Goal: Task Accomplishment & Management: Complete application form

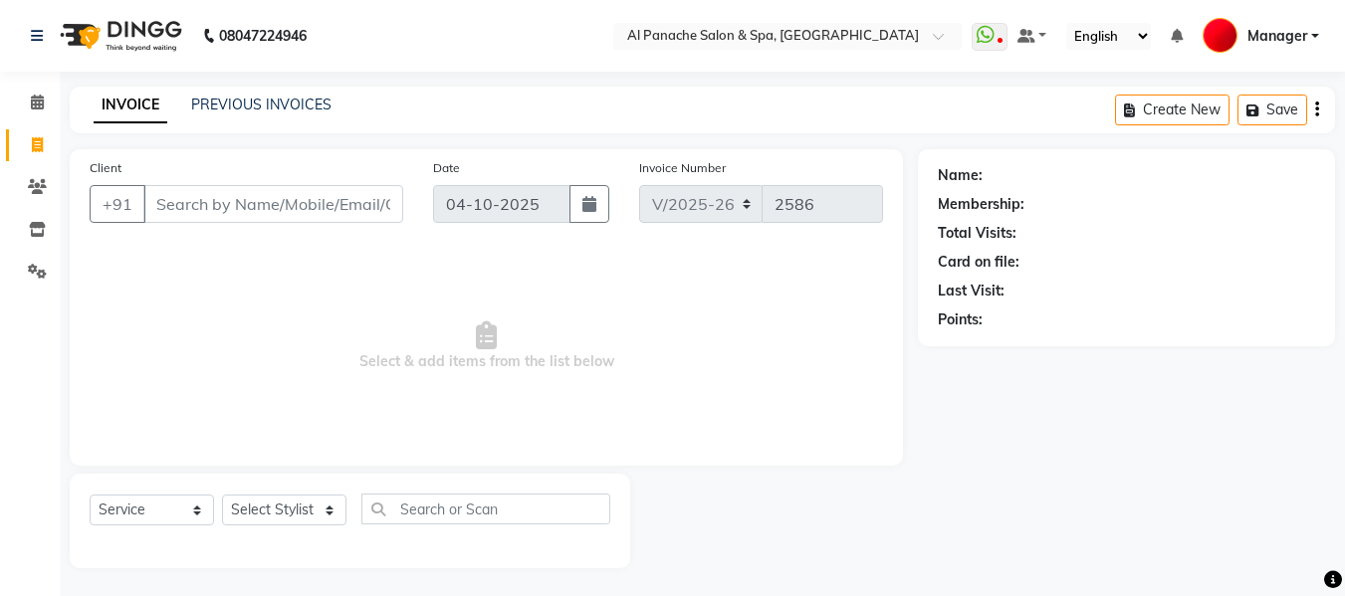
select select "751"
select select "service"
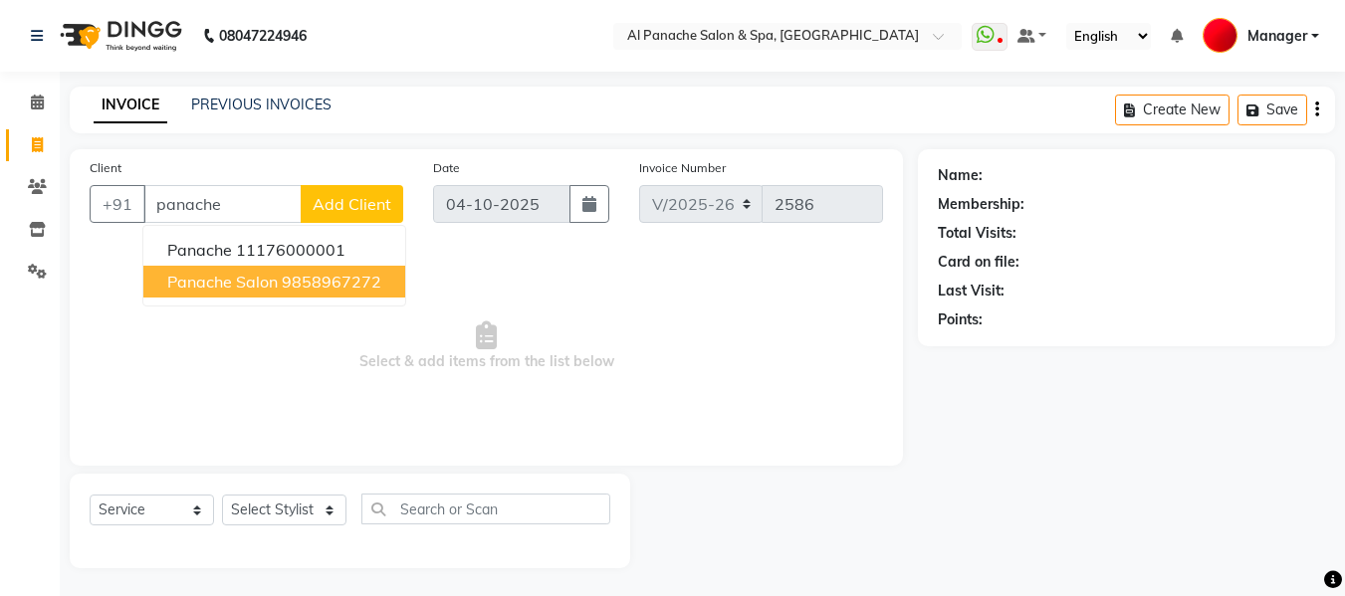
click at [230, 281] on span "panache salon" at bounding box center [222, 282] width 111 height 20
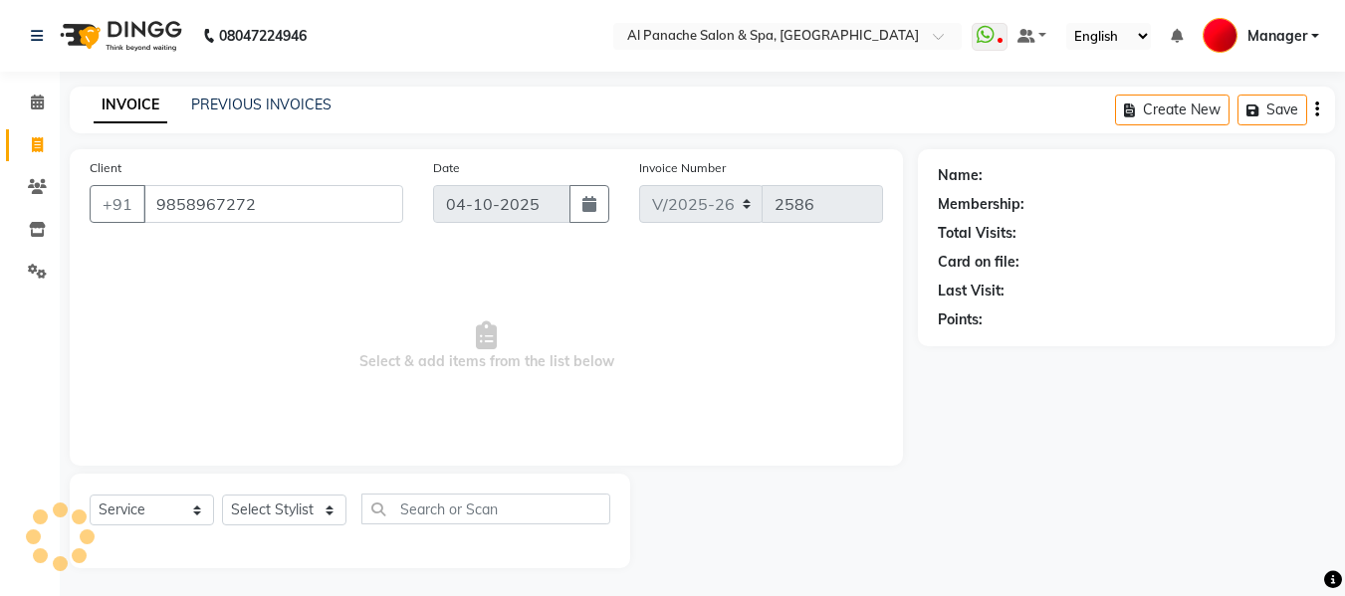
type input "9858967272"
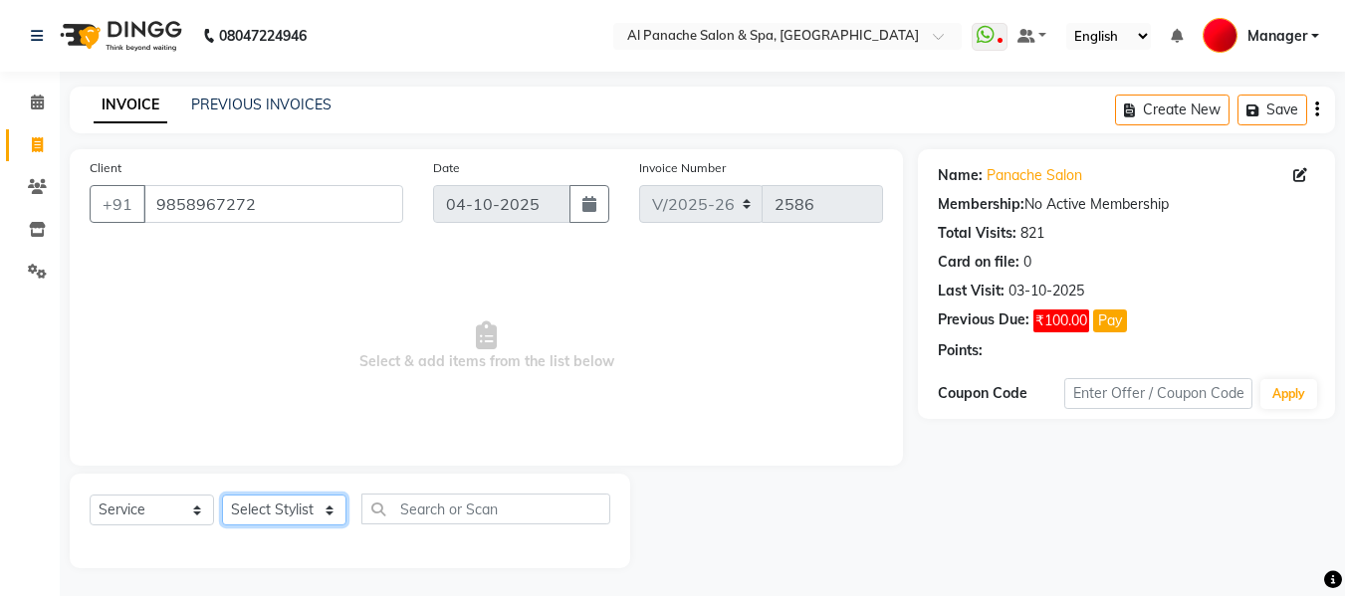
click at [283, 502] on select "Select Stylist [PERSON_NAME] [PERSON_NAME] Baby [PERSON_NAME] Makeup Manager [P…" at bounding box center [284, 510] width 124 height 31
click at [317, 513] on select "Select Stylist [PERSON_NAME] [PERSON_NAME] Baby [PERSON_NAME] Makeup Manager [P…" at bounding box center [284, 510] width 124 height 31
select select "50647"
click at [222, 495] on select "Select Stylist [PERSON_NAME] [PERSON_NAME] Baby [PERSON_NAME] Makeup Manager [P…" at bounding box center [284, 510] width 124 height 31
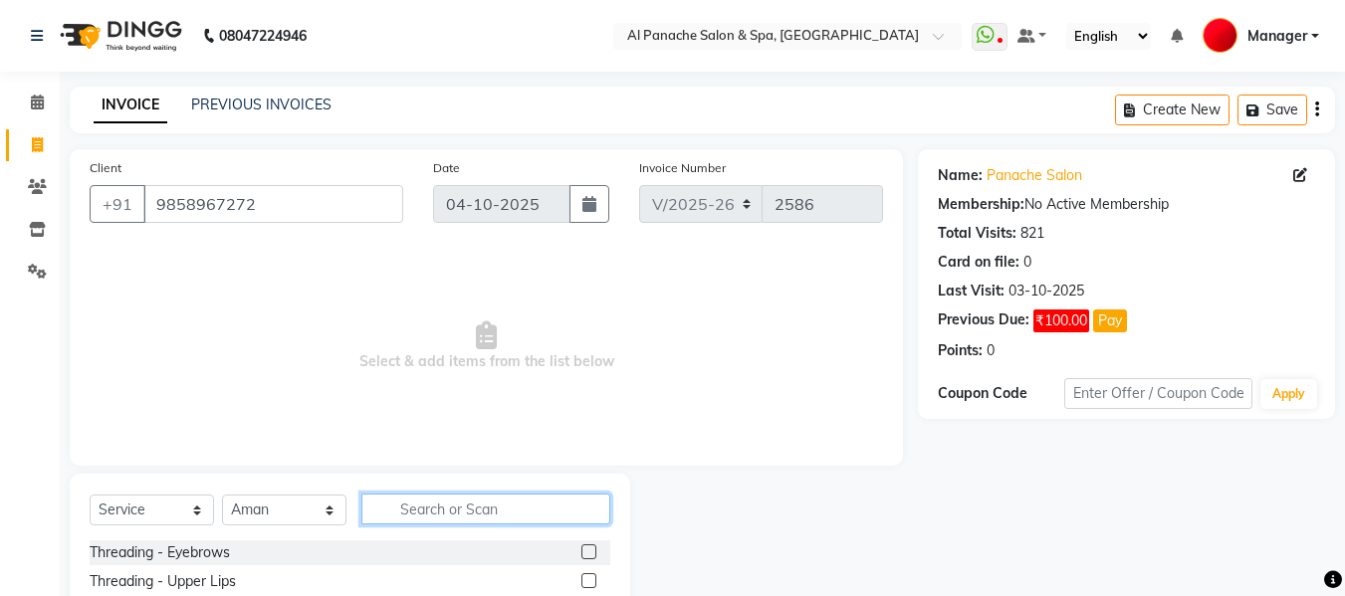
click at [453, 514] on input "text" at bounding box center [485, 509] width 249 height 31
type input "baby"
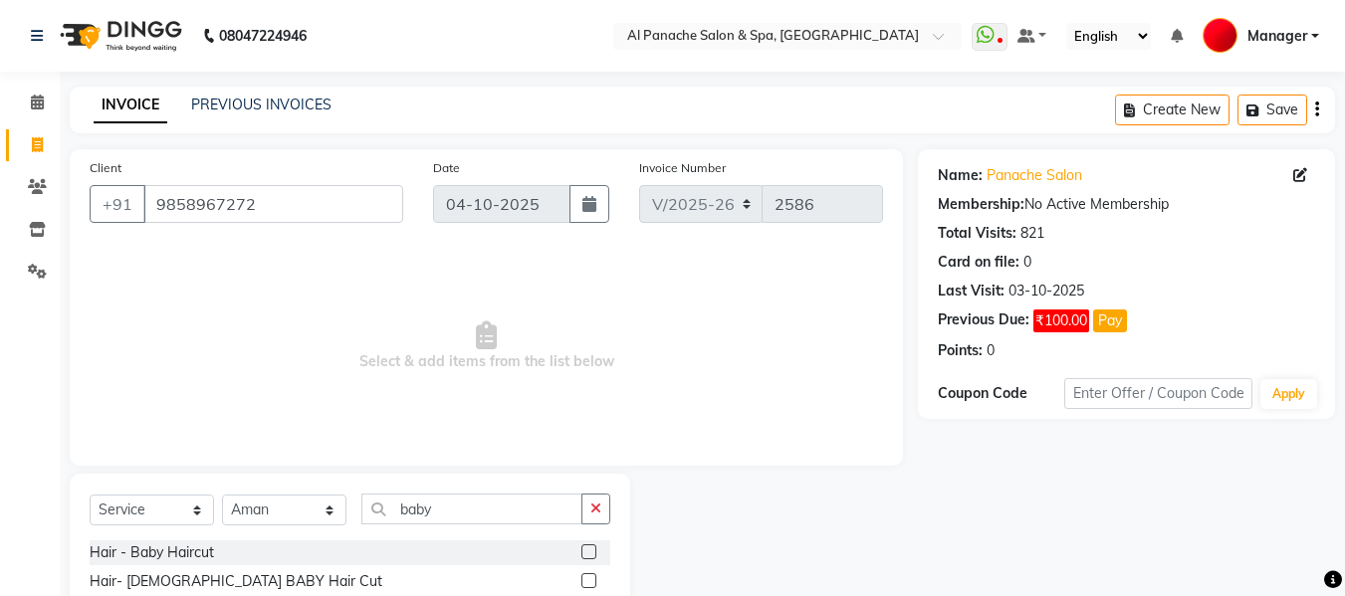
click at [587, 549] on label at bounding box center [589, 552] width 15 height 15
click at [587, 549] on input "checkbox" at bounding box center [588, 553] width 13 height 13
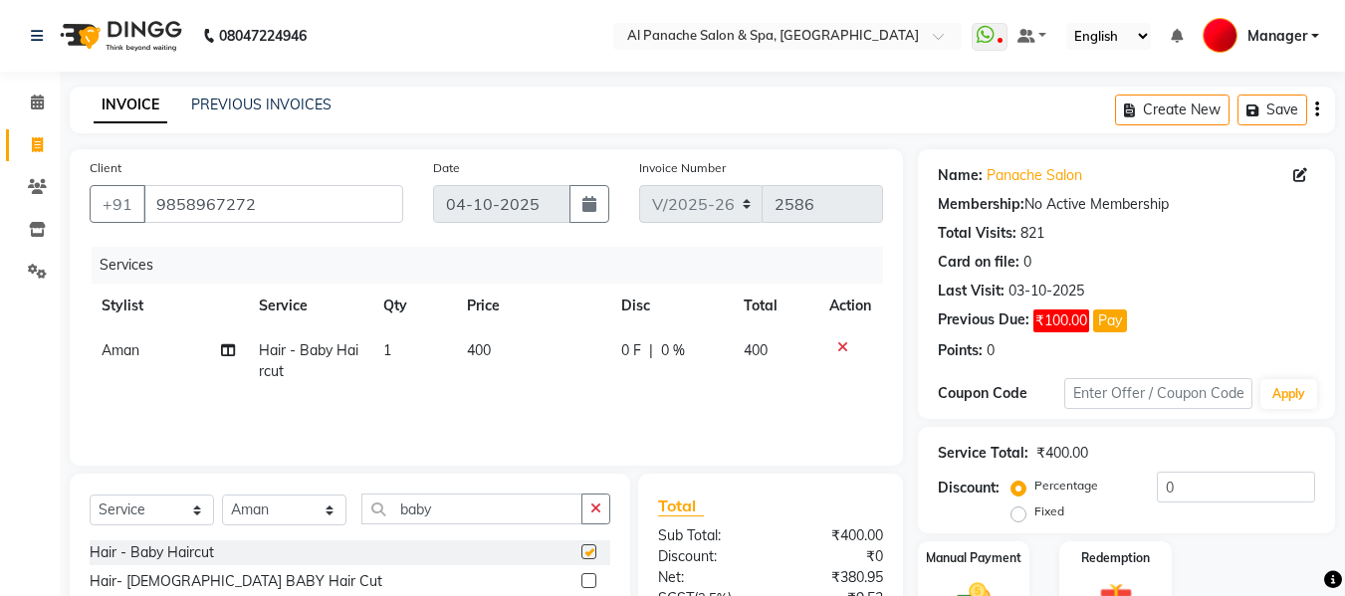
checkbox input "false"
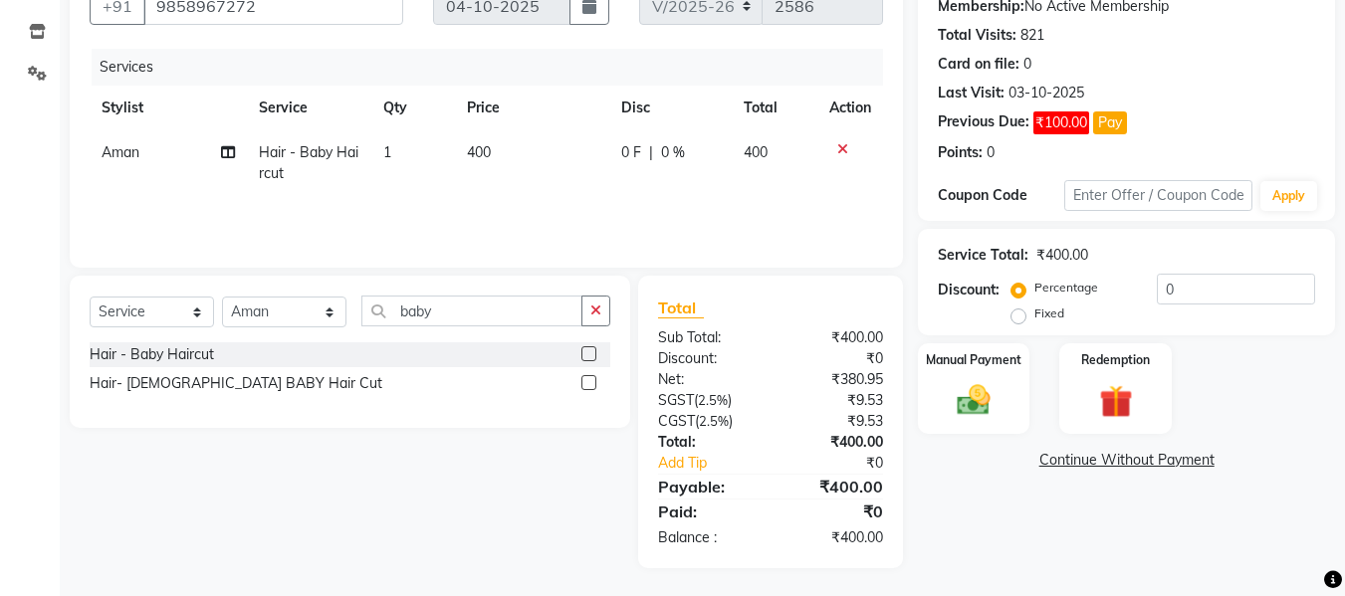
scroll to position [200, 0]
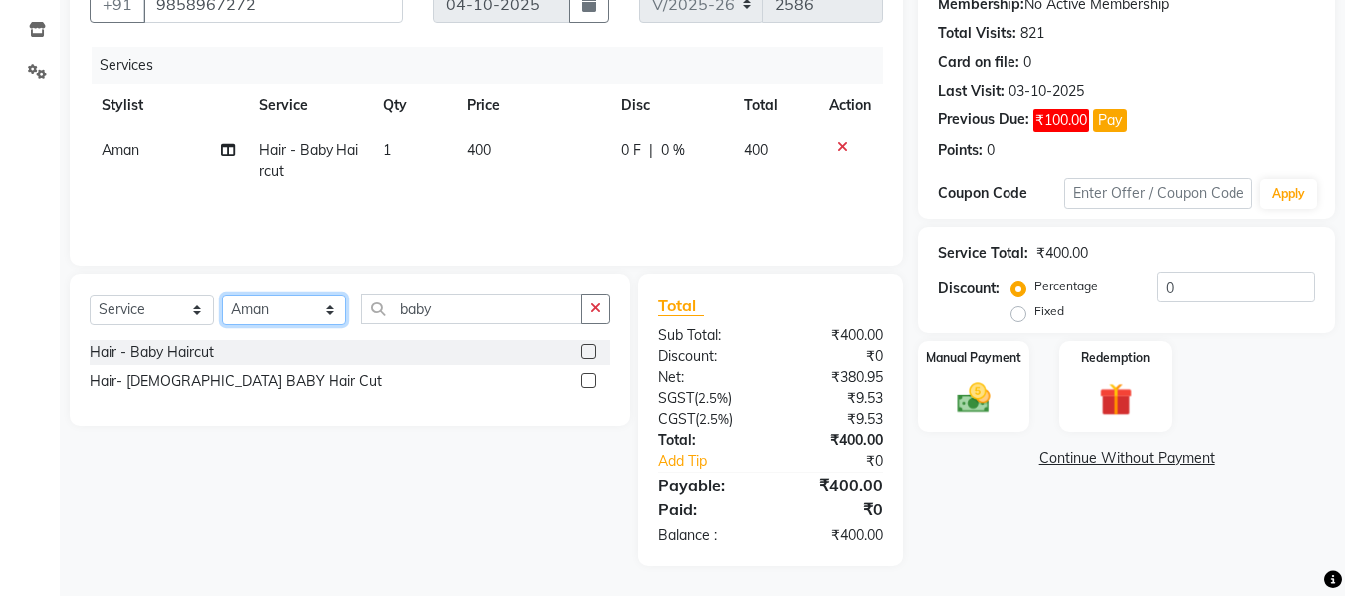
click at [323, 306] on select "Select Stylist [PERSON_NAME] [PERSON_NAME] Baby [PERSON_NAME] Makeup Manager [P…" at bounding box center [284, 310] width 124 height 31
select select "31034"
click at [222, 295] on select "Select Stylist [PERSON_NAME] [PERSON_NAME] Baby [PERSON_NAME] Makeup Manager [P…" at bounding box center [284, 310] width 124 height 31
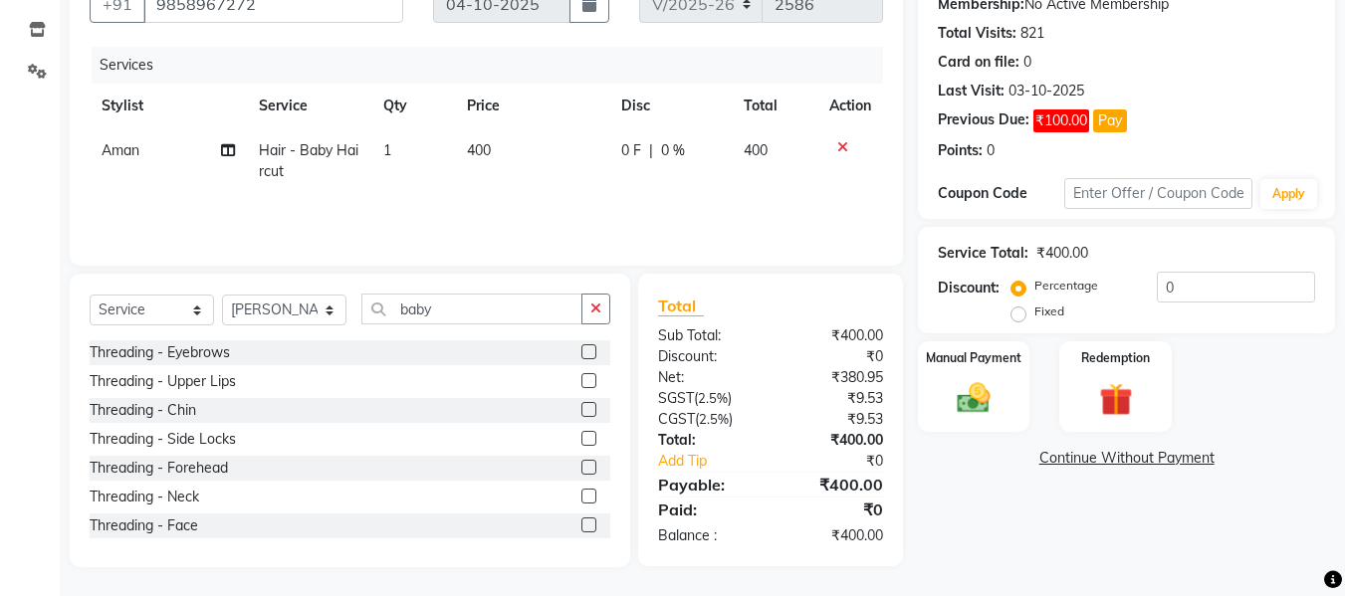
click at [582, 350] on label at bounding box center [589, 352] width 15 height 15
click at [582, 350] on input "checkbox" at bounding box center [588, 353] width 13 height 13
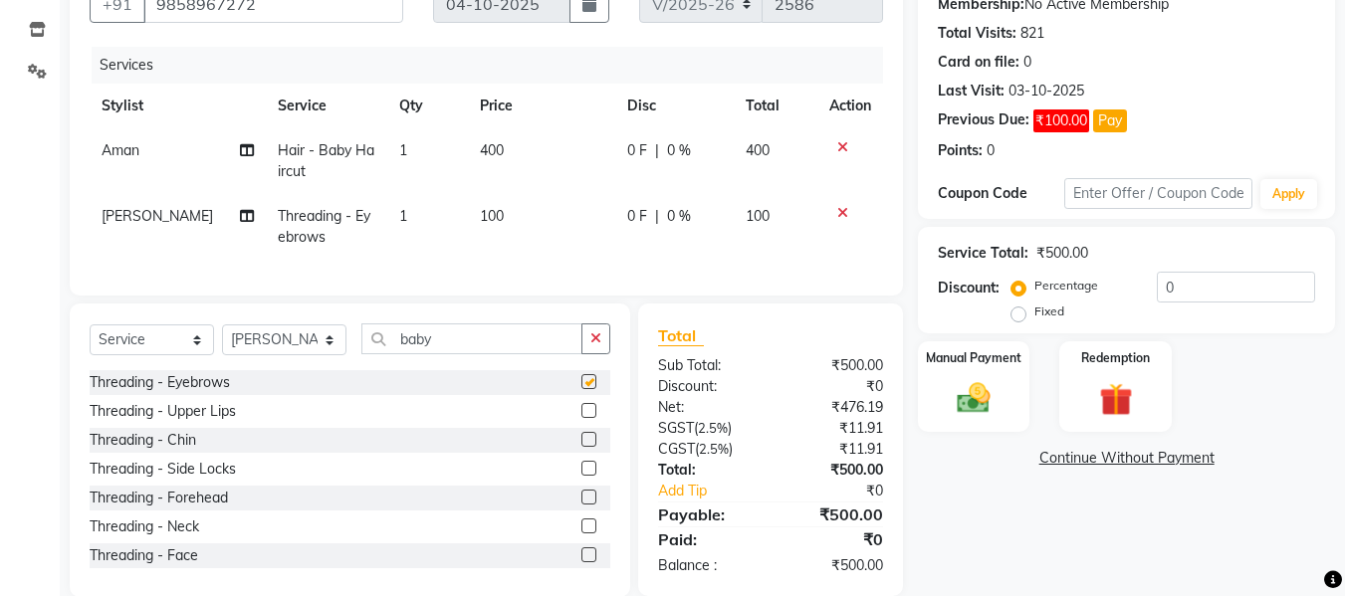
checkbox input "false"
click at [297, 355] on select "Select Stylist [PERSON_NAME] [PERSON_NAME] Baby [PERSON_NAME] Makeup Manager [P…" at bounding box center [284, 340] width 124 height 31
select select "63849"
click at [222, 340] on select "Select Stylist [PERSON_NAME] [PERSON_NAME] Baby [PERSON_NAME] Makeup Manager [P…" at bounding box center [284, 340] width 124 height 31
click at [499, 348] on input "baby" at bounding box center [471, 339] width 221 height 31
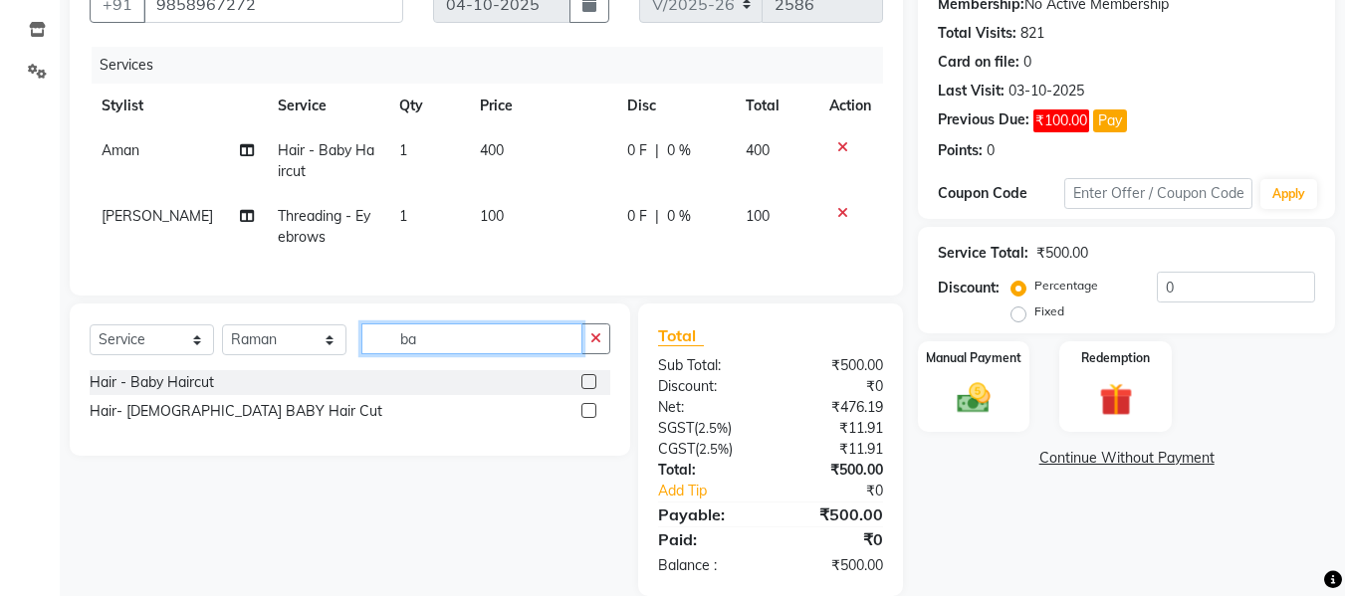
type input "b"
type input "be"
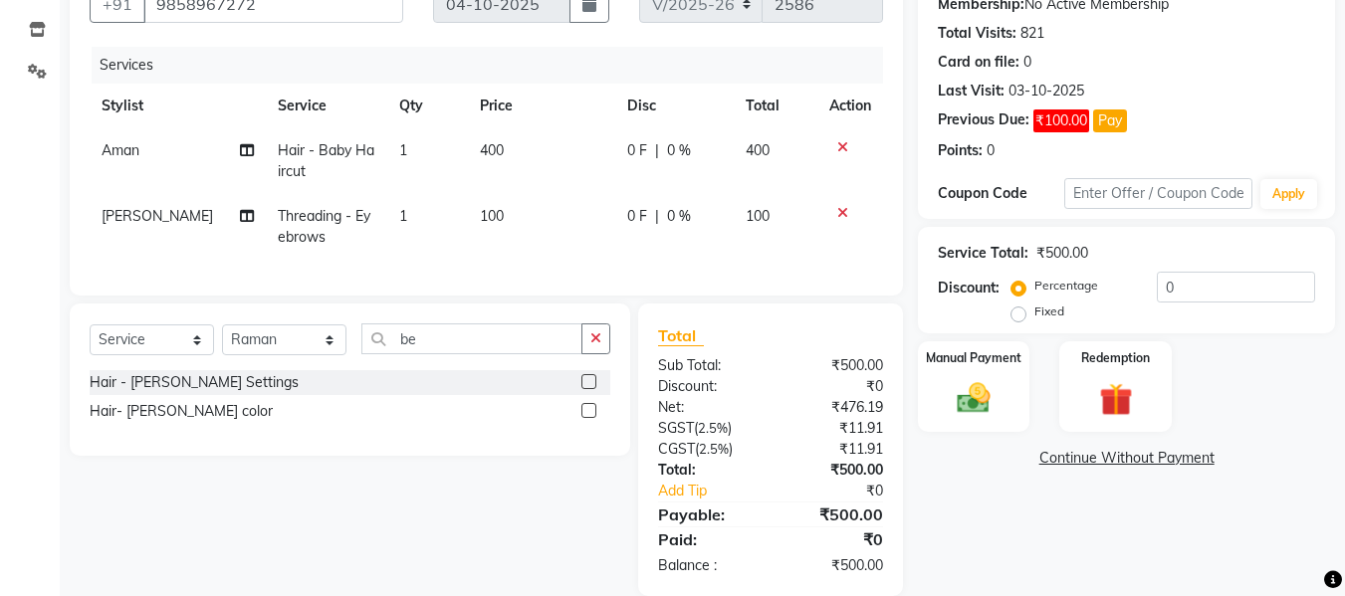
click at [586, 389] on label at bounding box center [589, 381] width 15 height 15
click at [586, 389] on input "checkbox" at bounding box center [588, 382] width 13 height 13
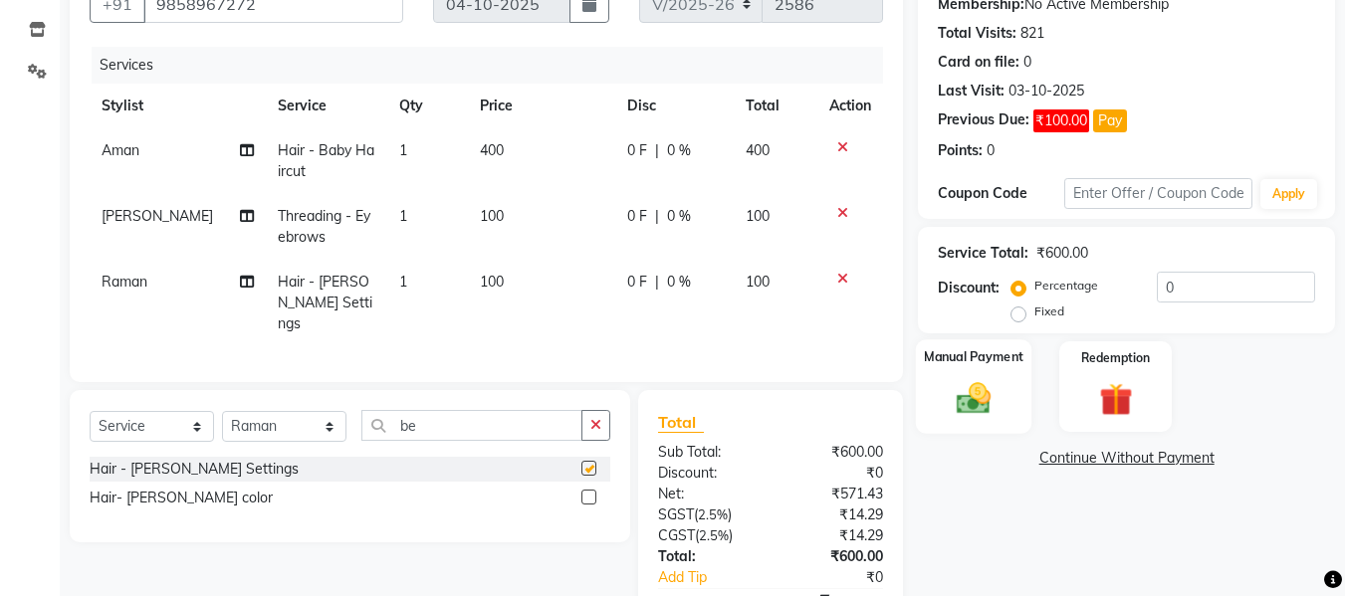
checkbox input "false"
click at [972, 384] on img at bounding box center [974, 398] width 56 height 40
click at [975, 406] on img at bounding box center [974, 398] width 56 height 40
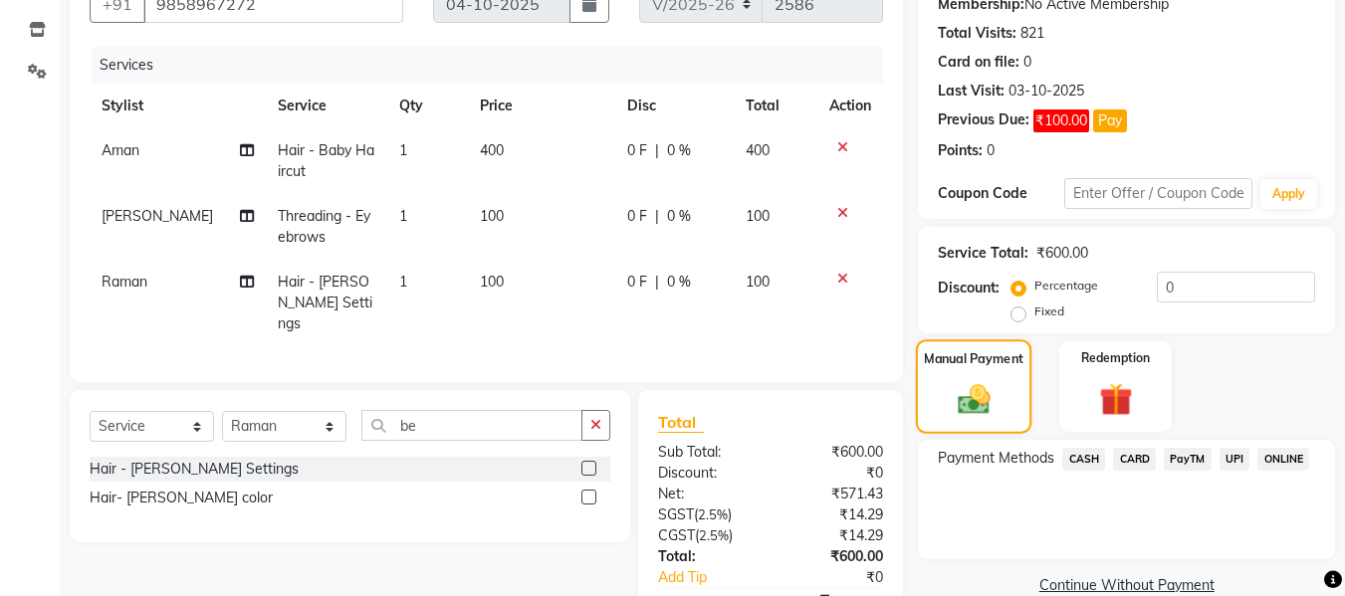
click at [963, 371] on div "Manual Payment" at bounding box center [974, 387] width 117 height 95
click at [1232, 449] on span "UPI" at bounding box center [1235, 459] width 31 height 23
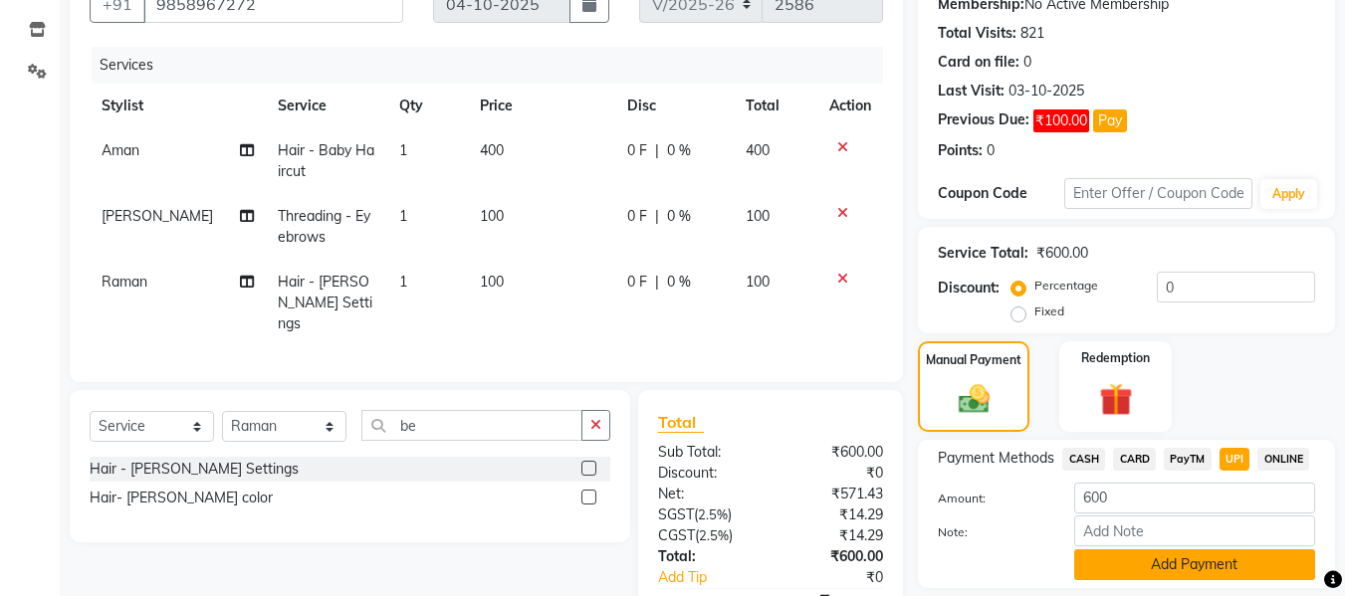
click at [1176, 579] on button "Add Payment" at bounding box center [1194, 565] width 241 height 31
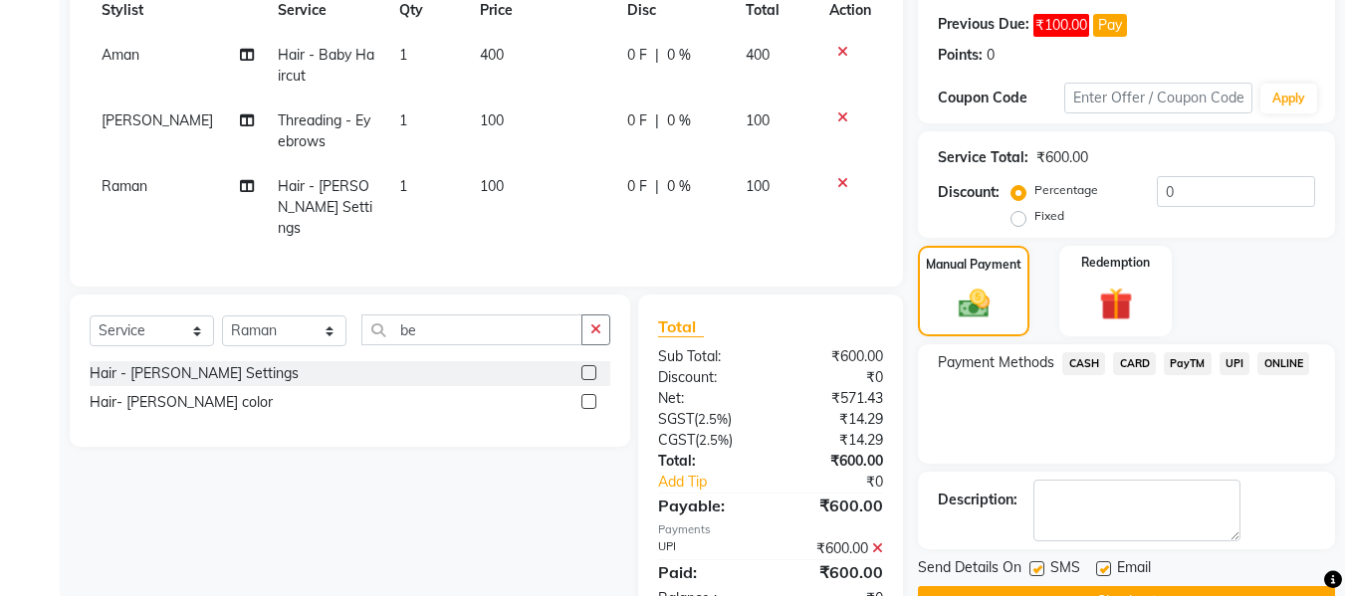
scroll to position [353, 0]
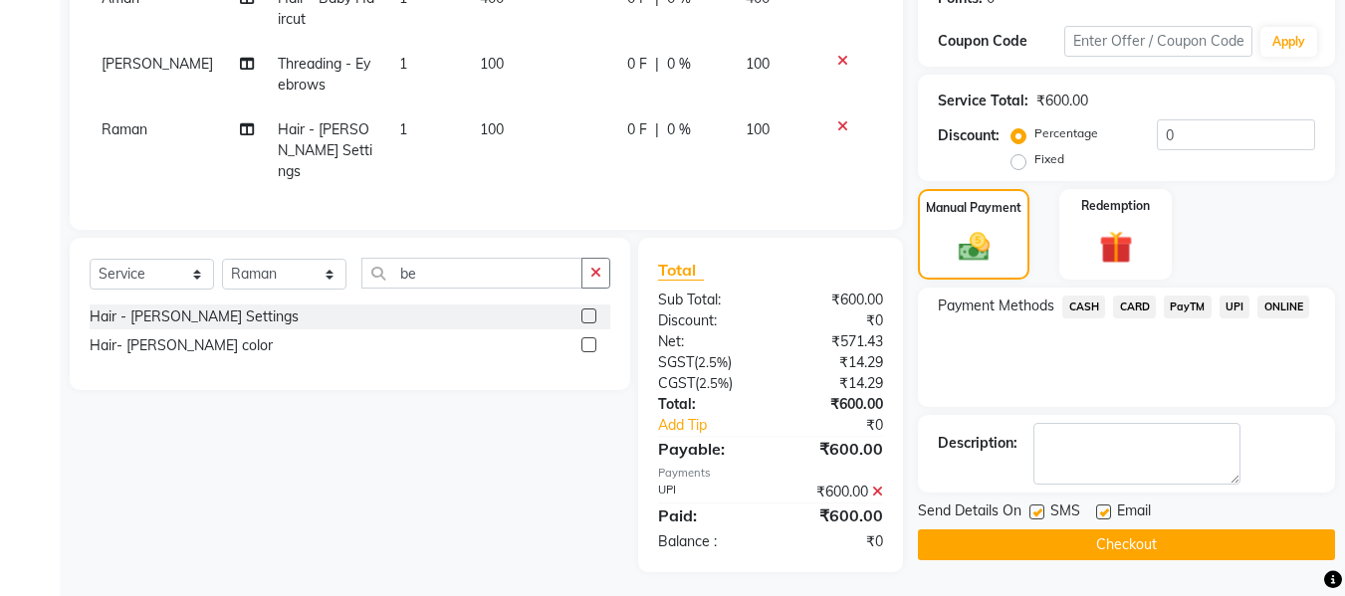
click at [1169, 545] on button "Checkout" at bounding box center [1126, 545] width 417 height 31
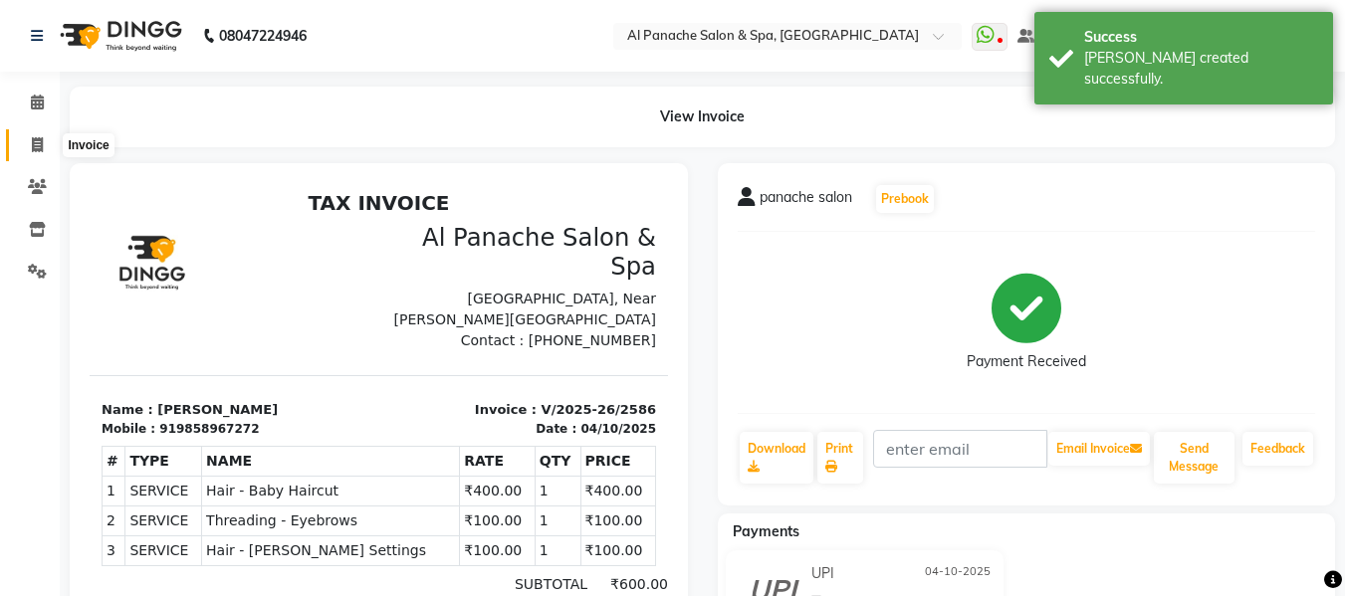
click at [40, 138] on icon at bounding box center [37, 144] width 11 height 15
select select "service"
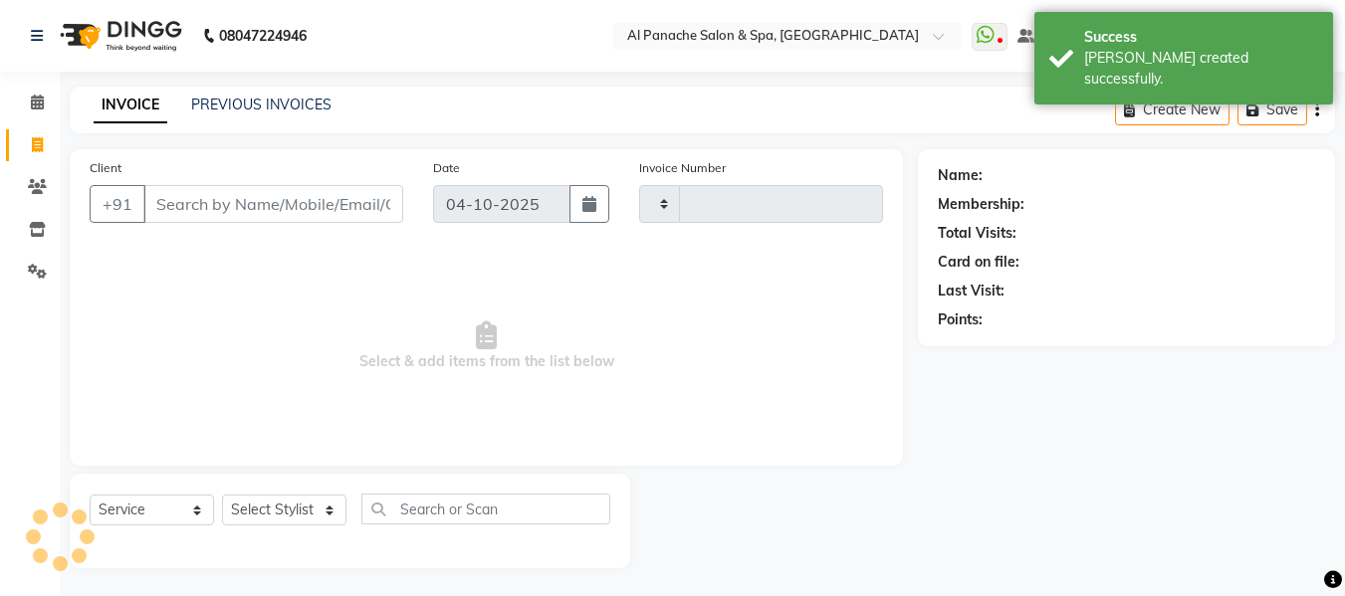
scroll to position [2, 0]
type input "2587"
select select "751"
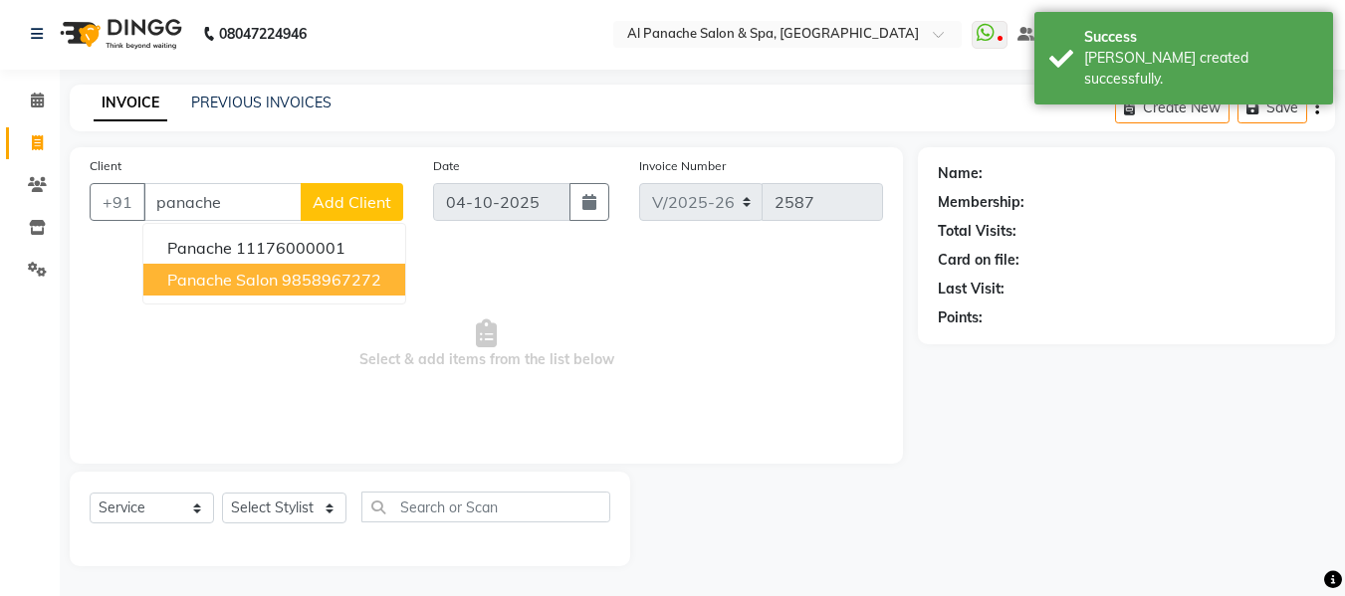
click at [223, 289] on span "panache salon" at bounding box center [222, 280] width 111 height 20
type input "9858967272"
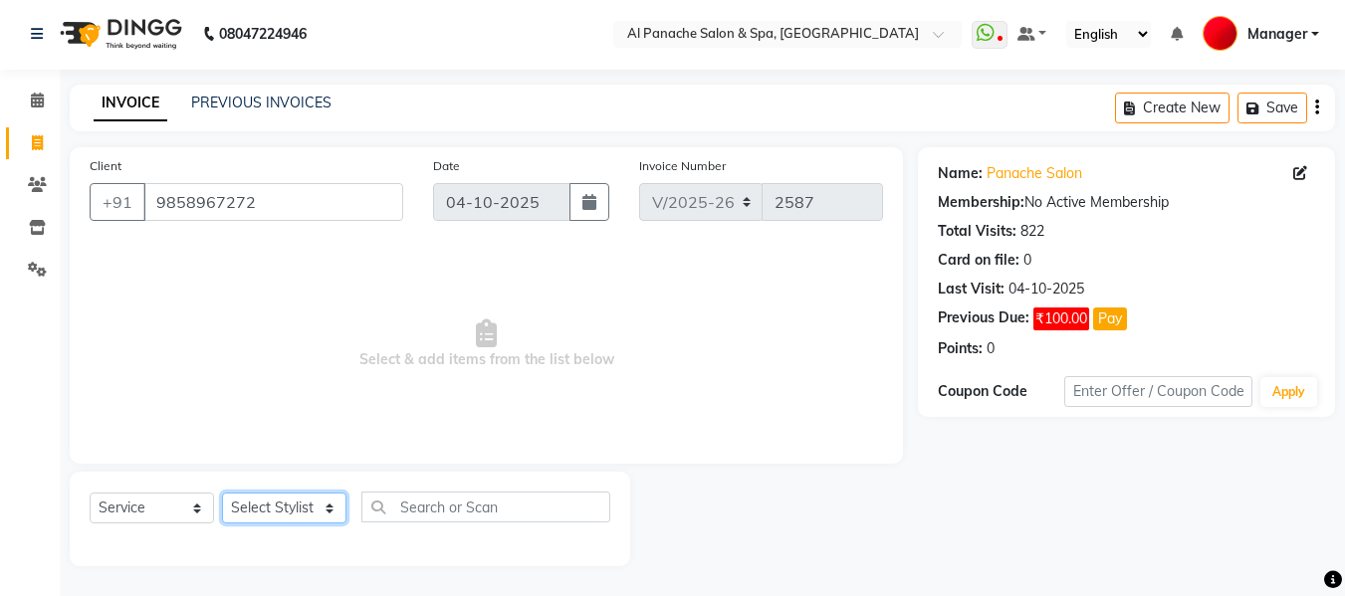
click at [294, 513] on select "Select Stylist [PERSON_NAME] [PERSON_NAME] Baby [PERSON_NAME] Makeup Manager [P…" at bounding box center [284, 508] width 124 height 31
select select "66322"
click at [222, 493] on select "Select Stylist [PERSON_NAME] [PERSON_NAME] Baby [PERSON_NAME] Makeup Manager [P…" at bounding box center [284, 508] width 124 height 31
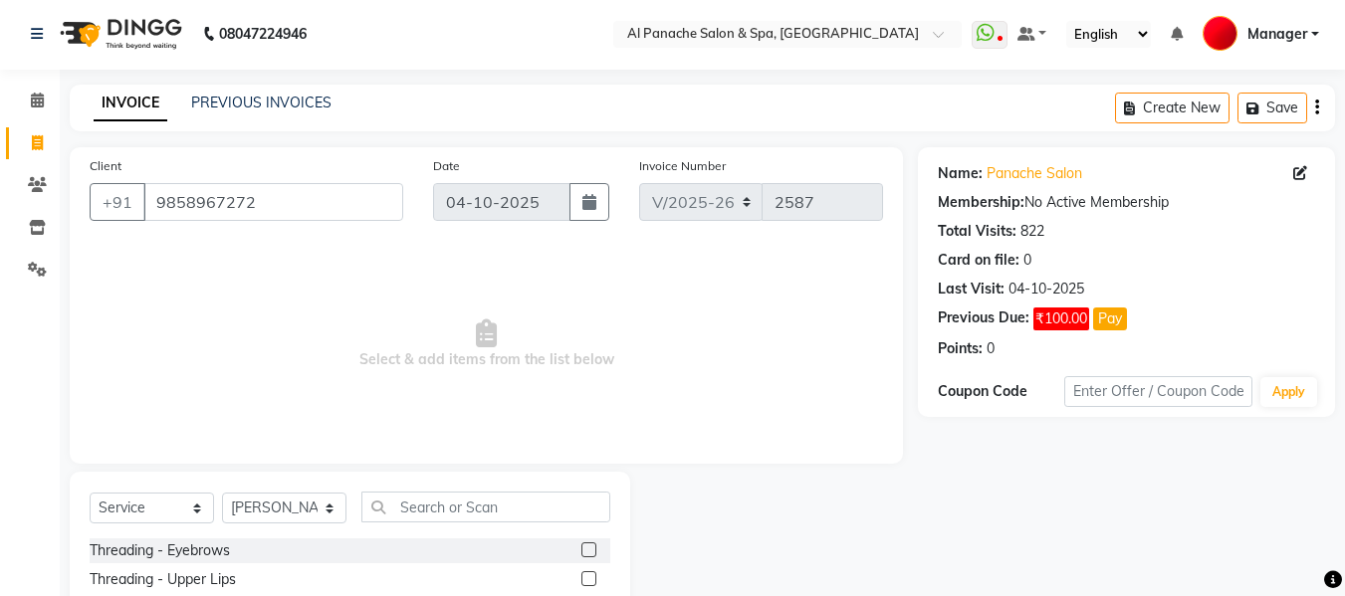
click at [582, 552] on label at bounding box center [589, 550] width 15 height 15
click at [582, 552] on input "checkbox" at bounding box center [588, 551] width 13 height 13
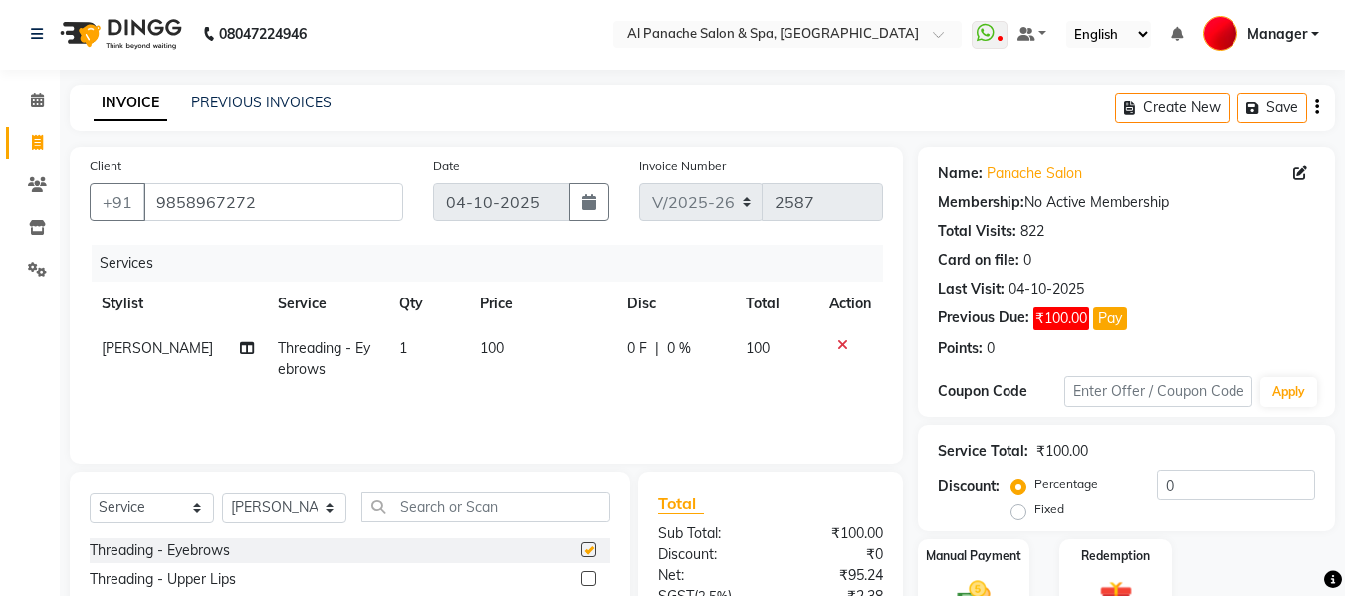
checkbox input "false"
click at [582, 579] on label at bounding box center [589, 579] width 15 height 15
click at [582, 579] on input "checkbox" at bounding box center [588, 580] width 13 height 13
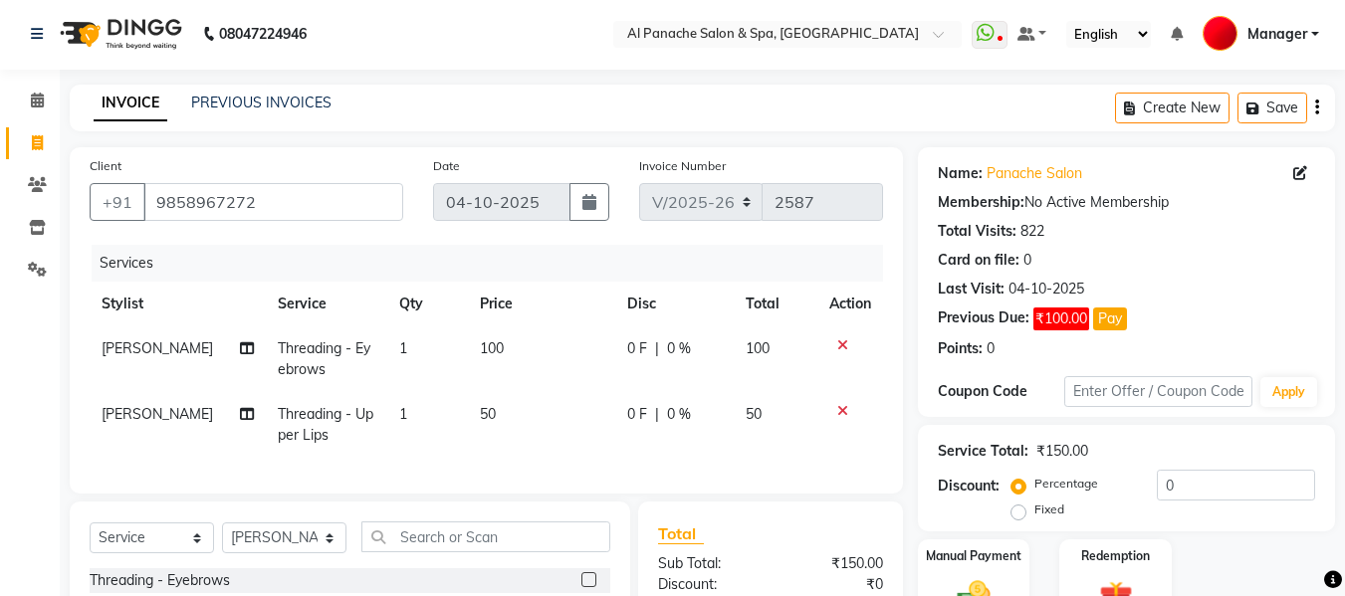
checkbox input "false"
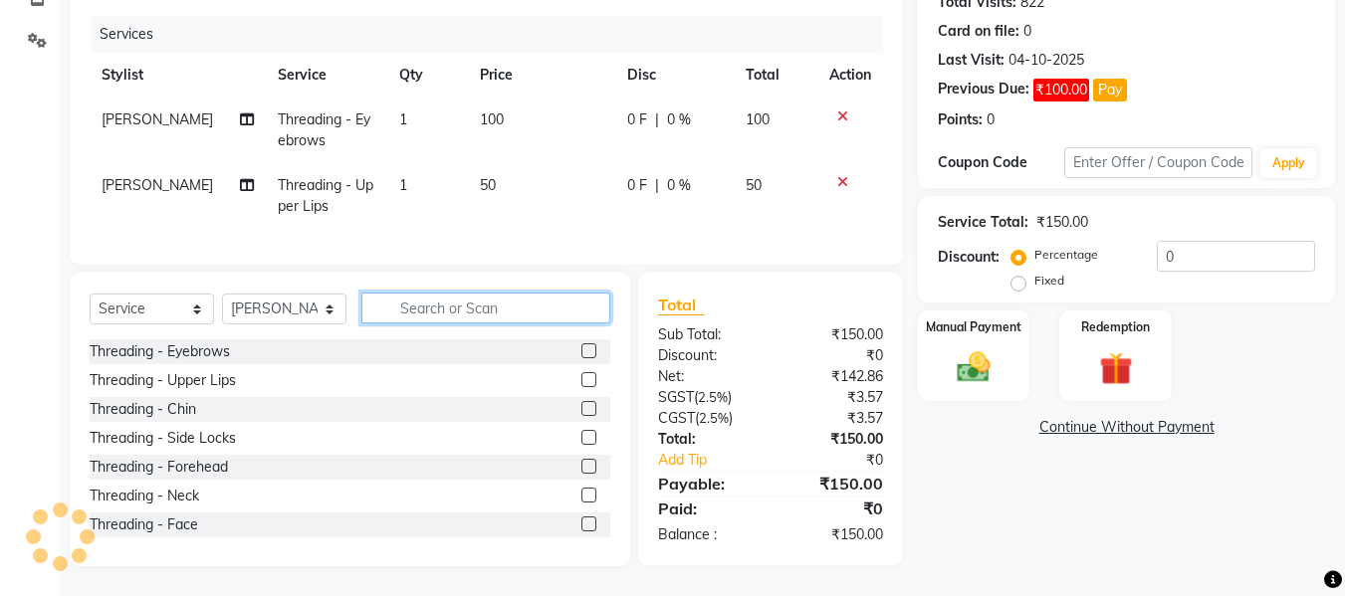
click at [418, 320] on input "text" at bounding box center [485, 308] width 249 height 31
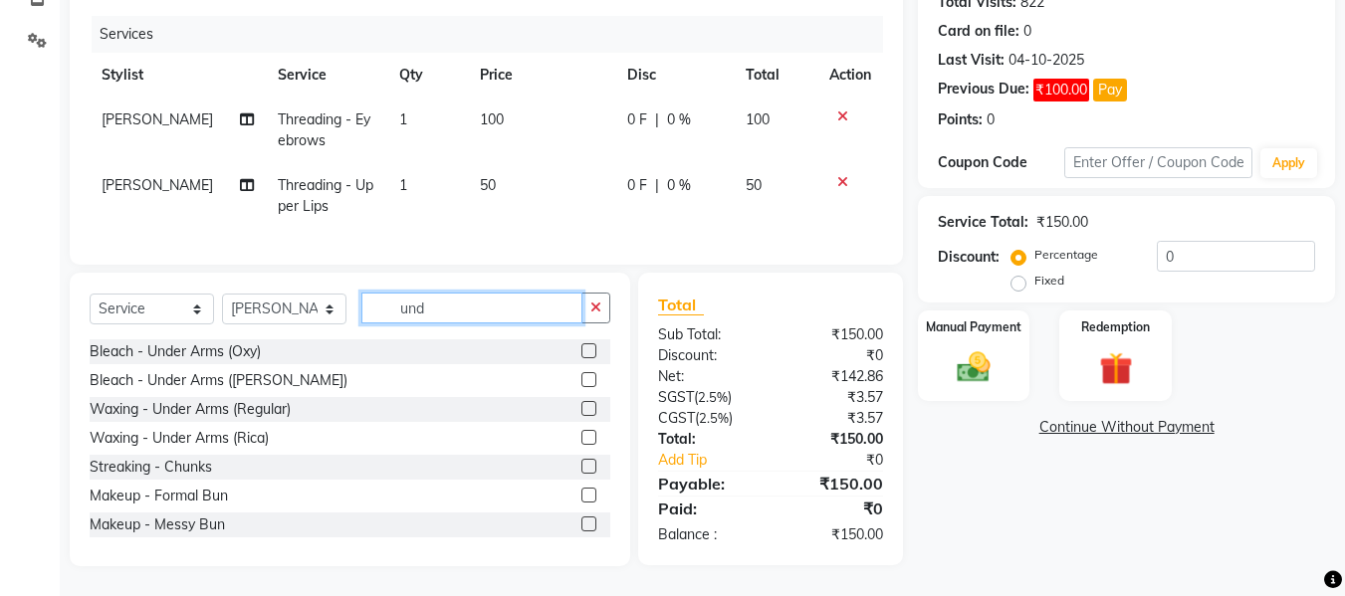
scroll to position [245, 0]
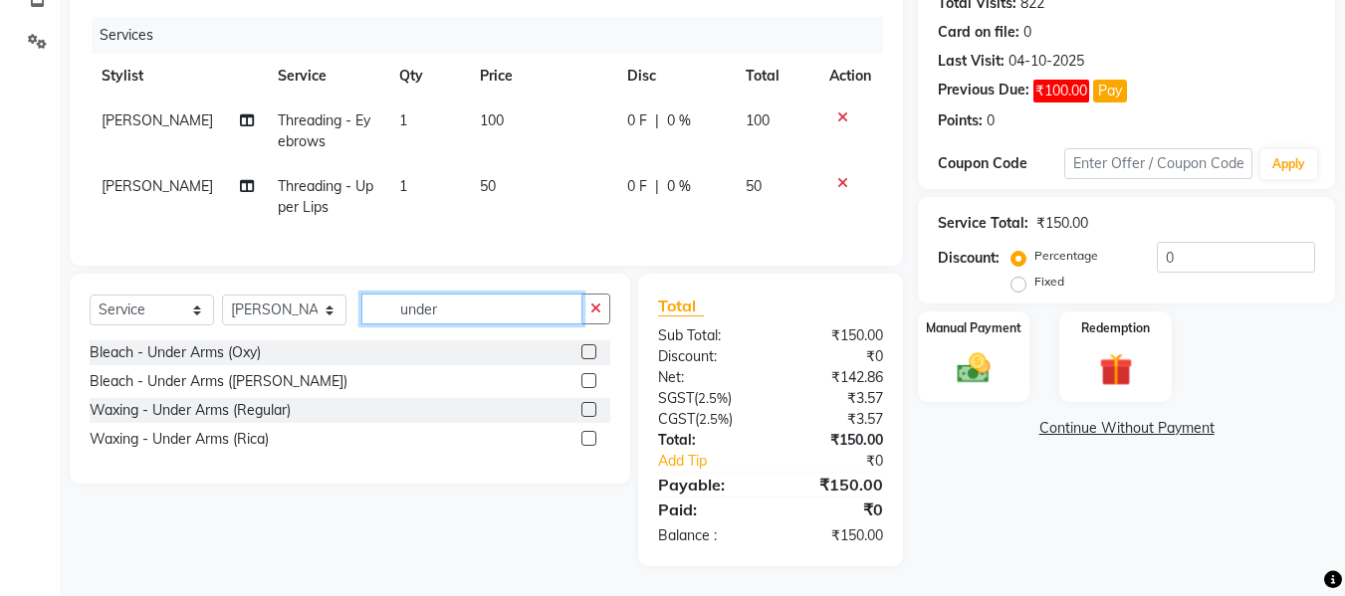
type input "under"
click at [590, 408] on label at bounding box center [589, 409] width 15 height 15
click at [590, 408] on input "checkbox" at bounding box center [588, 410] width 13 height 13
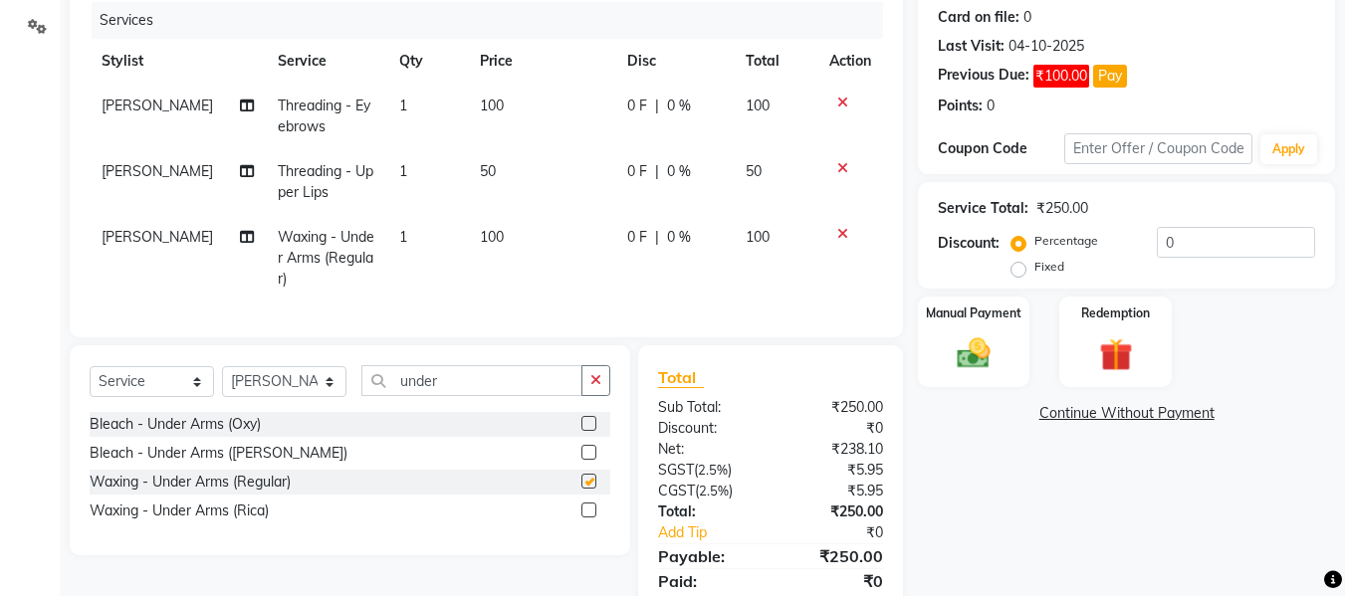
checkbox input "false"
click at [981, 370] on img at bounding box center [974, 354] width 56 height 40
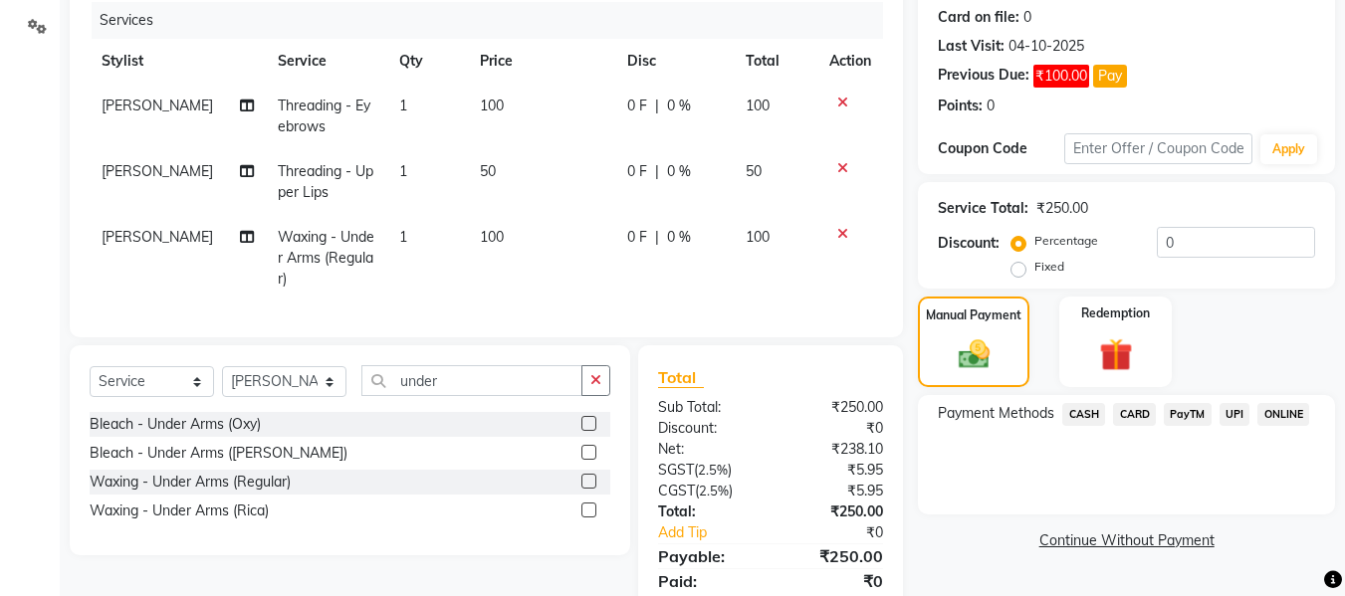
click at [481, 231] on span "100" at bounding box center [492, 237] width 24 height 18
select select "66322"
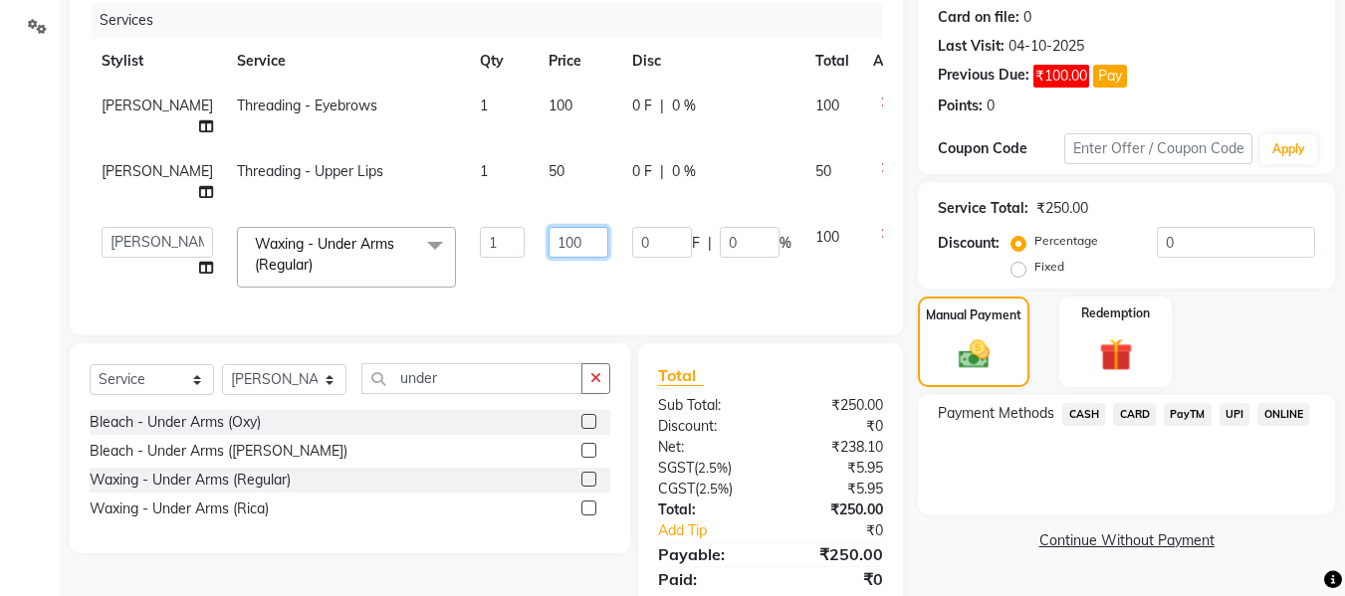
click at [549, 227] on input "100" at bounding box center [579, 242] width 60 height 31
type input "1"
type input "200"
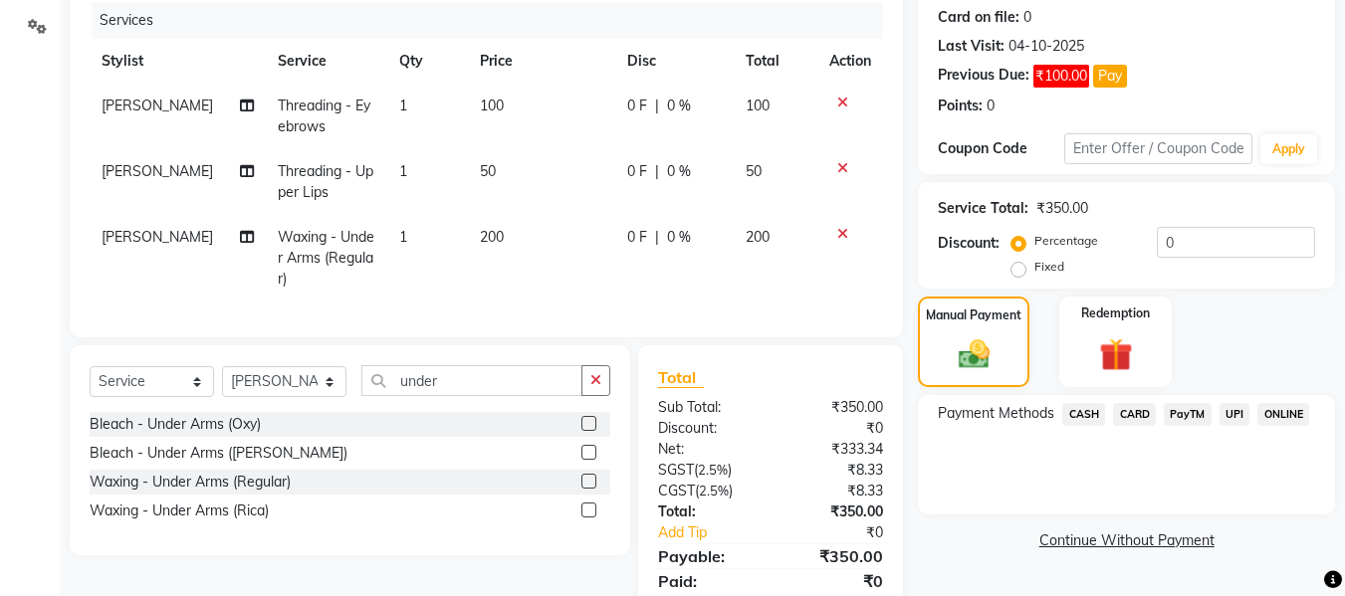
click at [1231, 411] on span "UPI" at bounding box center [1235, 414] width 31 height 23
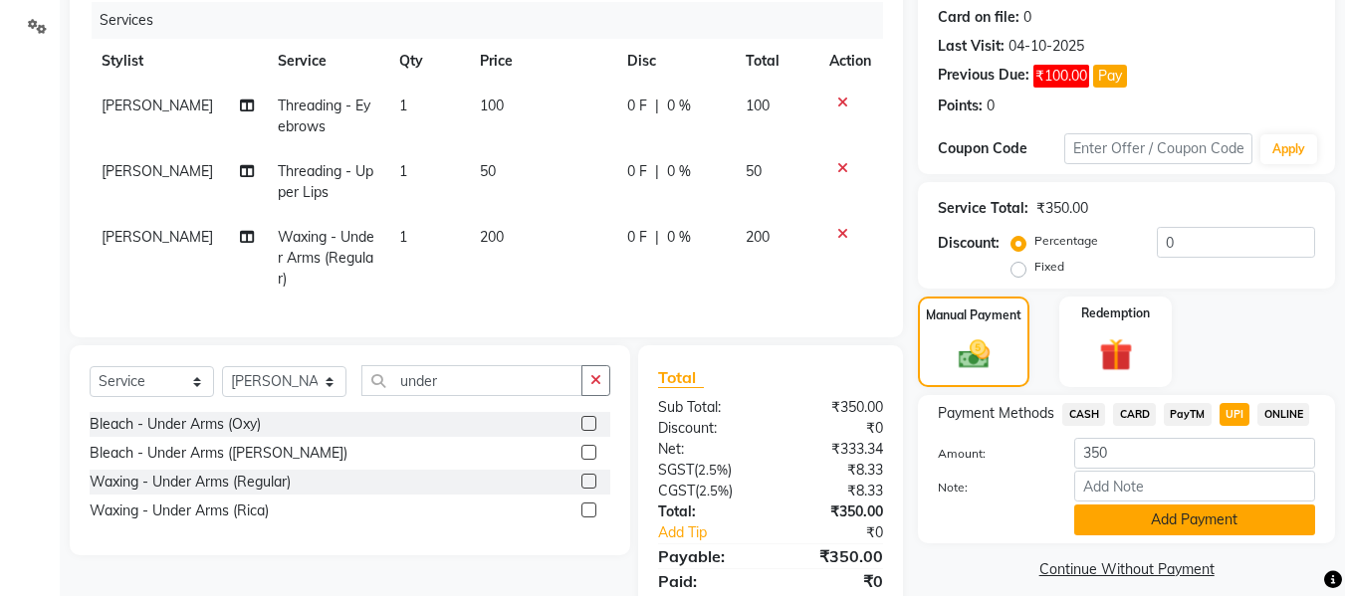
click at [1205, 522] on button "Add Payment" at bounding box center [1194, 520] width 241 height 31
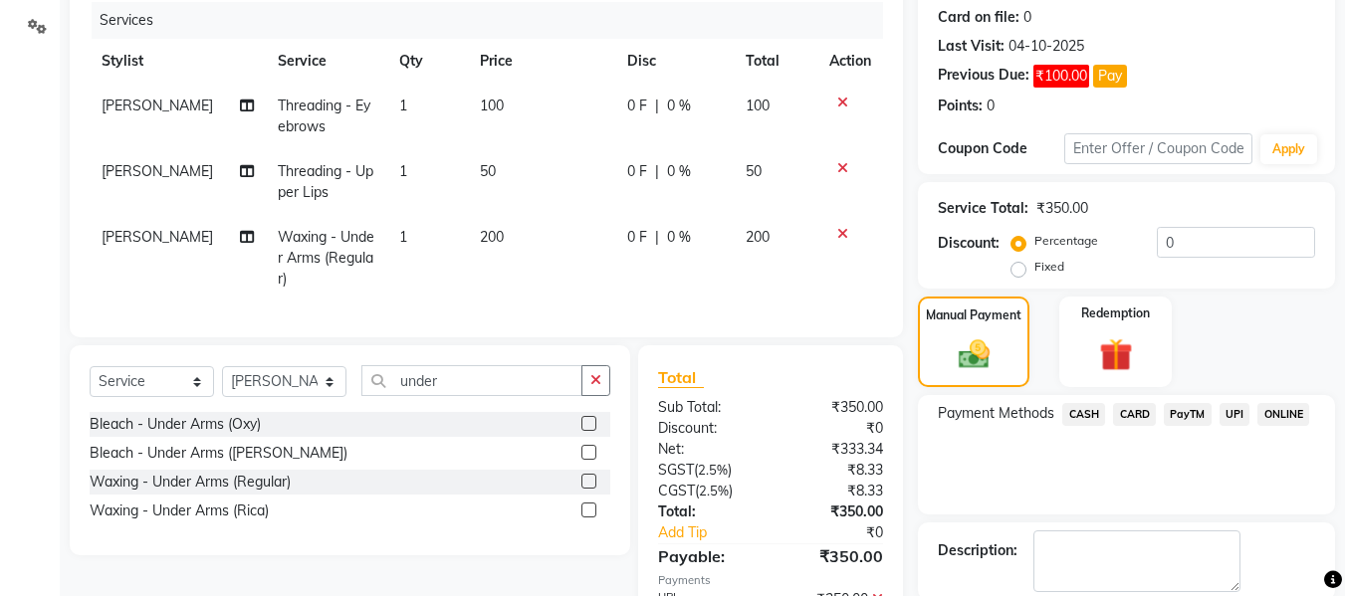
scroll to position [373, 0]
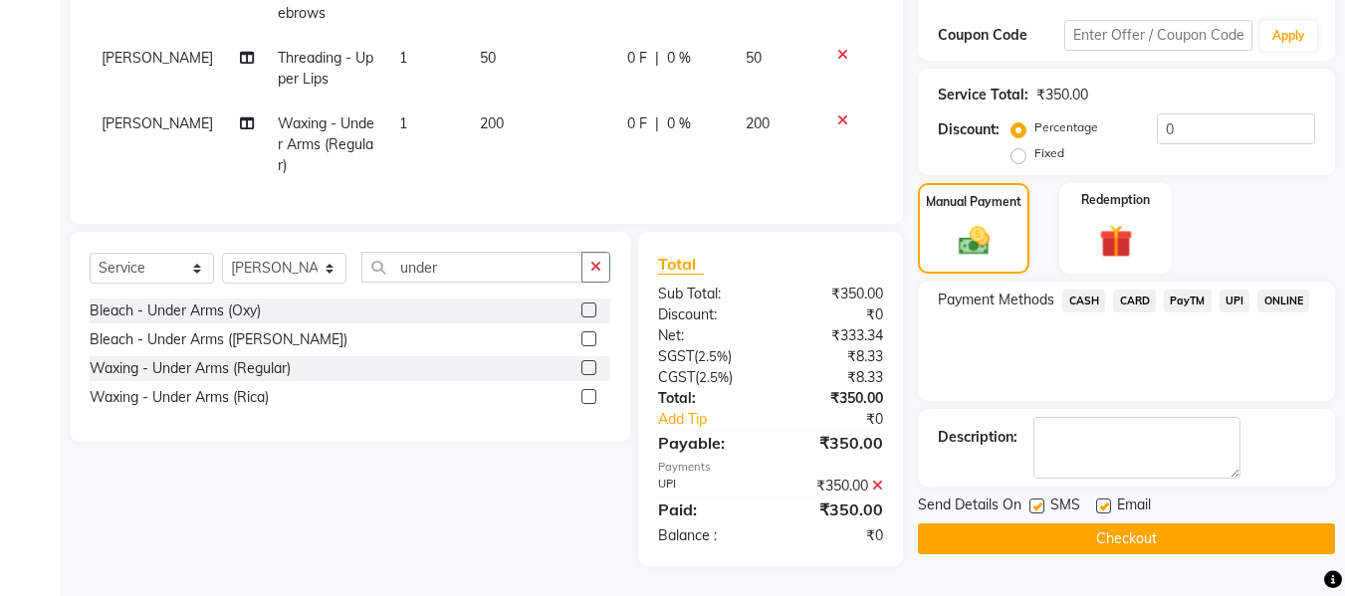
click at [1153, 527] on button "Checkout" at bounding box center [1126, 539] width 417 height 31
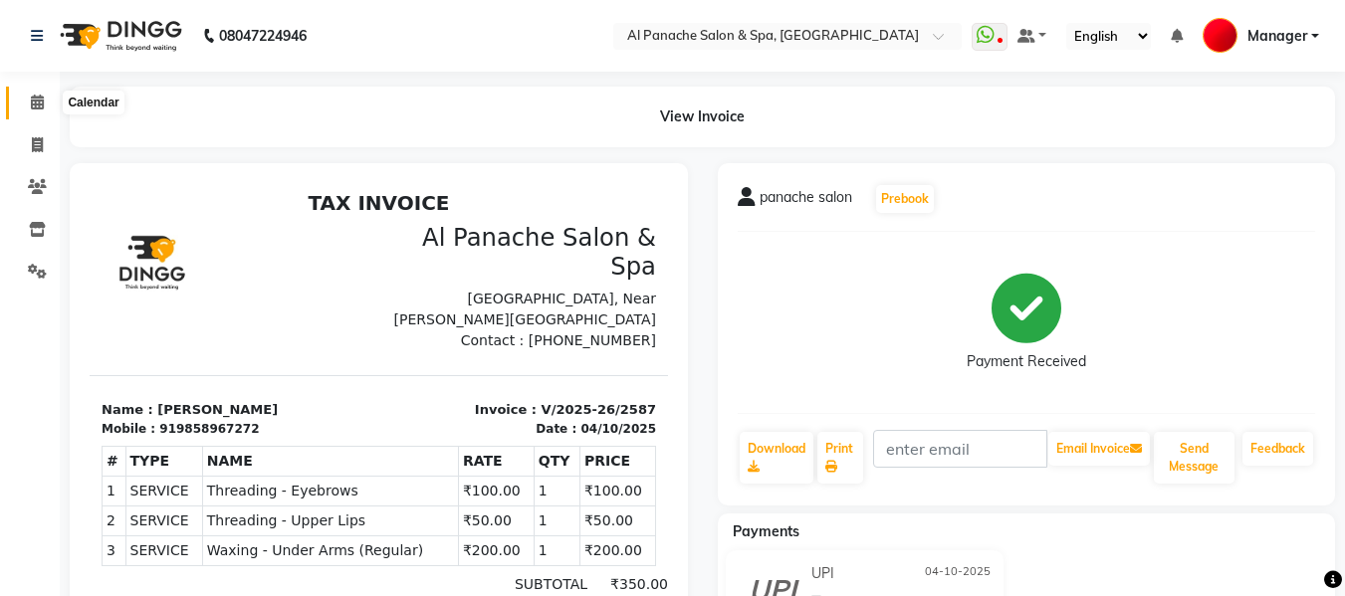
click at [38, 97] on icon at bounding box center [37, 102] width 13 height 15
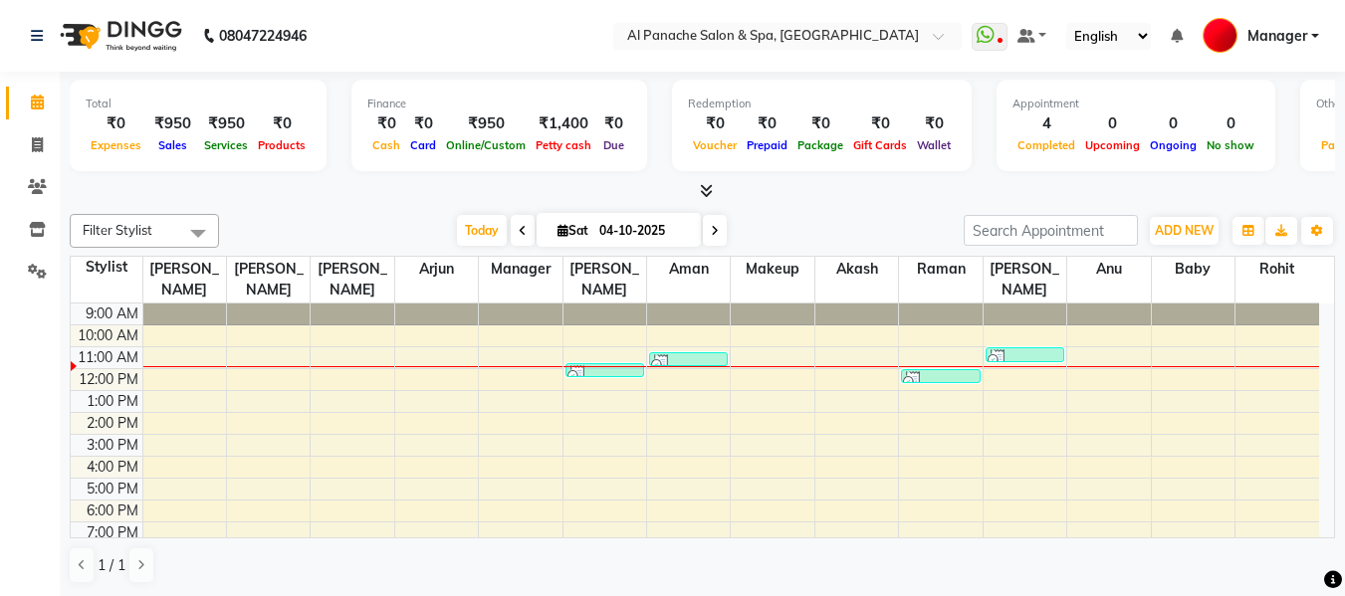
click at [527, 232] on span at bounding box center [523, 230] width 24 height 31
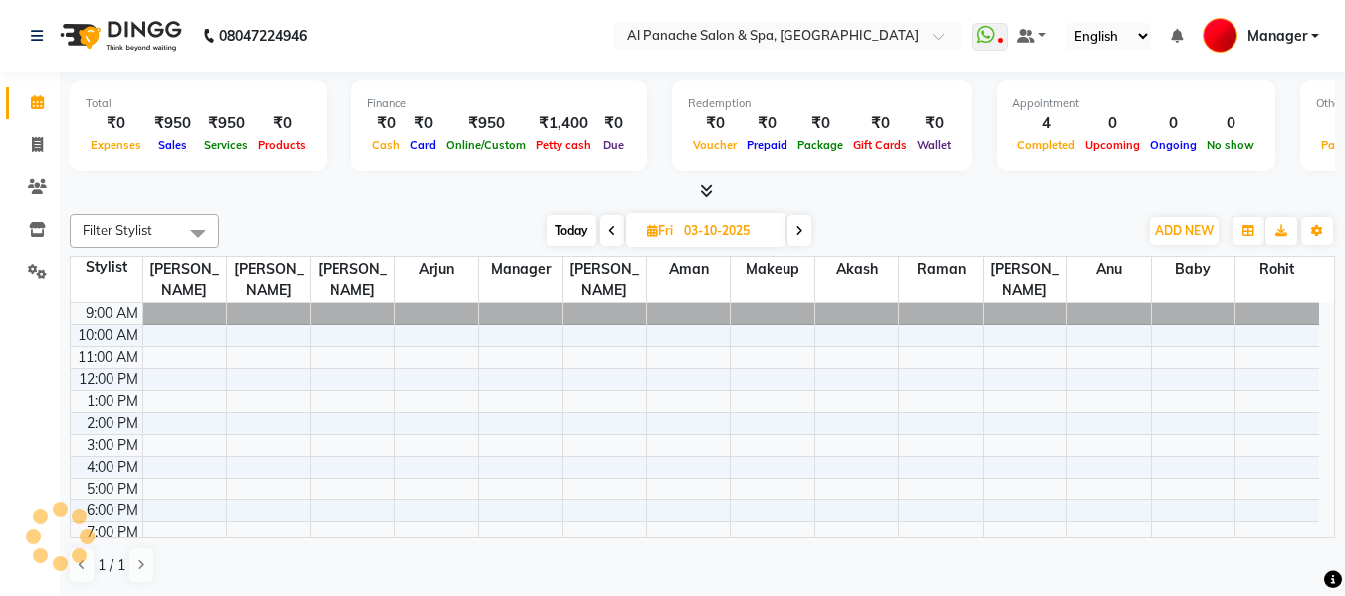
scroll to position [29, 0]
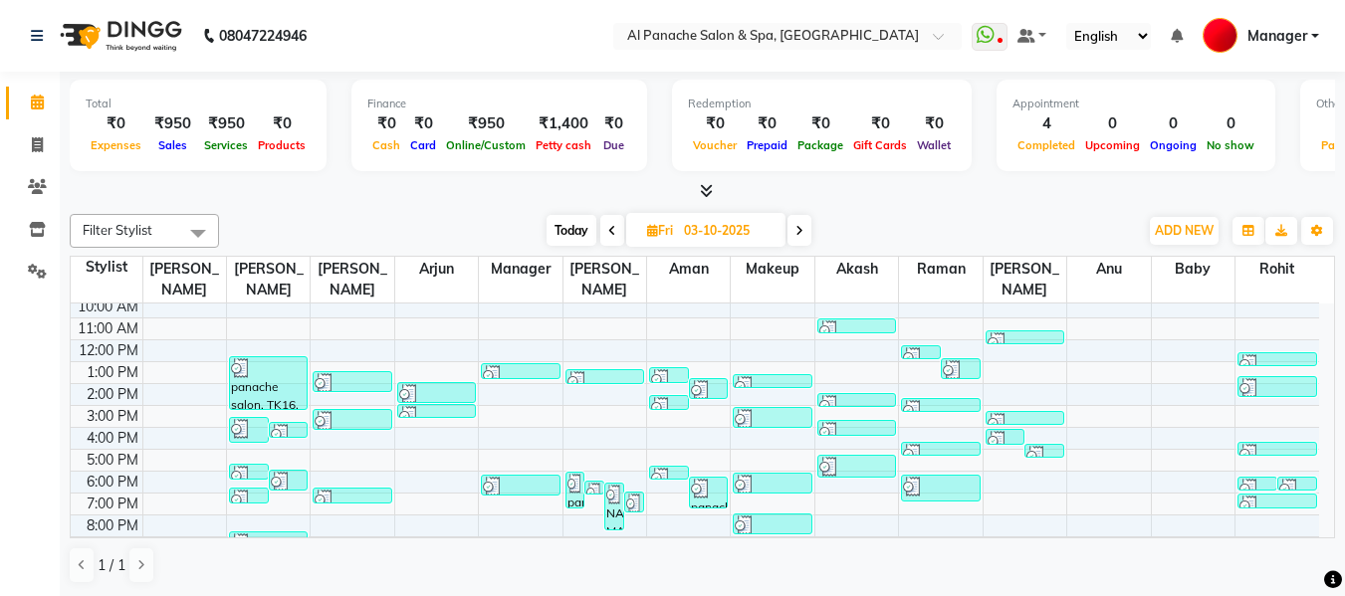
click at [796, 226] on icon at bounding box center [800, 231] width 8 height 12
type input "04-10-2025"
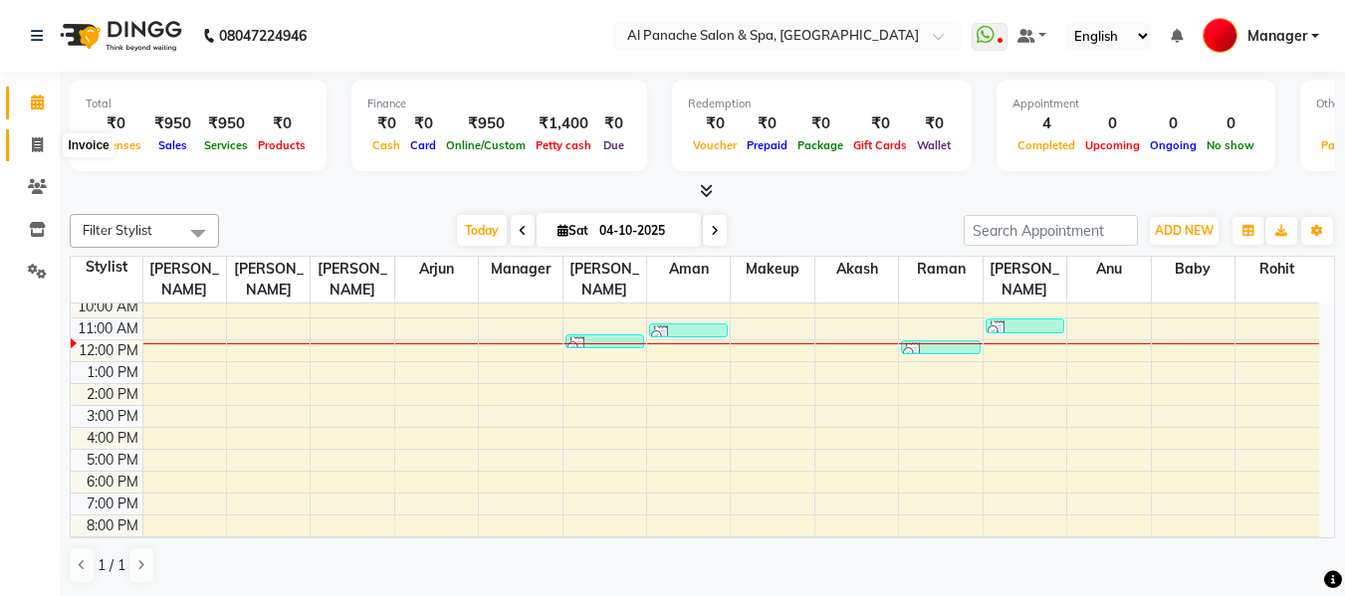
click at [32, 145] on icon at bounding box center [37, 144] width 11 height 15
select select "service"
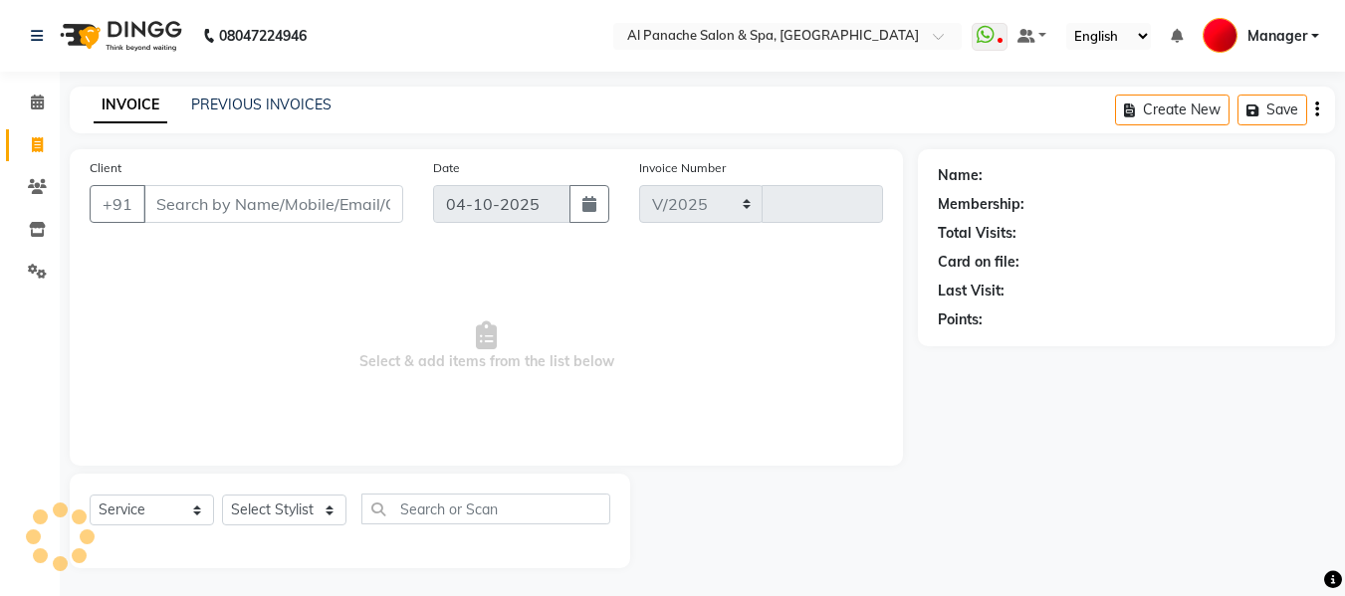
select select "751"
type input "2588"
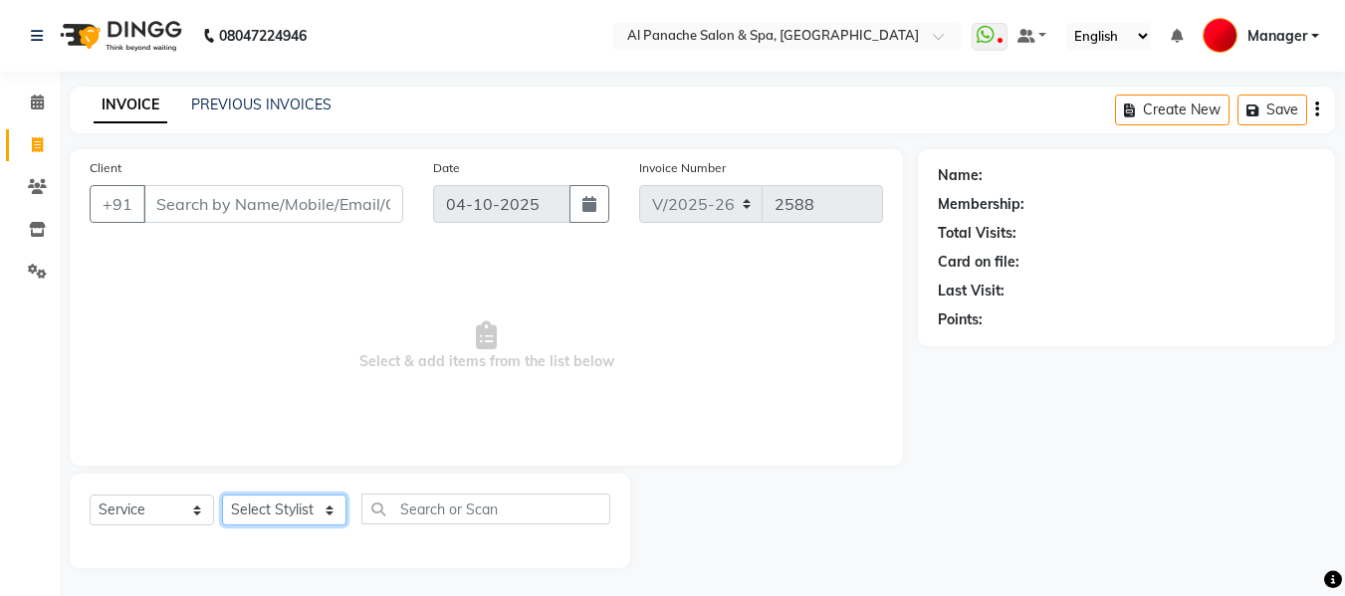
click at [300, 513] on select "Select Stylist [PERSON_NAME] [PERSON_NAME] Baby [PERSON_NAME] Makeup Manager [P…" at bounding box center [284, 510] width 124 height 31
select select "88146"
click at [222, 495] on select "Select Stylist [PERSON_NAME] [PERSON_NAME] Baby [PERSON_NAME] Makeup Manager [P…" at bounding box center [284, 510] width 124 height 31
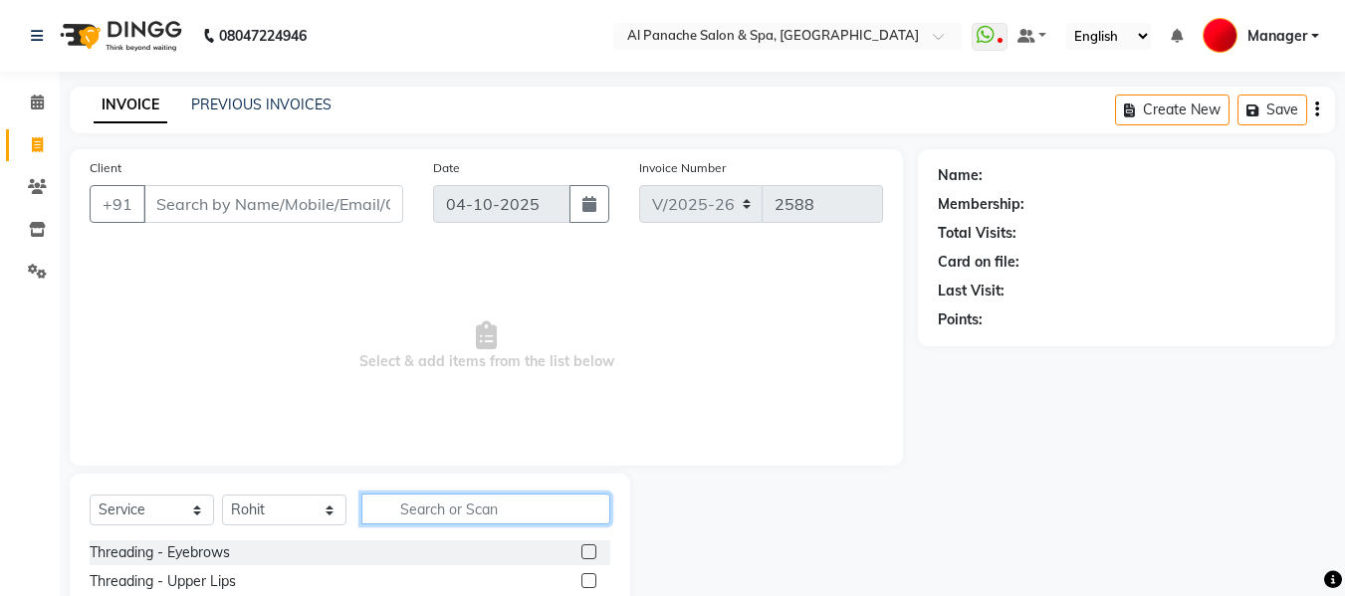
click at [477, 517] on input "text" at bounding box center [485, 509] width 249 height 31
type input "be"
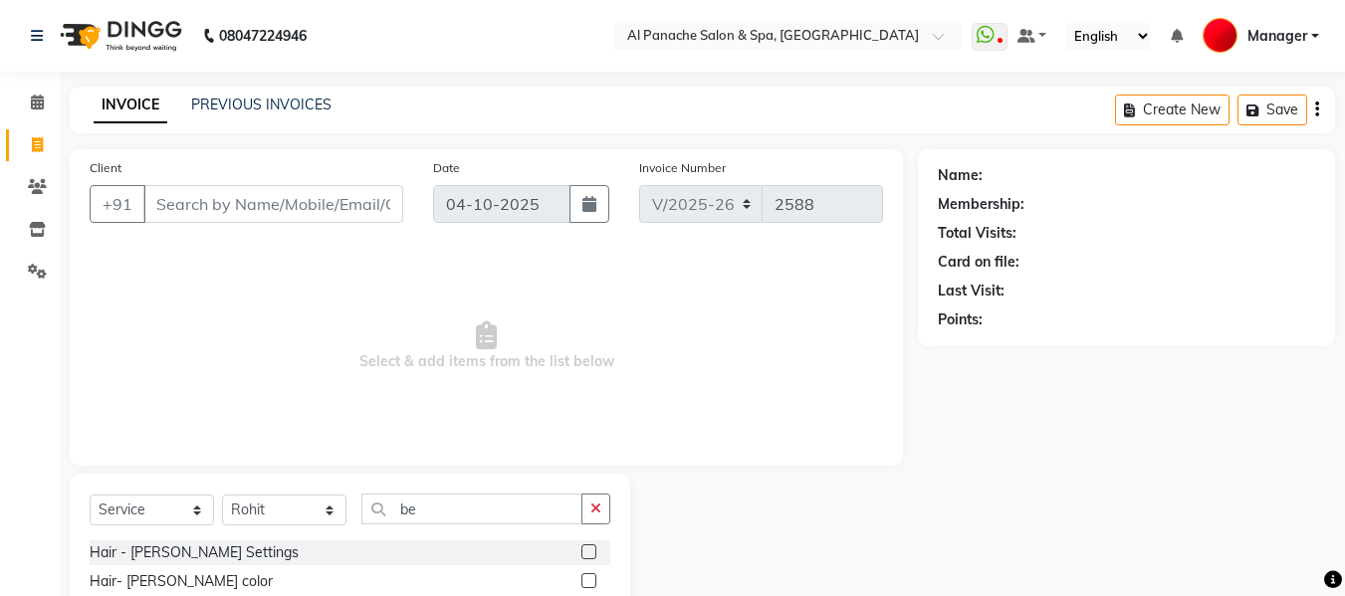
click at [588, 552] on label at bounding box center [589, 552] width 15 height 15
click at [588, 552] on input "checkbox" at bounding box center [588, 553] width 13 height 13
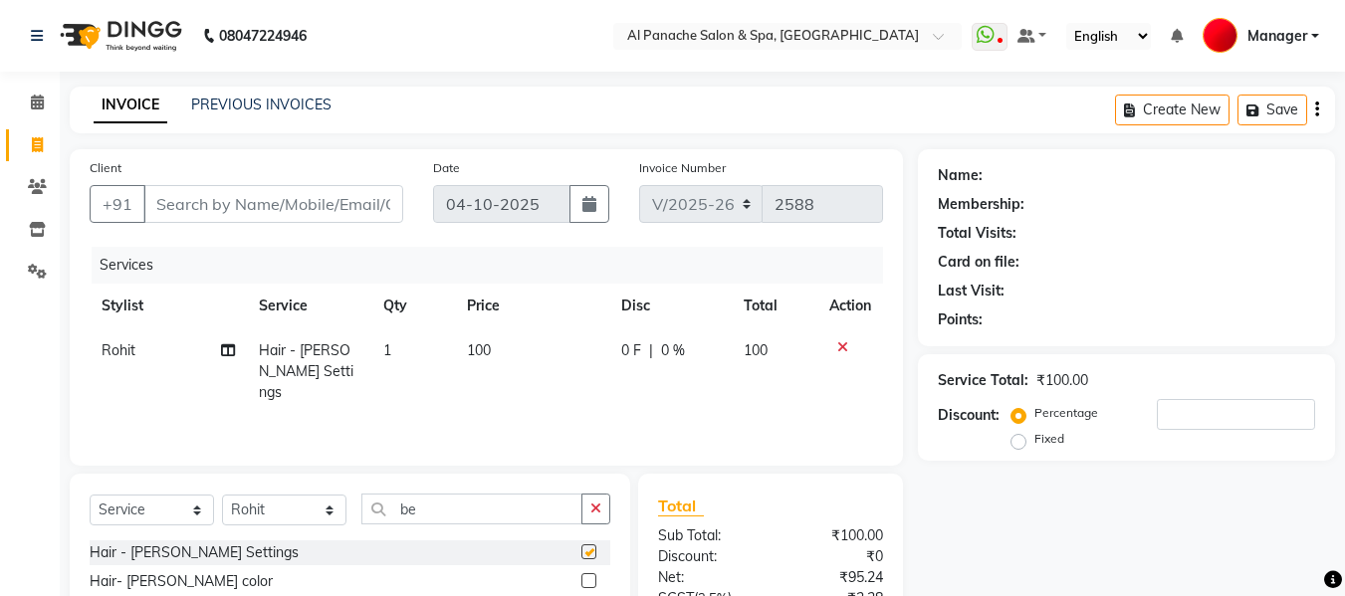
checkbox input "false"
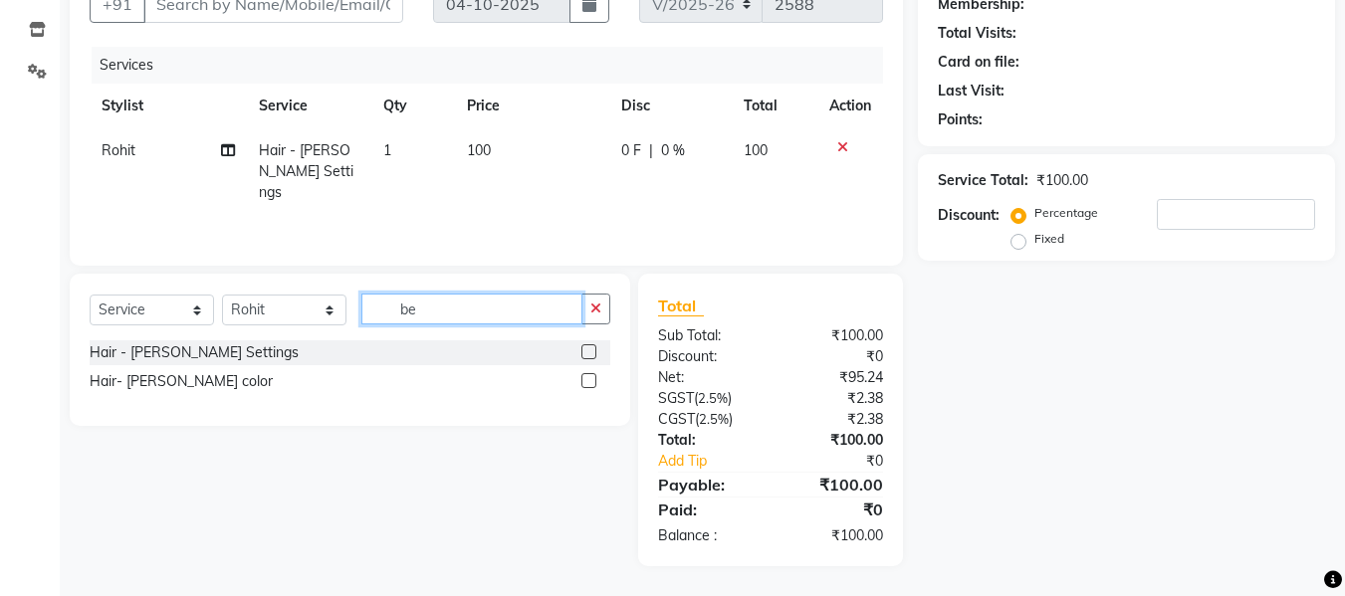
click at [509, 319] on input "be" at bounding box center [471, 309] width 221 height 31
type input "b"
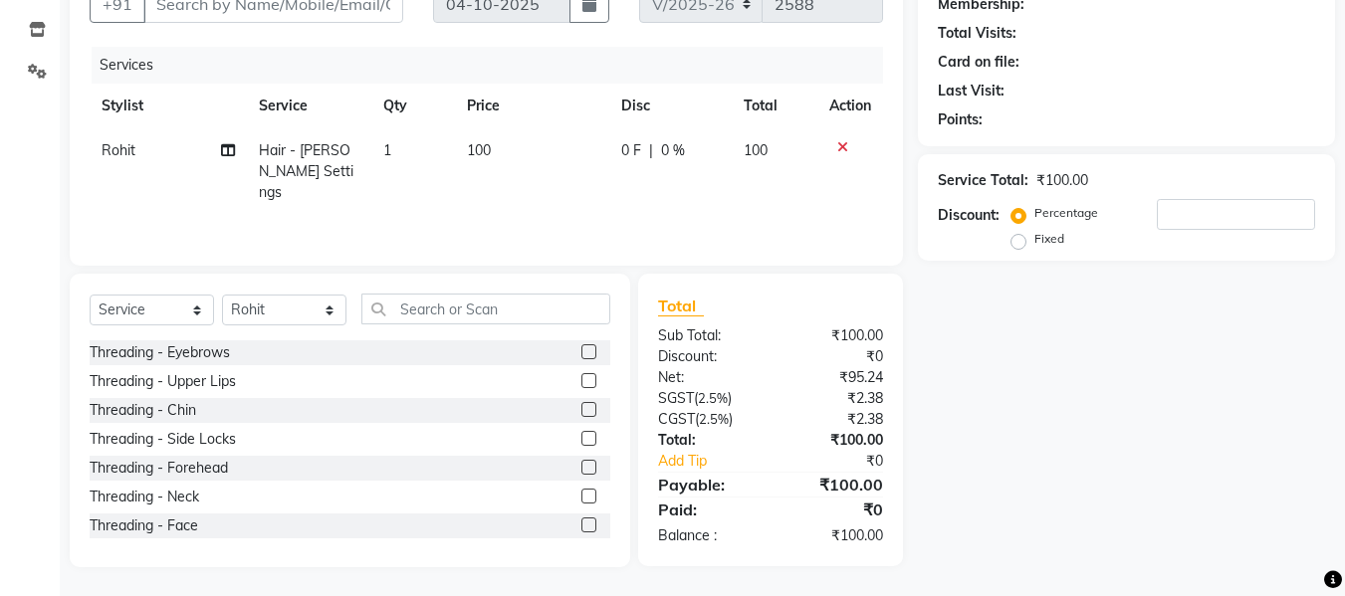
click at [582, 352] on label at bounding box center [589, 352] width 15 height 15
click at [582, 352] on input "checkbox" at bounding box center [588, 353] width 13 height 13
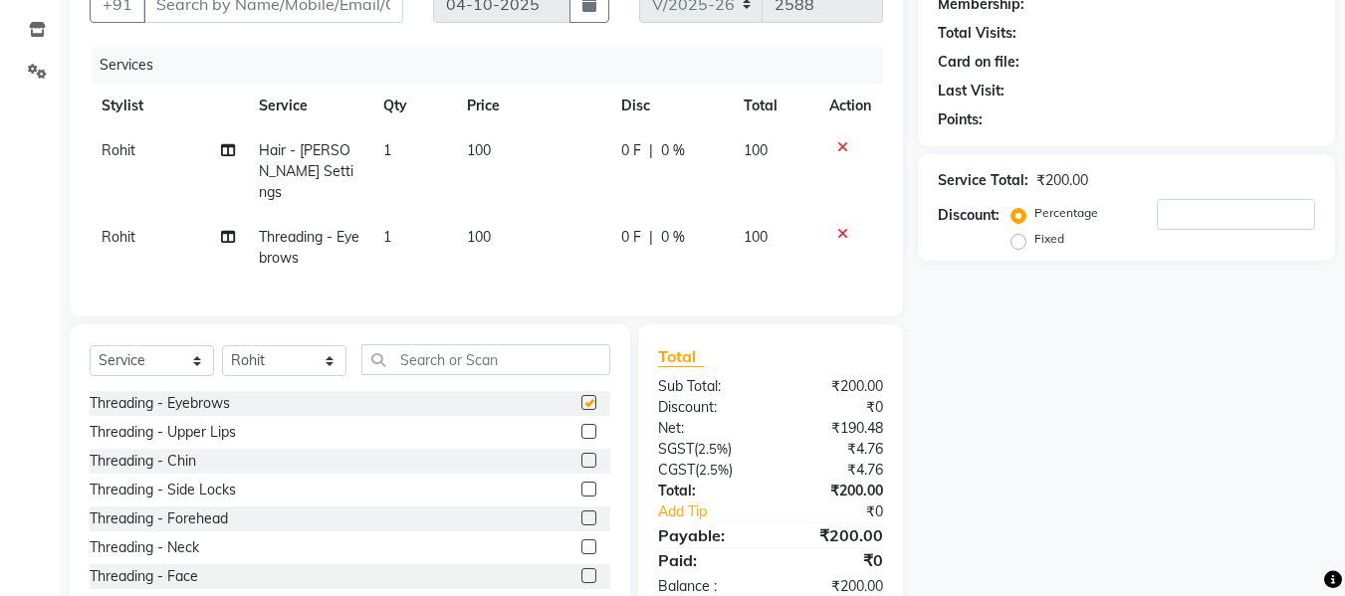
checkbox input "false"
click at [340, 9] on input "Client" at bounding box center [273, 4] width 260 height 38
type input "p"
type input "0"
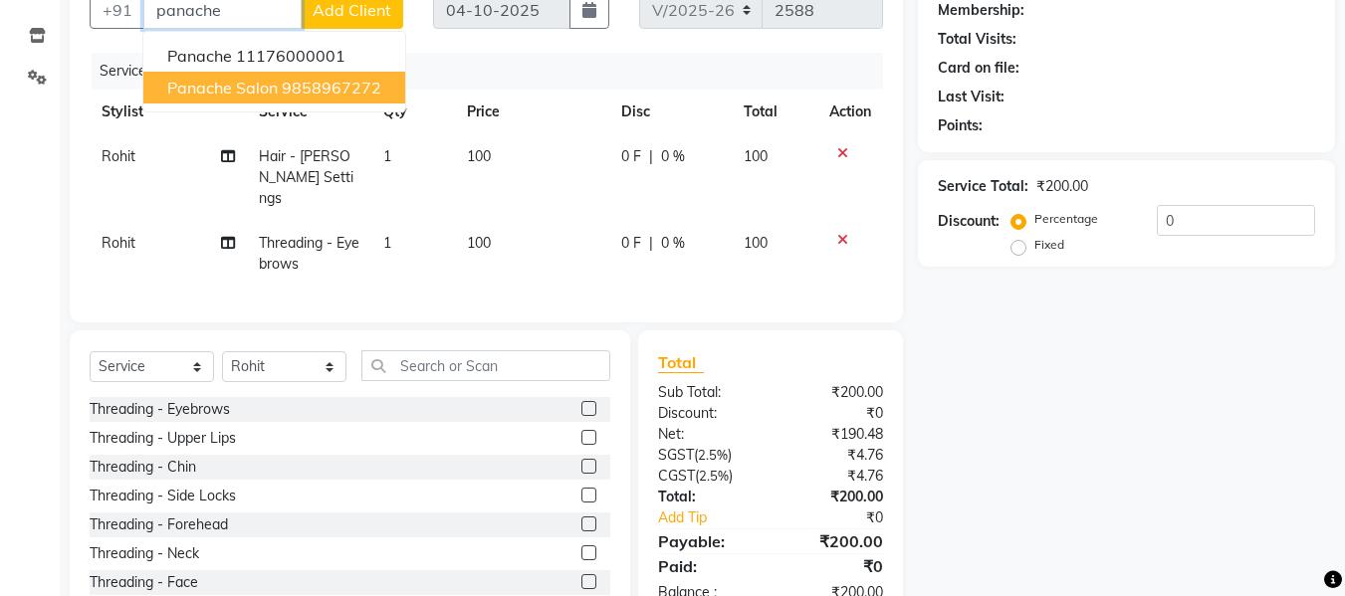
click at [333, 83] on ngb-highlight "9858967272" at bounding box center [332, 88] width 100 height 20
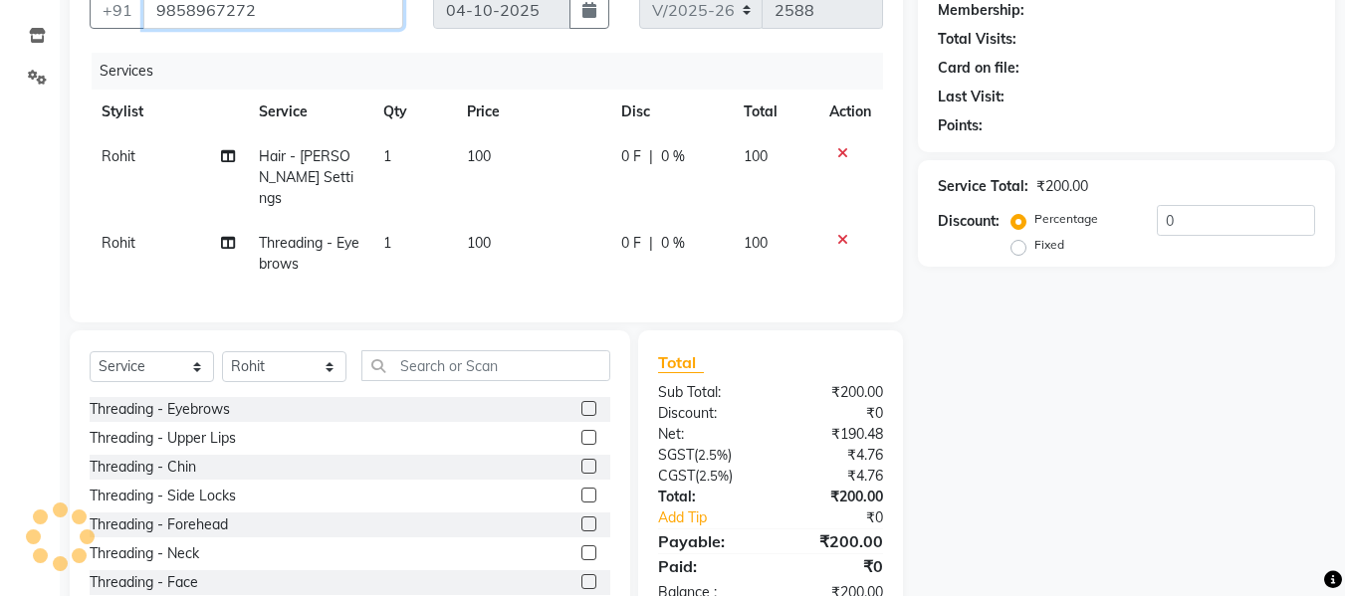
type input "9858967272"
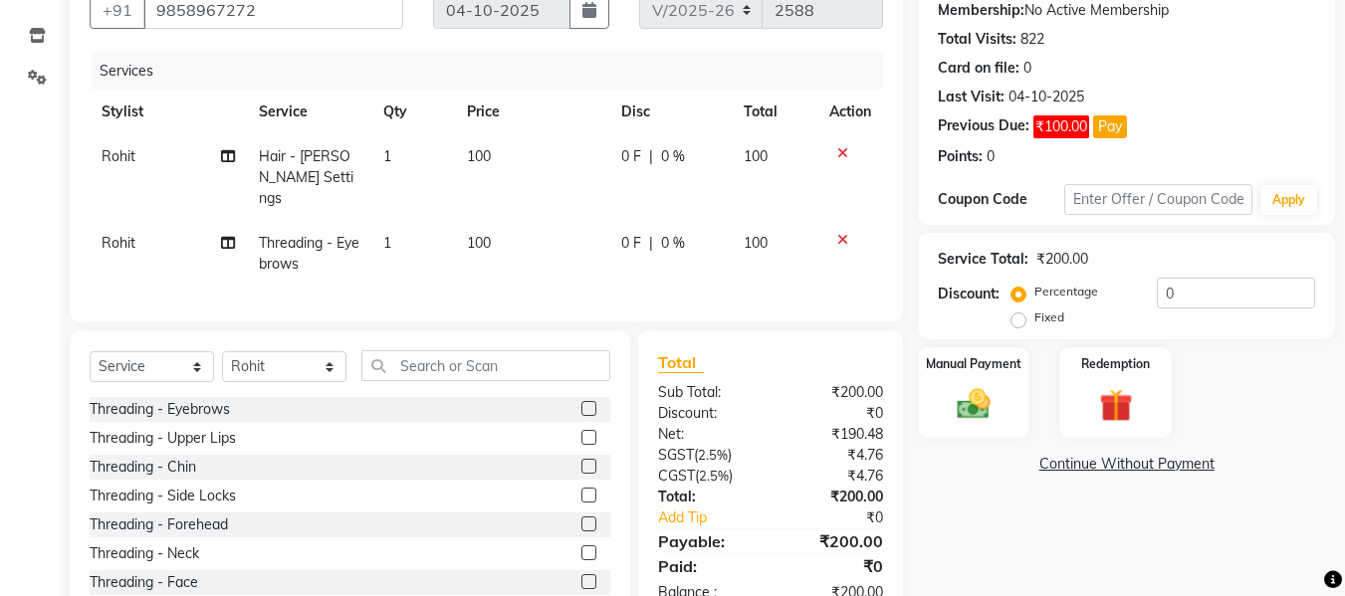
scroll to position [0, 0]
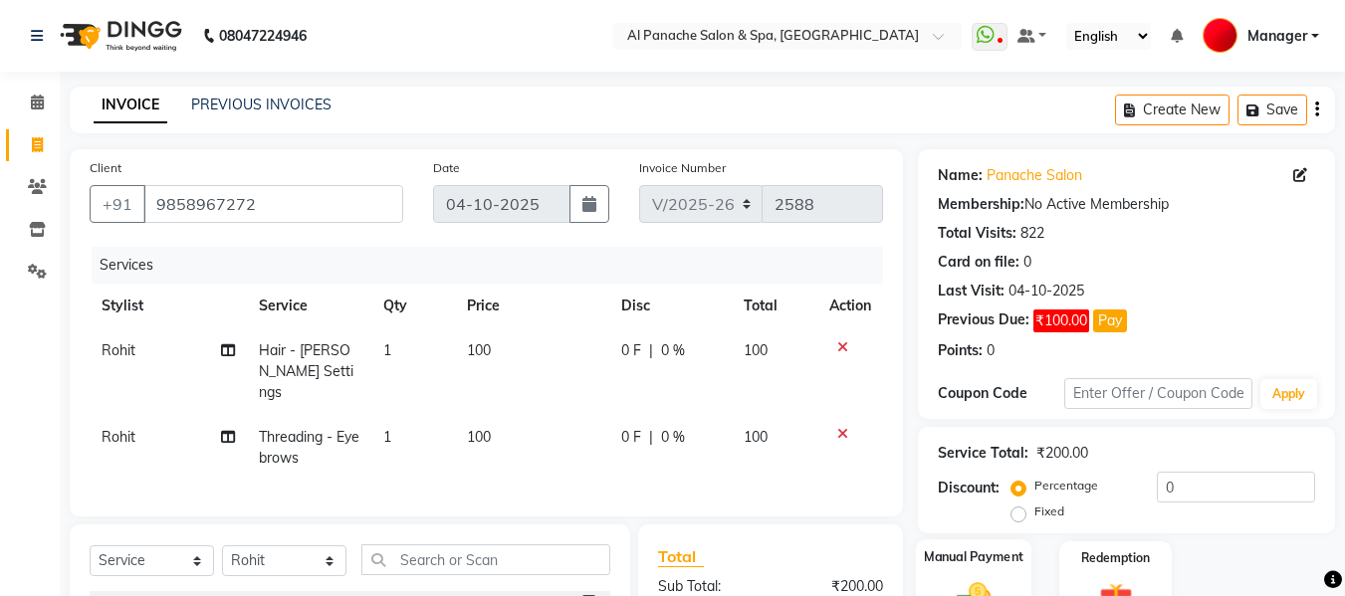
click at [983, 573] on div "Manual Payment" at bounding box center [974, 587] width 117 height 95
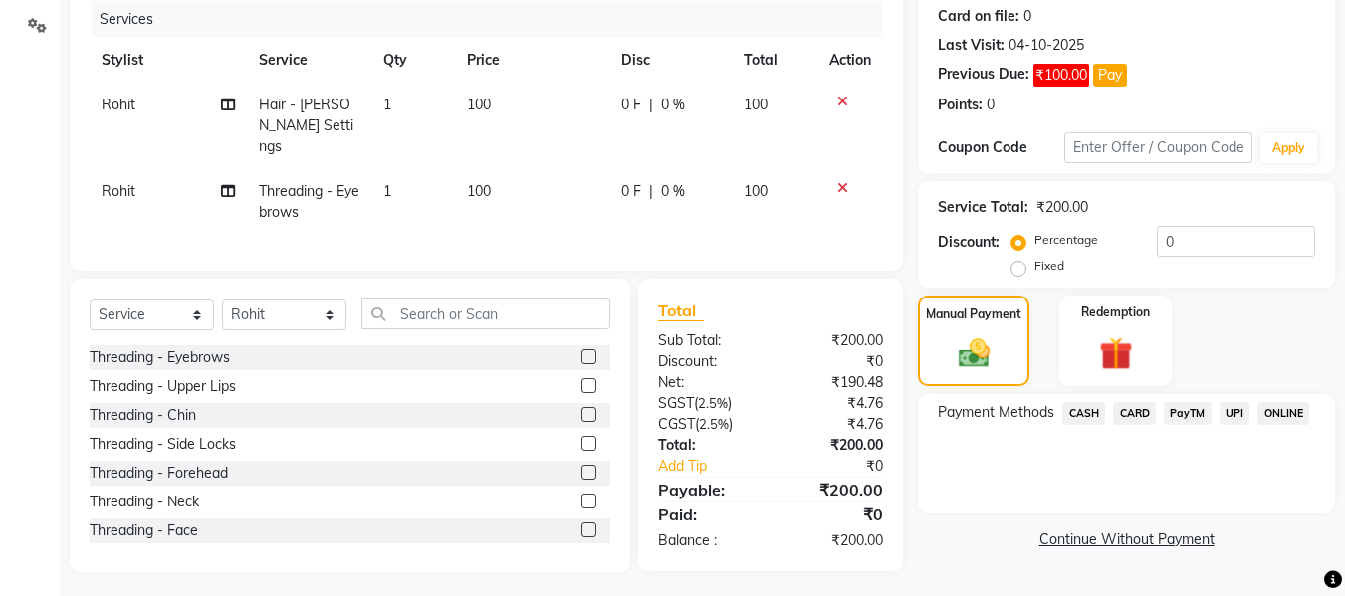
click at [1235, 419] on span "UPI" at bounding box center [1235, 413] width 31 height 23
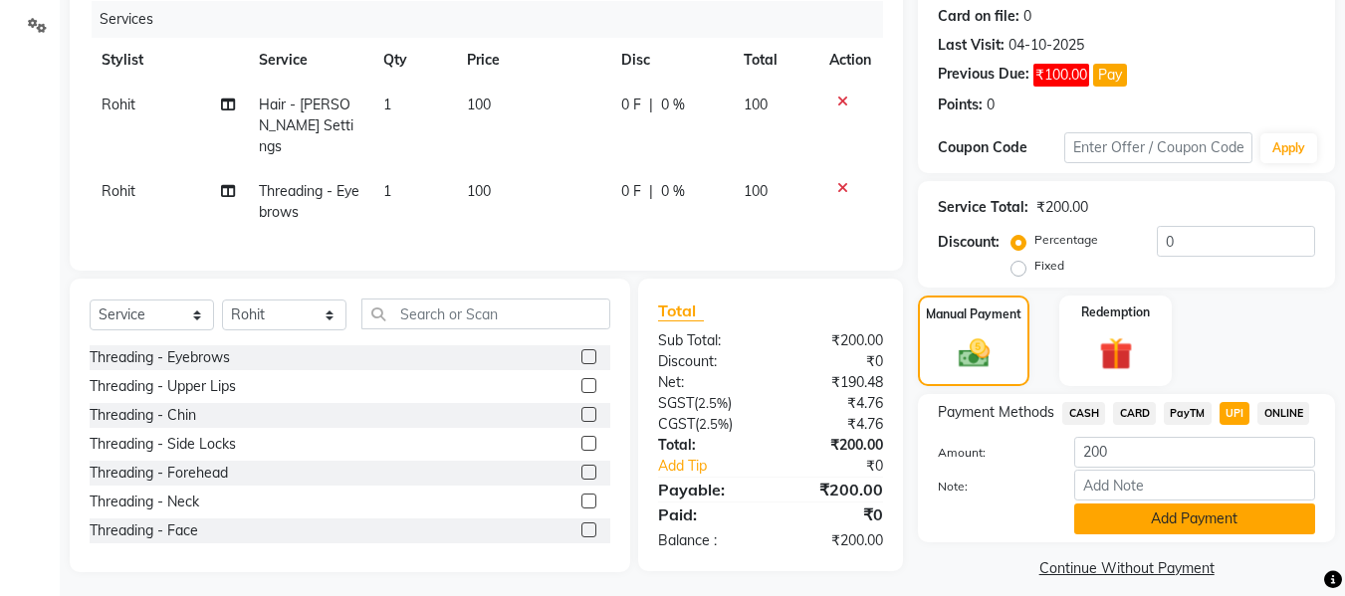
click at [1247, 533] on button "Add Payment" at bounding box center [1194, 519] width 241 height 31
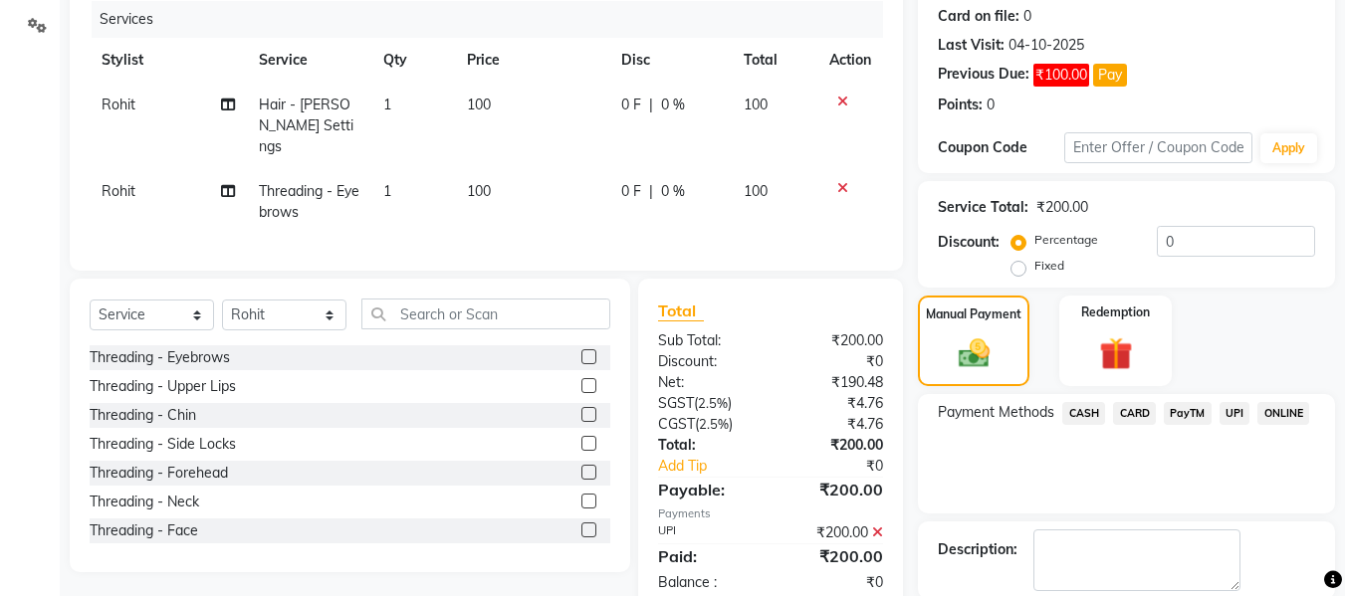
scroll to position [347, 0]
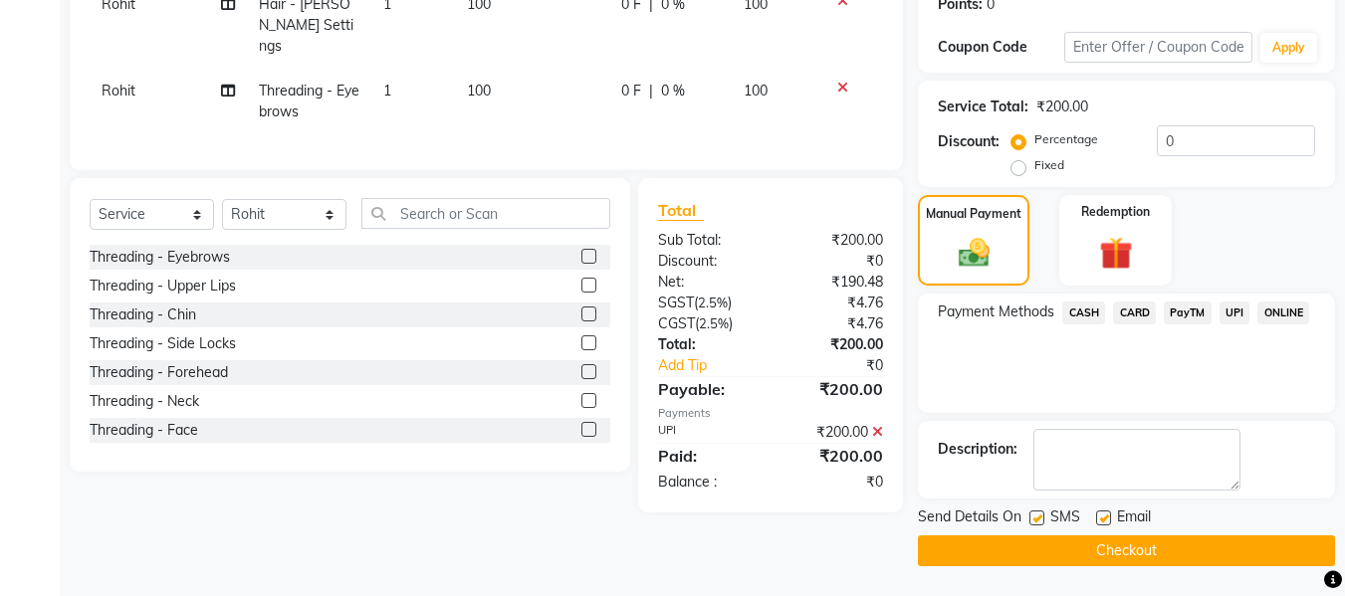
click at [1249, 546] on button "Checkout" at bounding box center [1126, 551] width 417 height 31
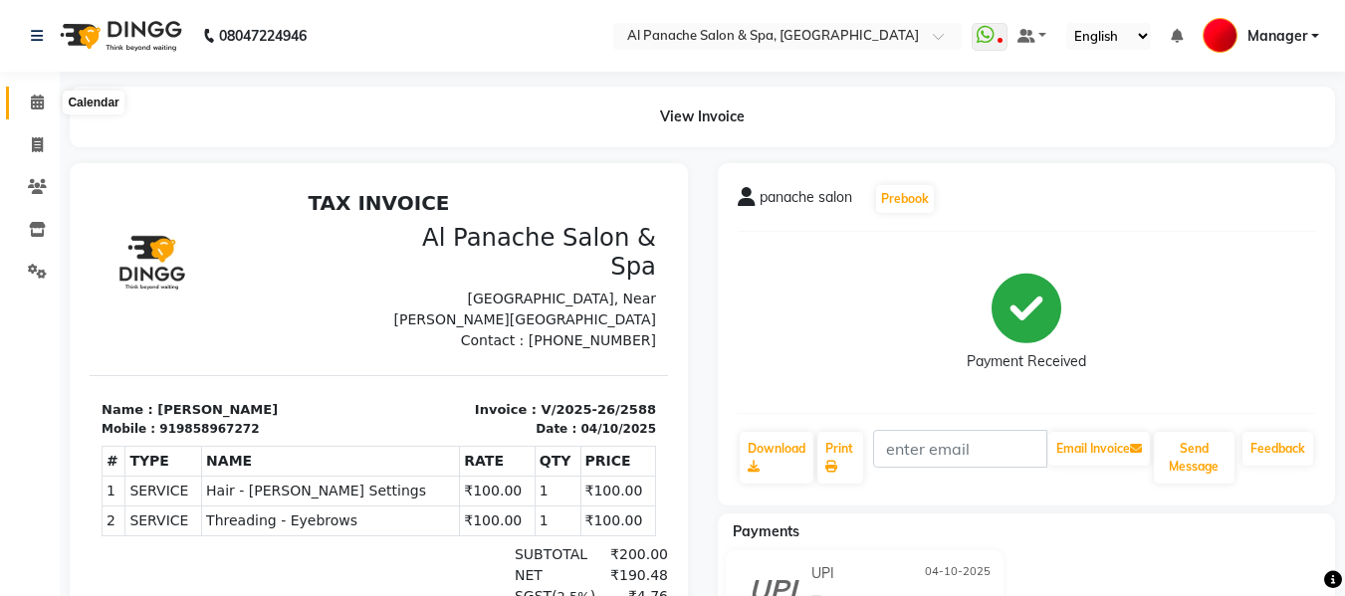
click at [40, 102] on icon at bounding box center [37, 102] width 13 height 15
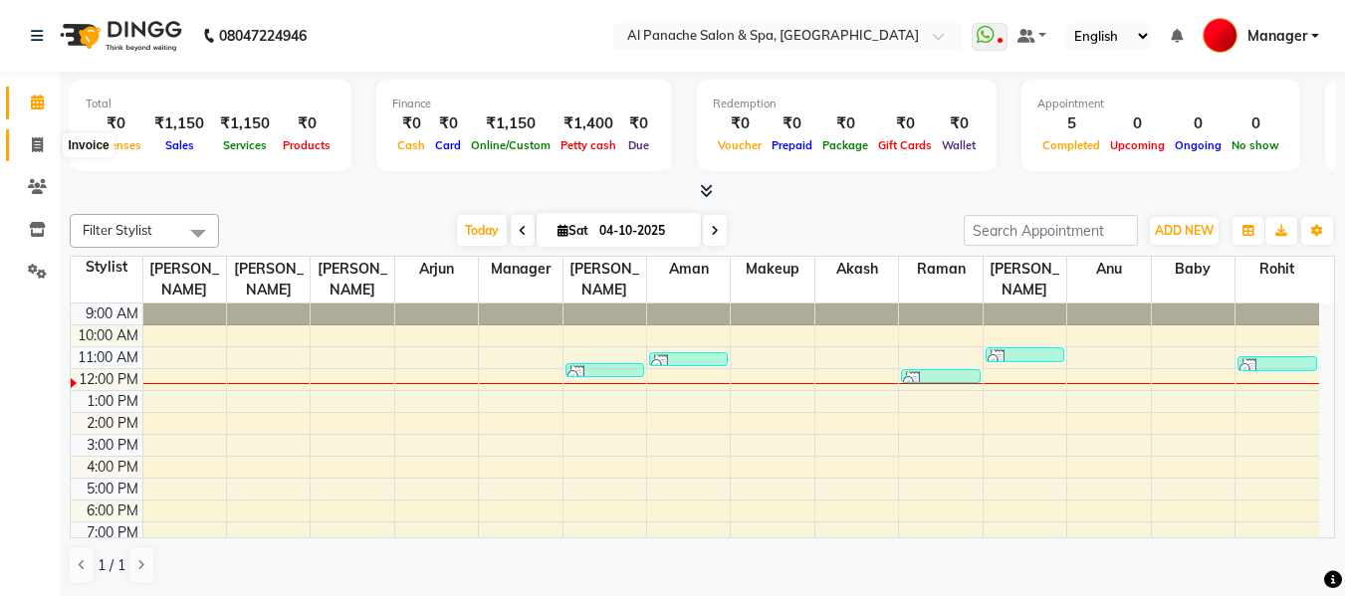
click at [28, 153] on span at bounding box center [37, 145] width 35 height 23
select select "751"
select select "service"
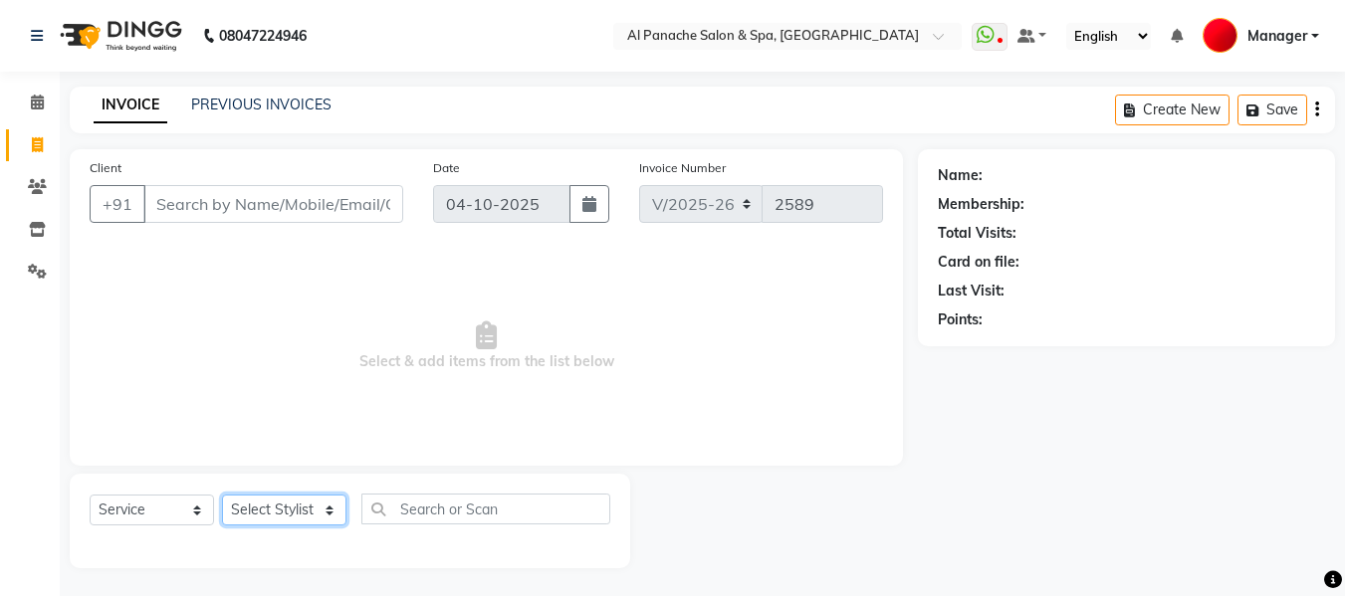
click at [272, 513] on select "Select Stylist [PERSON_NAME] [PERSON_NAME] Baby [PERSON_NAME] Makeup Manager [P…" at bounding box center [284, 510] width 124 height 31
select select "66322"
click at [222, 495] on select "Select Stylist [PERSON_NAME] [PERSON_NAME] Baby [PERSON_NAME] Makeup Manager [P…" at bounding box center [284, 510] width 124 height 31
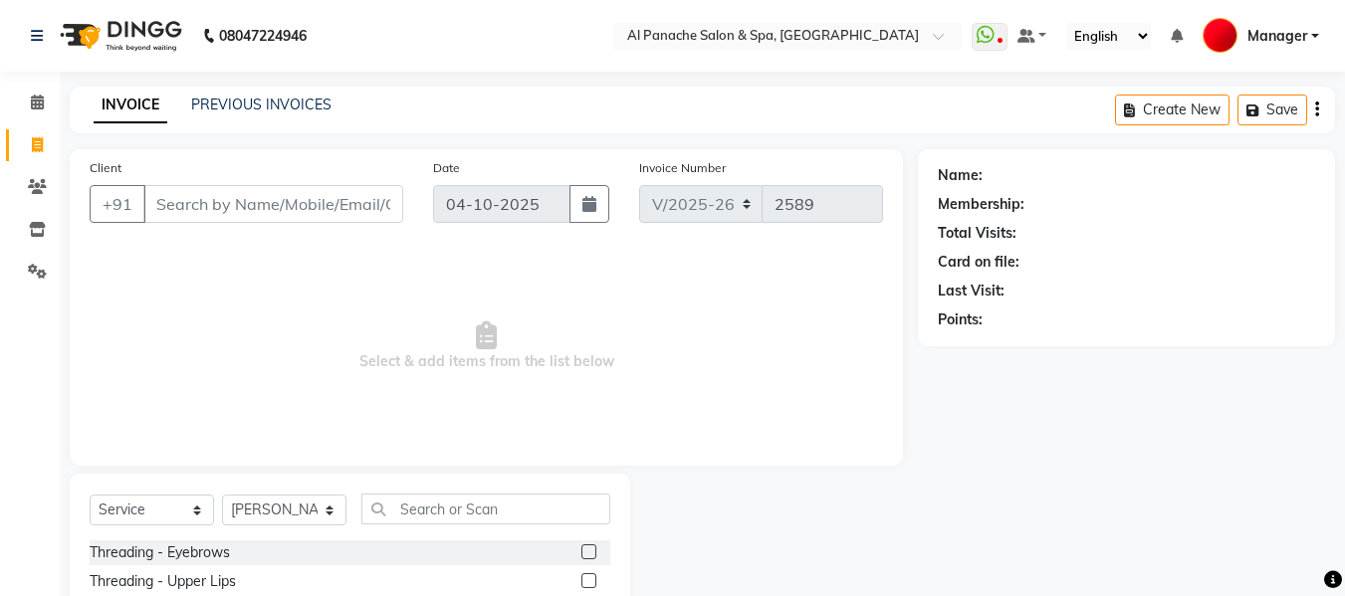
click at [582, 548] on label at bounding box center [589, 552] width 15 height 15
click at [582, 548] on input "checkbox" at bounding box center [588, 553] width 13 height 13
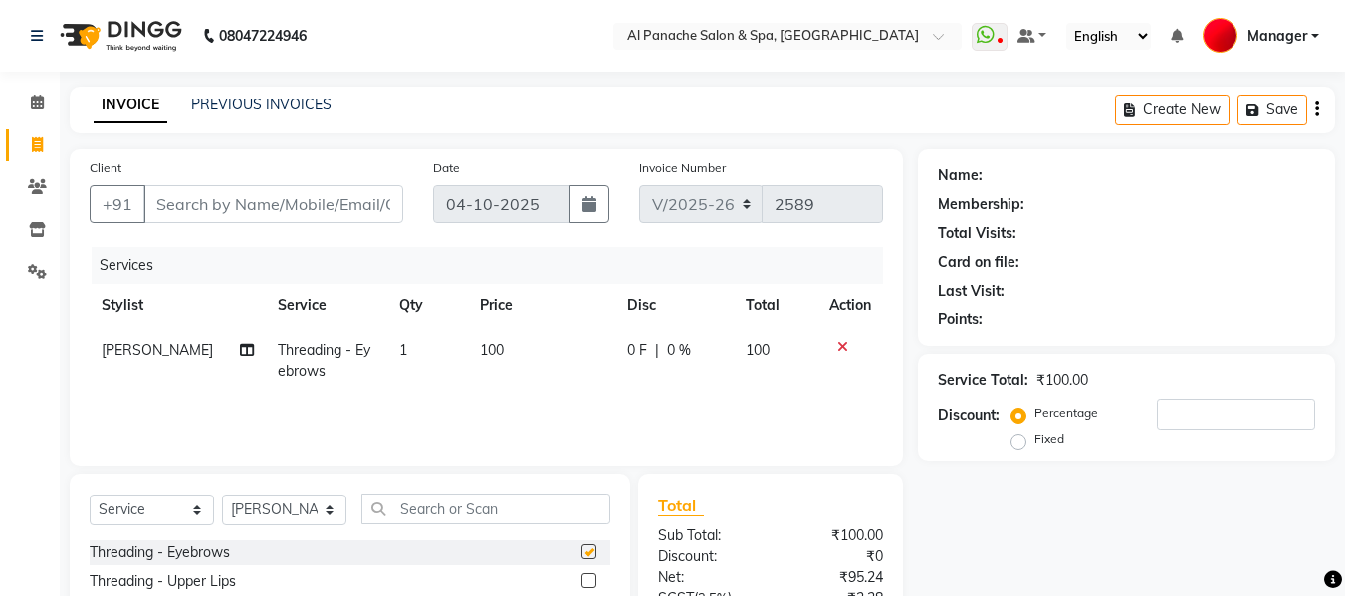
checkbox input "false"
click at [480, 350] on span "100" at bounding box center [492, 351] width 24 height 18
select select "66322"
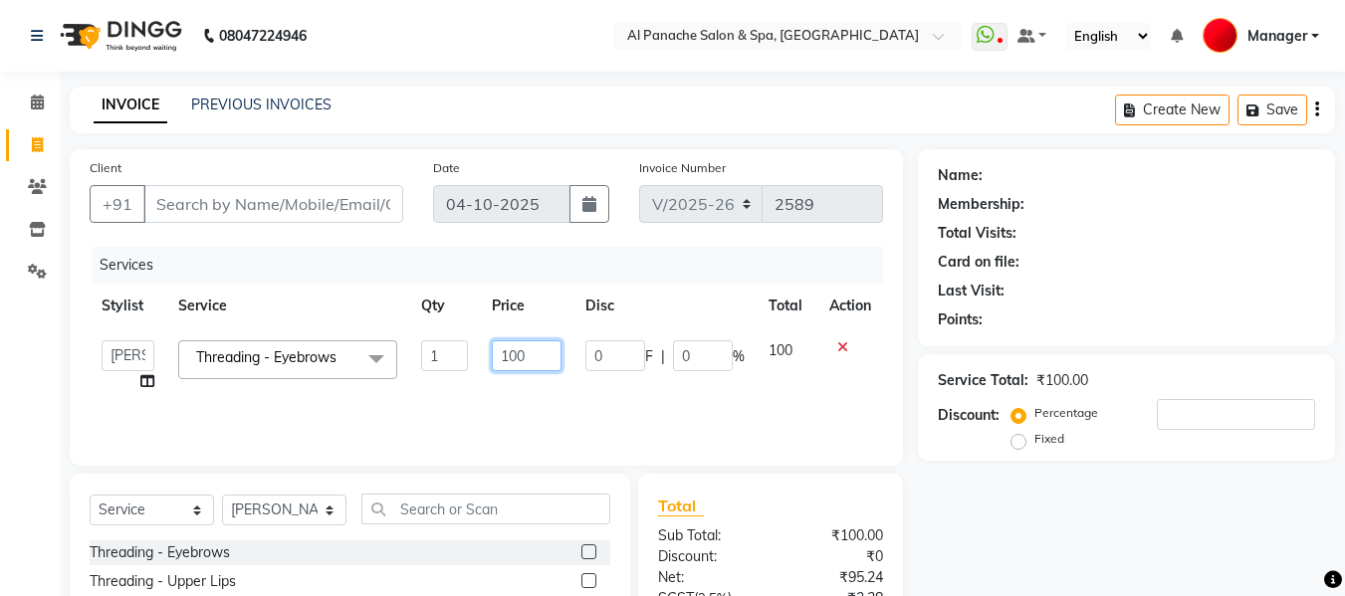
click at [512, 364] on input "100" at bounding box center [526, 356] width 69 height 31
type input "200"
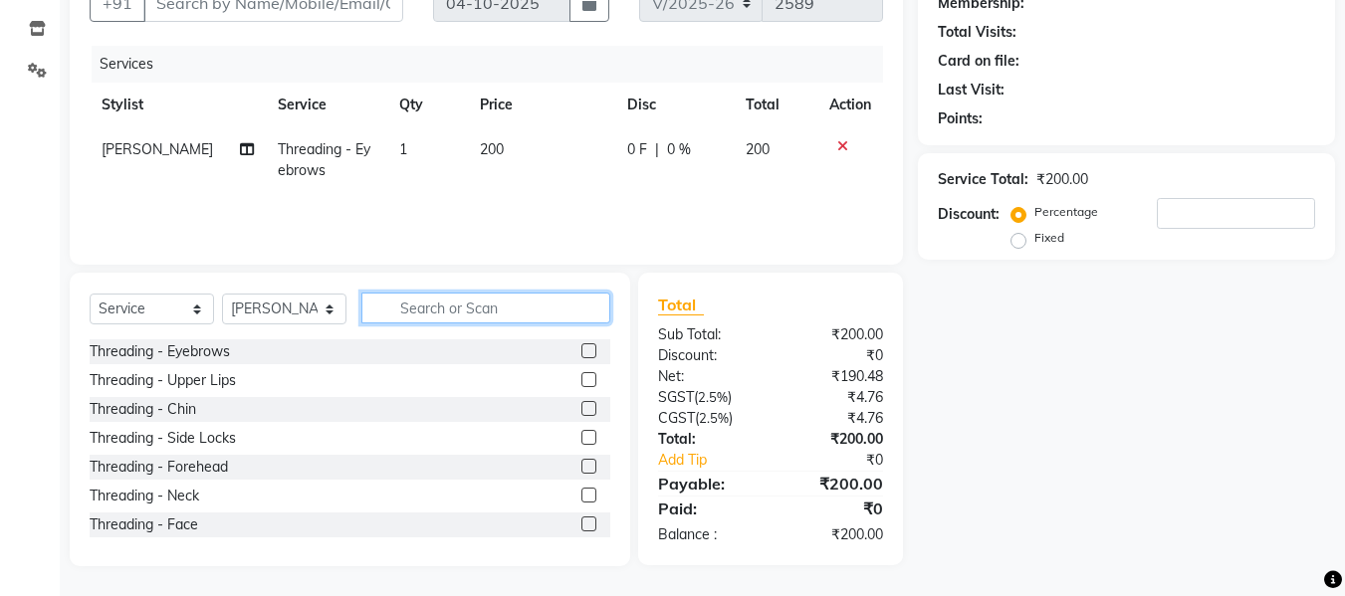
click at [484, 303] on input "text" at bounding box center [485, 308] width 249 height 31
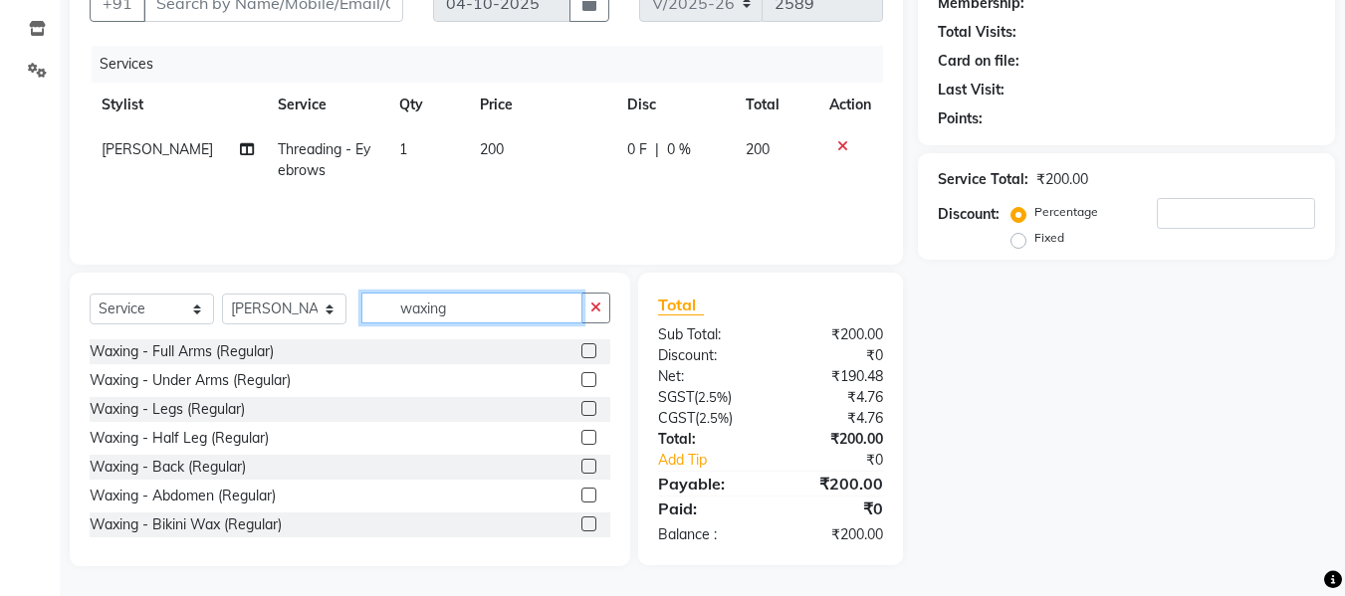
type input "waxing"
click at [582, 350] on label at bounding box center [589, 351] width 15 height 15
click at [582, 350] on input "checkbox" at bounding box center [588, 352] width 13 height 13
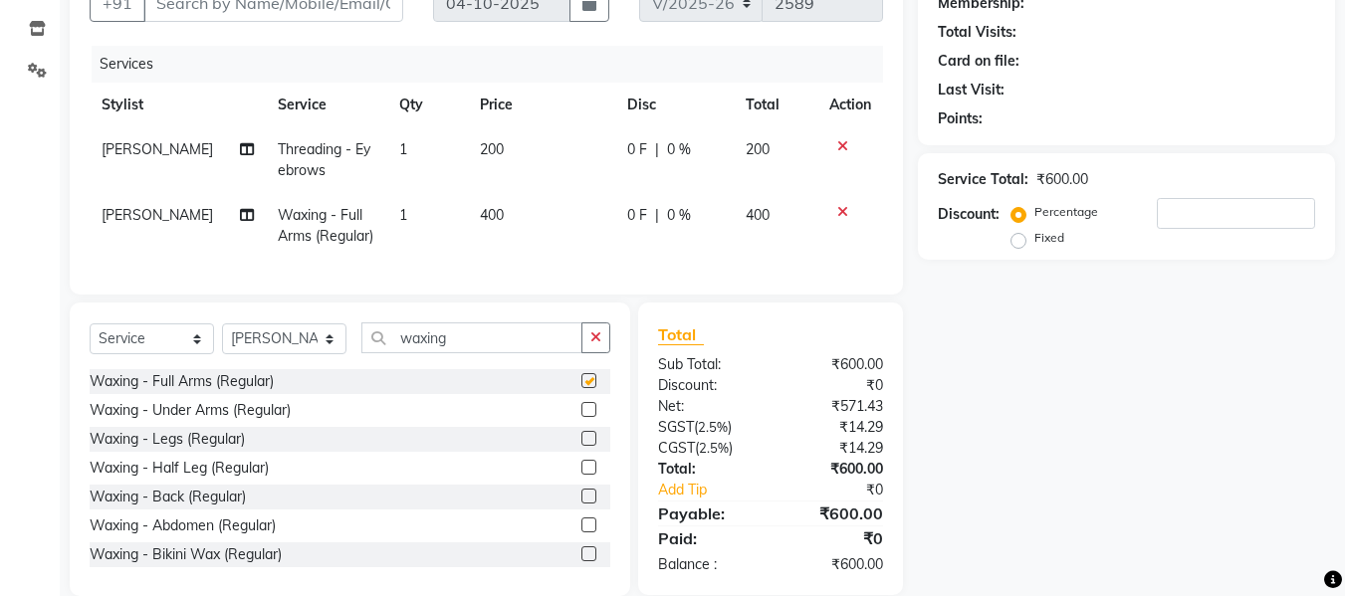
checkbox input "false"
click at [582, 475] on label at bounding box center [589, 467] width 15 height 15
click at [582, 475] on input "checkbox" at bounding box center [588, 468] width 13 height 13
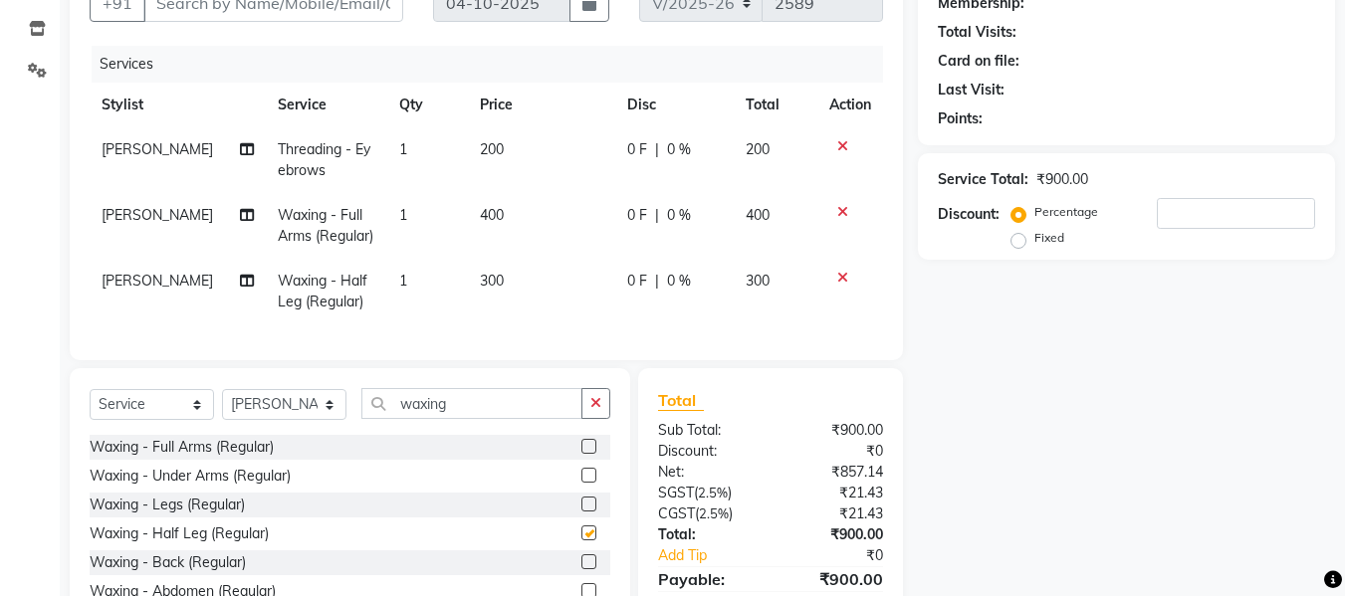
checkbox input "false"
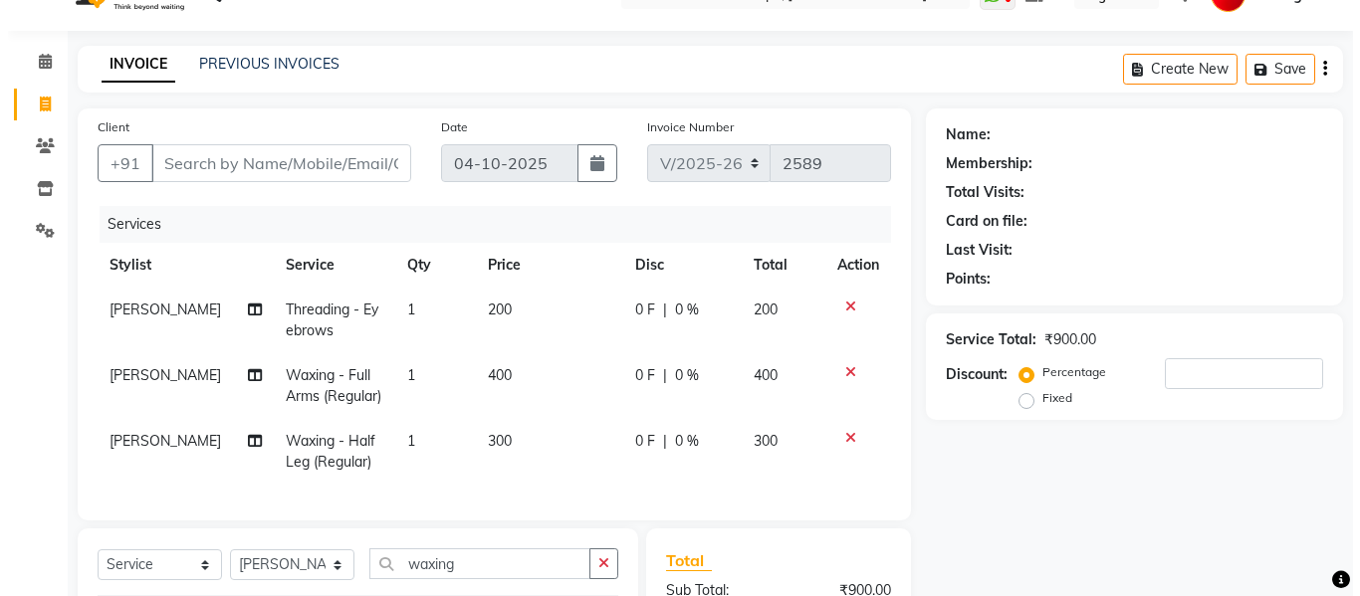
scroll to position [2, 0]
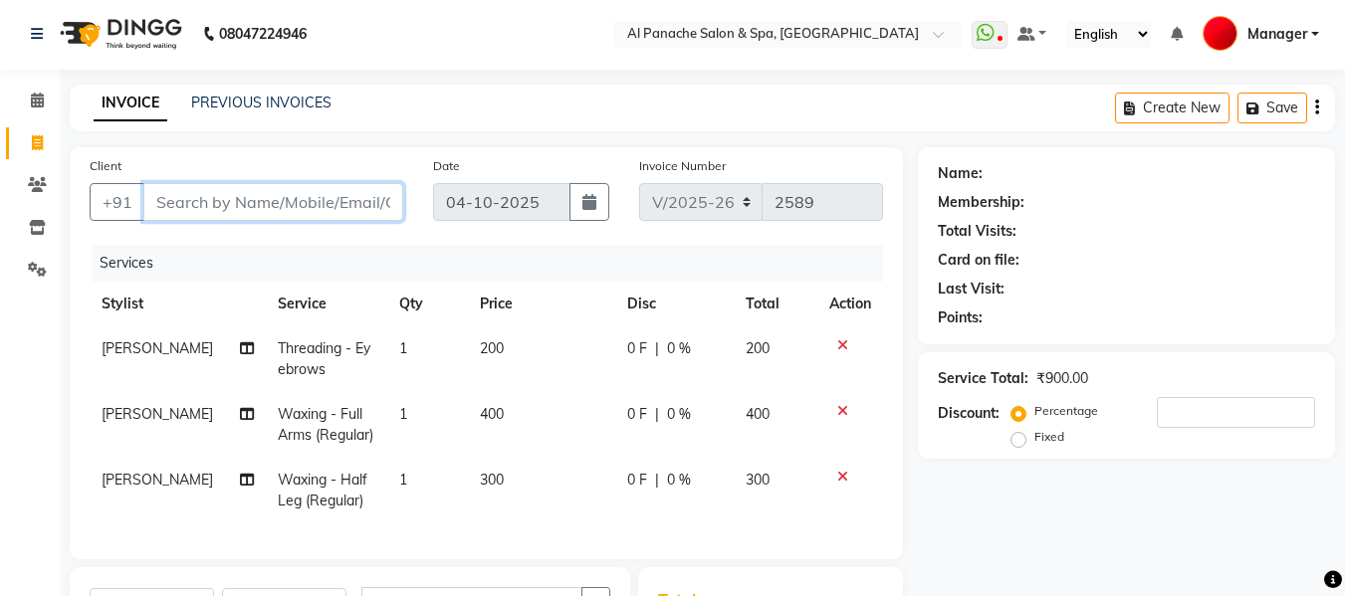
click at [291, 205] on input "Client" at bounding box center [273, 202] width 260 height 38
click at [293, 204] on input "Client" at bounding box center [273, 202] width 260 height 38
type input "9"
type input "0"
type input "9596708709"
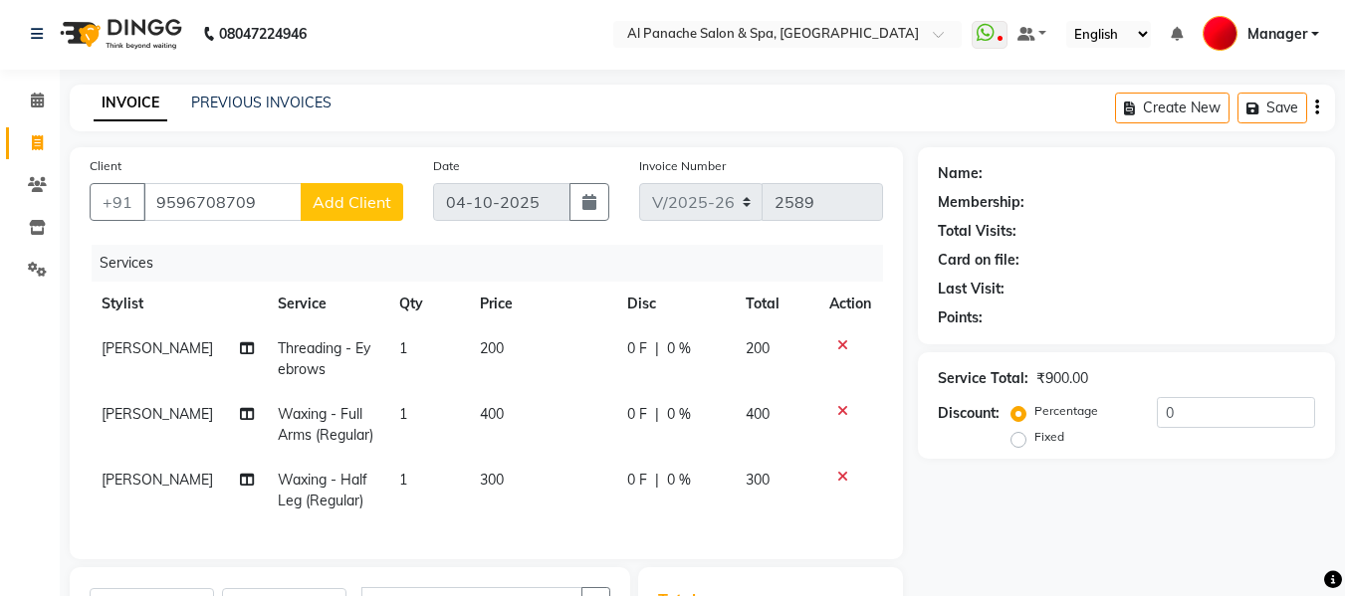
click at [350, 205] on span "Add Client" at bounding box center [352, 202] width 79 height 20
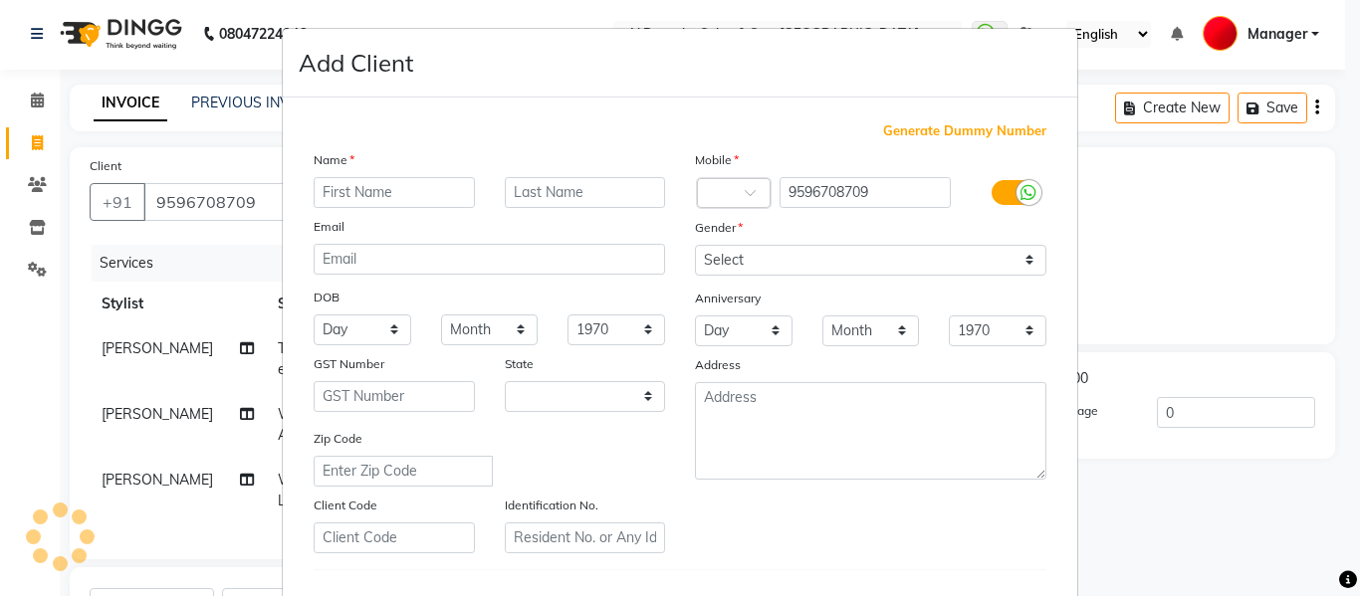
select select "15"
type input "[PERSON_NAME]"
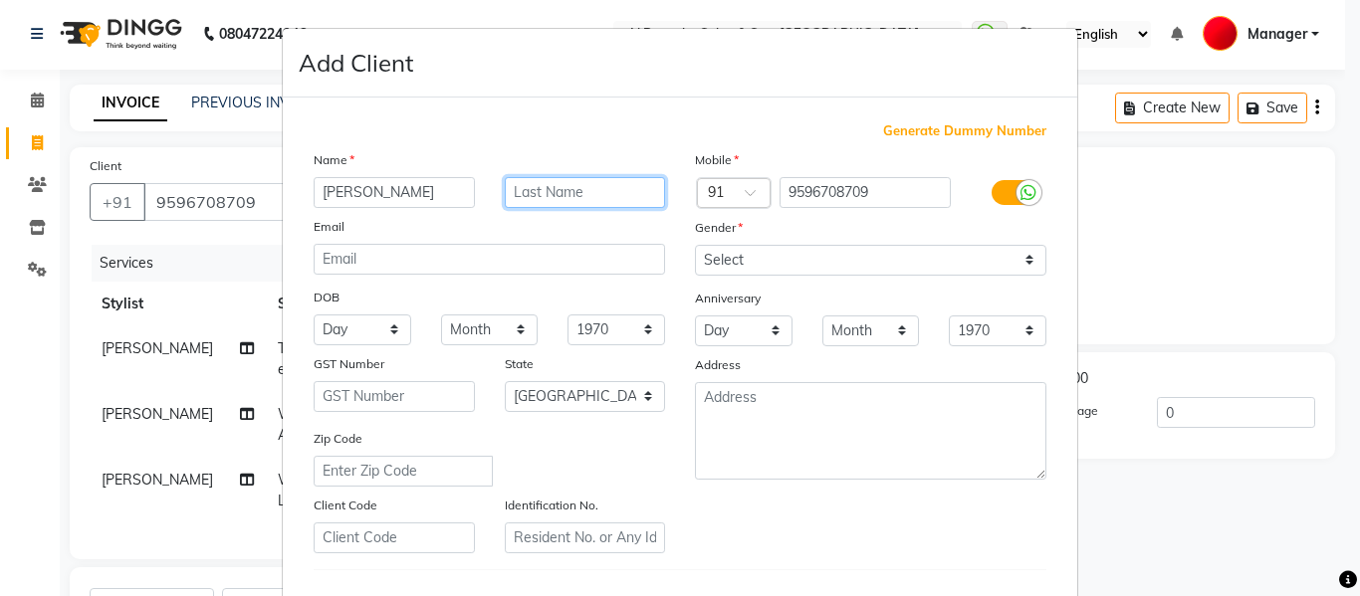
click at [573, 188] on input "text" at bounding box center [585, 192] width 161 height 31
type input "mam"
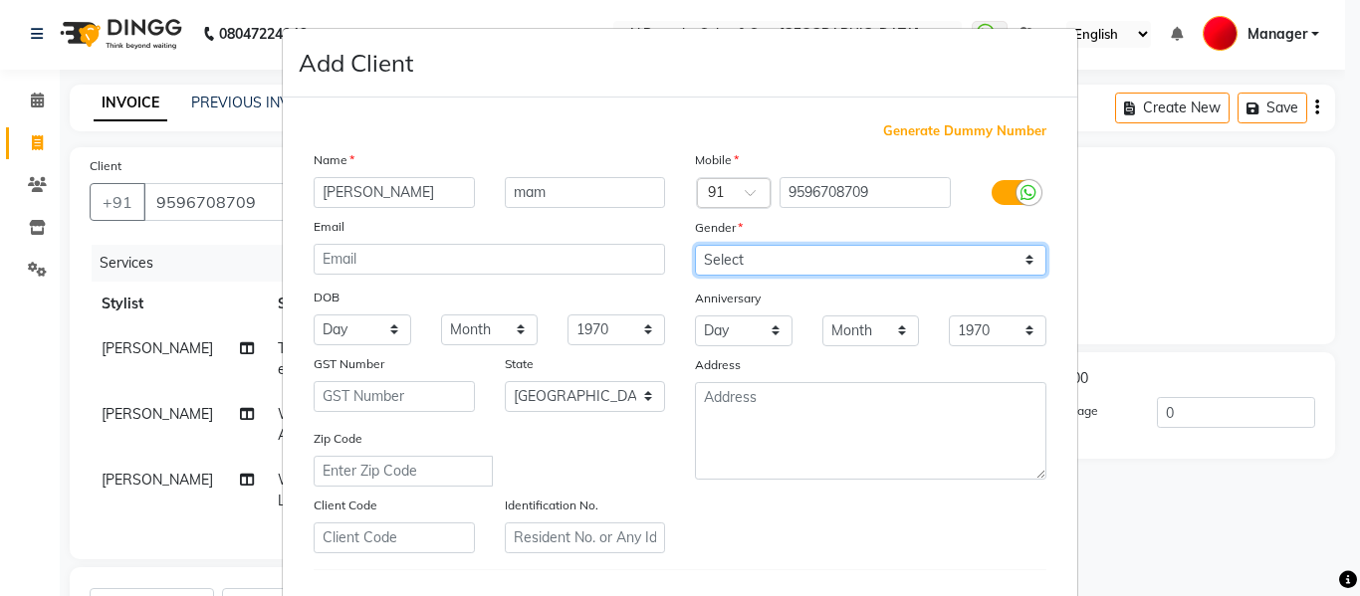
drag, startPoint x: 803, startPoint y: 272, endPoint x: 773, endPoint y: 351, distance: 84.1
click at [773, 351] on div "Mobile Country Code × 91 9596708709 Gender Select [DEMOGRAPHIC_DATA] [DEMOGRAPH…" at bounding box center [870, 351] width 381 height 404
select select "[DEMOGRAPHIC_DATA]"
click at [695, 245] on select "Select [DEMOGRAPHIC_DATA] [DEMOGRAPHIC_DATA] Other Prefer Not To Say" at bounding box center [871, 260] width 352 height 31
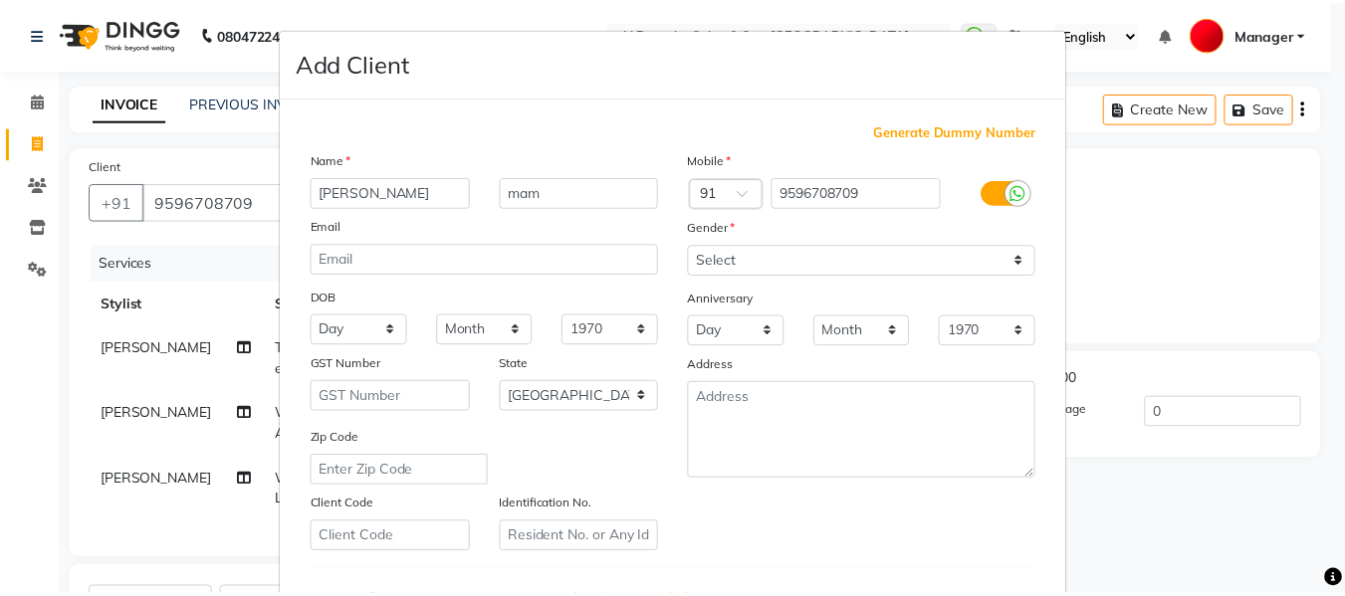
scroll to position [292, 0]
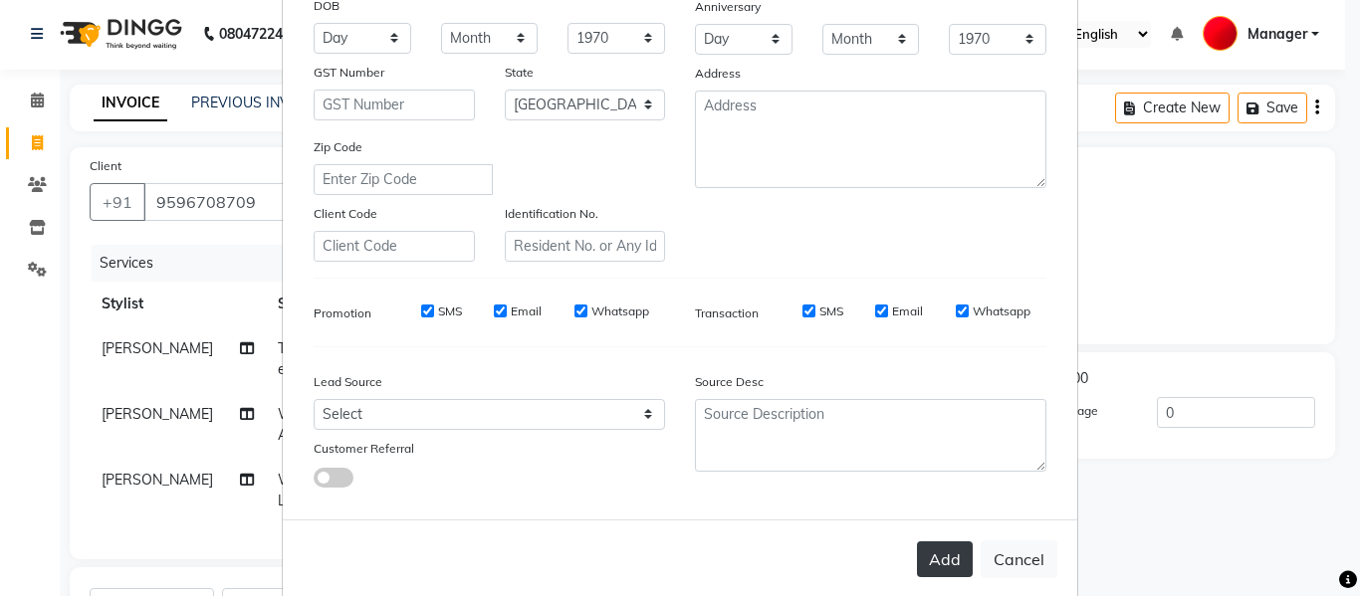
click at [935, 552] on button "Add" at bounding box center [945, 560] width 56 height 36
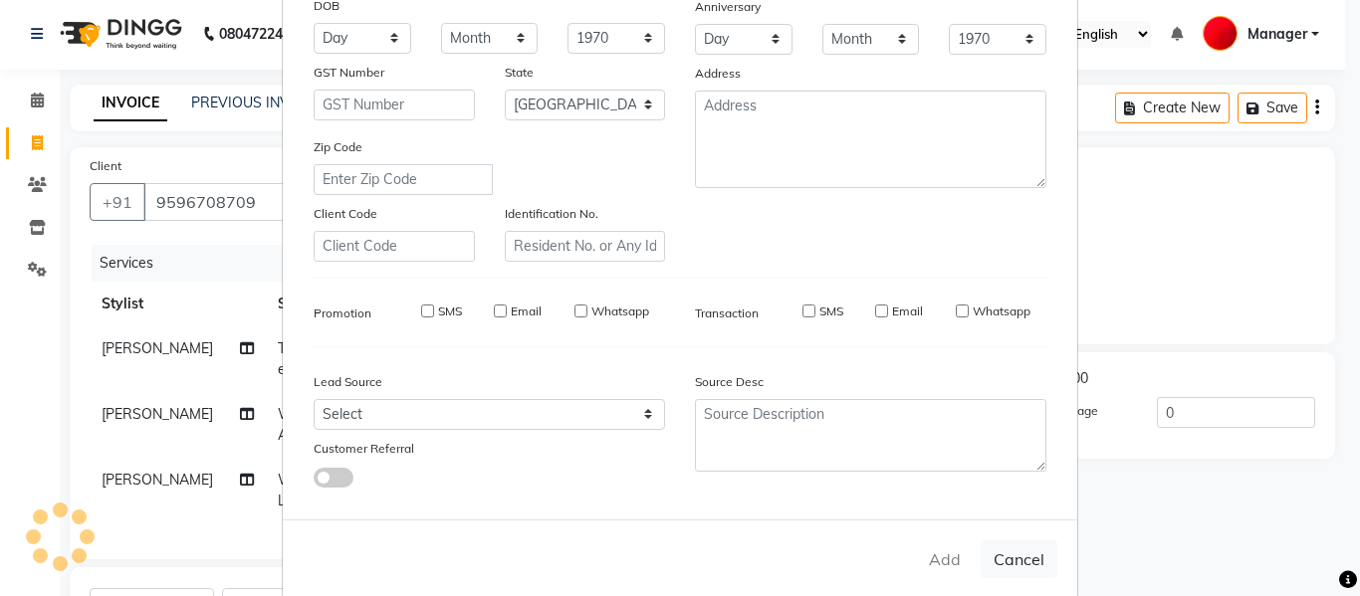
select select
select select "null"
select select
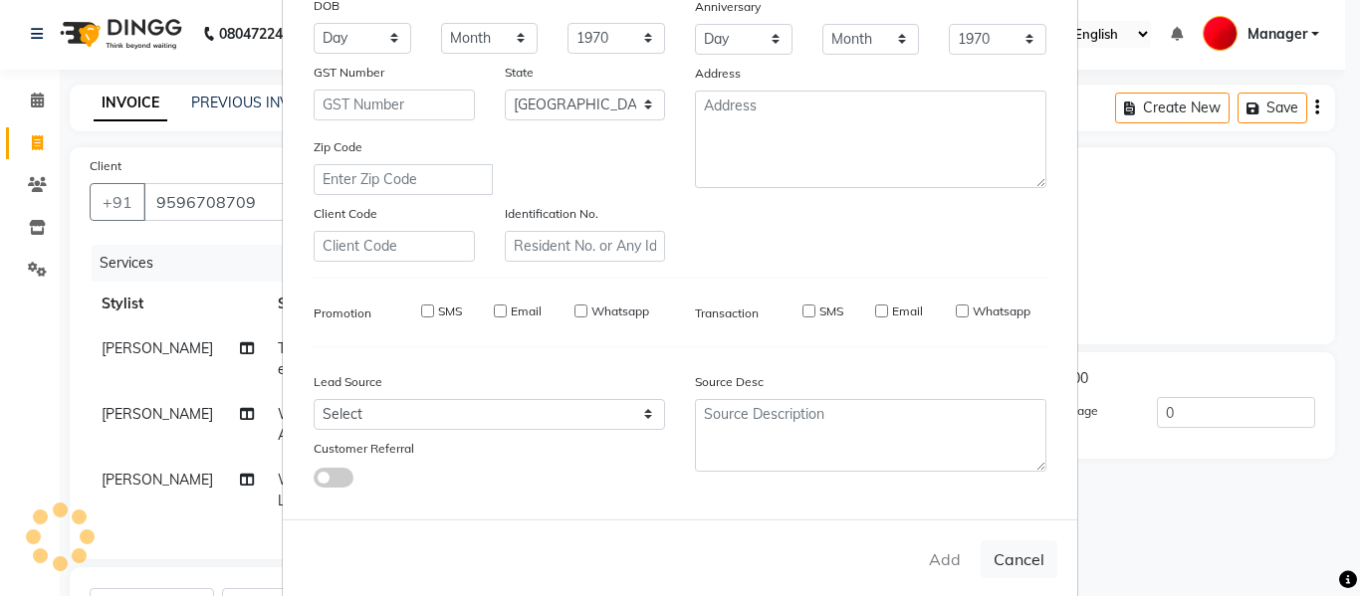
select select
checkbox input "false"
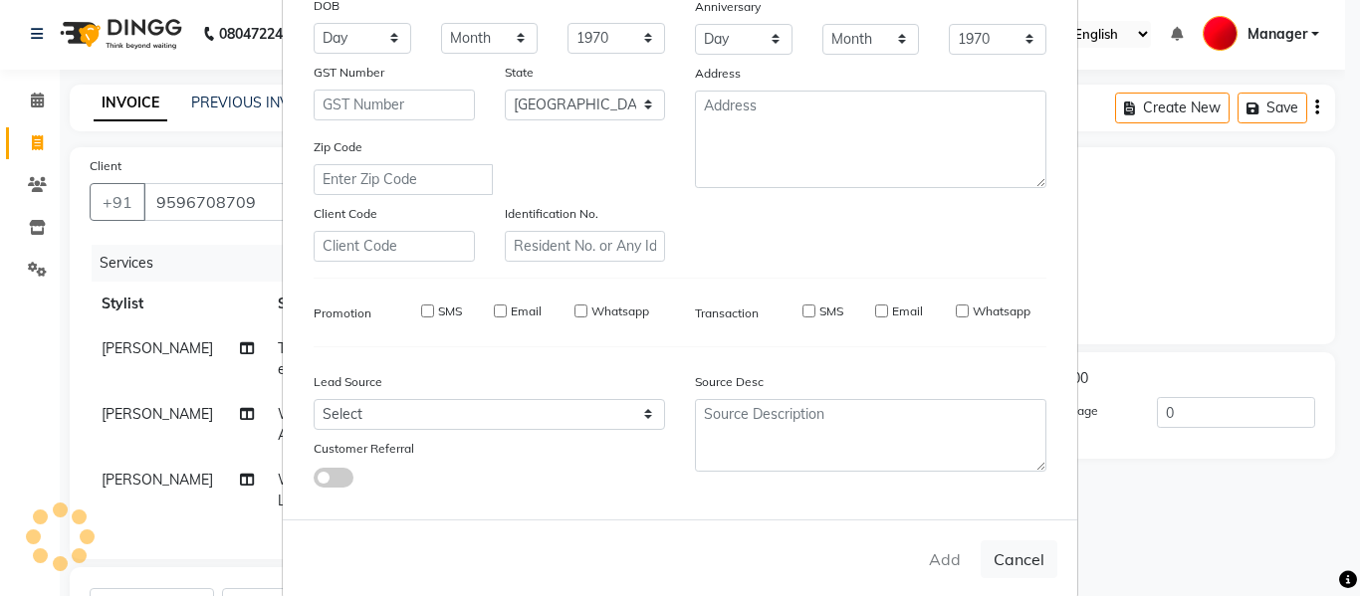
checkbox input "false"
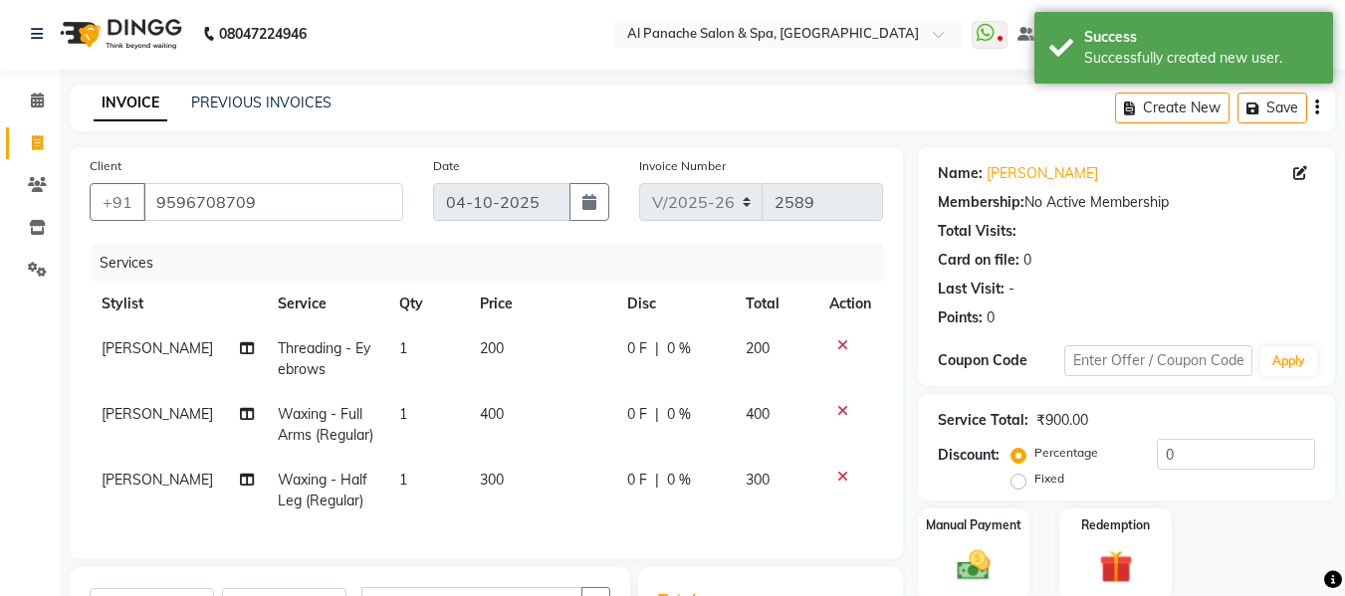
scroll to position [312, 0]
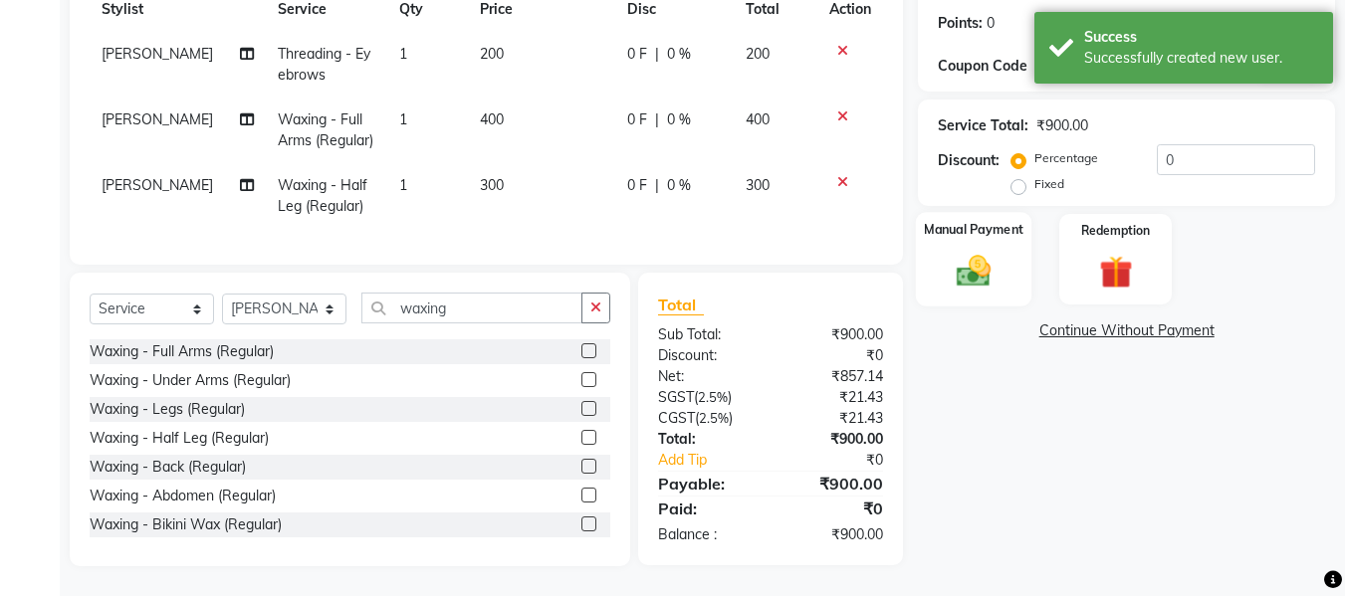
click at [969, 263] on img at bounding box center [974, 271] width 56 height 40
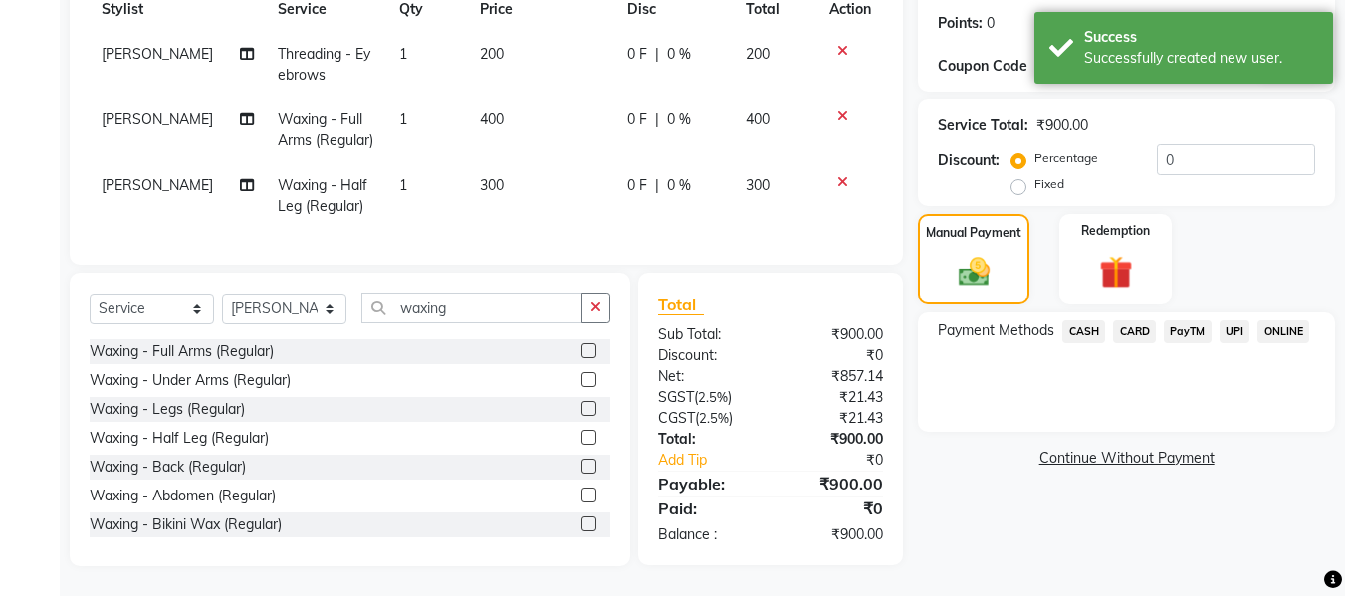
click at [1233, 321] on span "UPI" at bounding box center [1235, 332] width 31 height 23
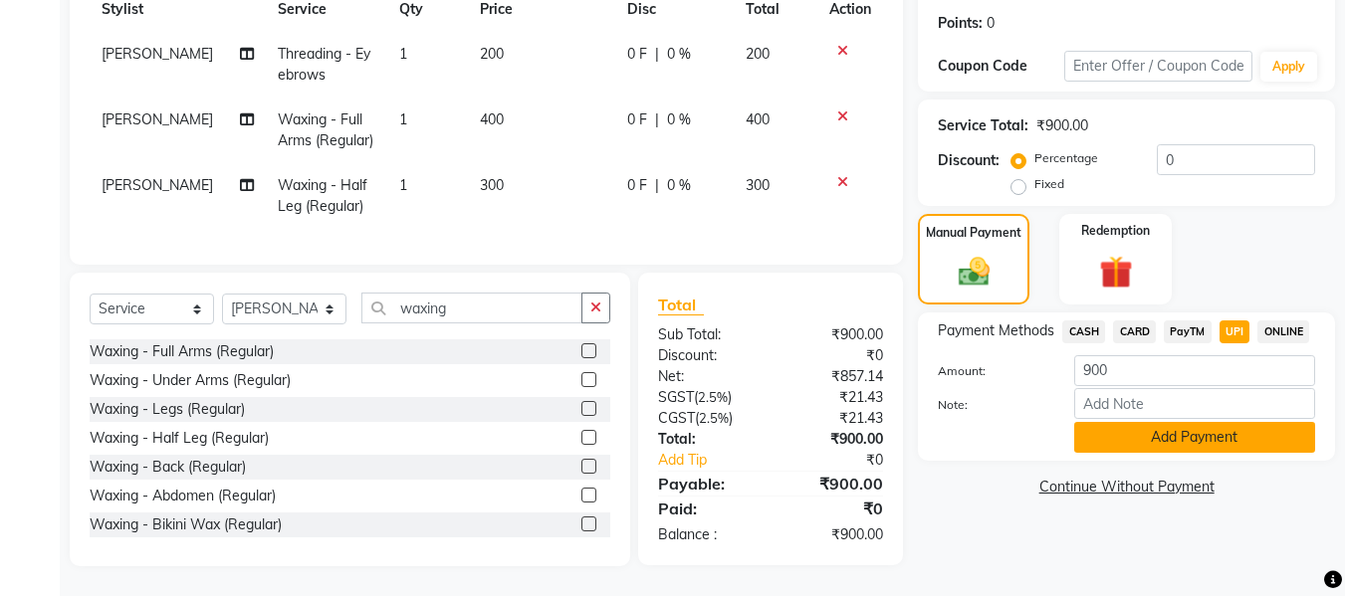
click at [1144, 422] on button "Add Payment" at bounding box center [1194, 437] width 241 height 31
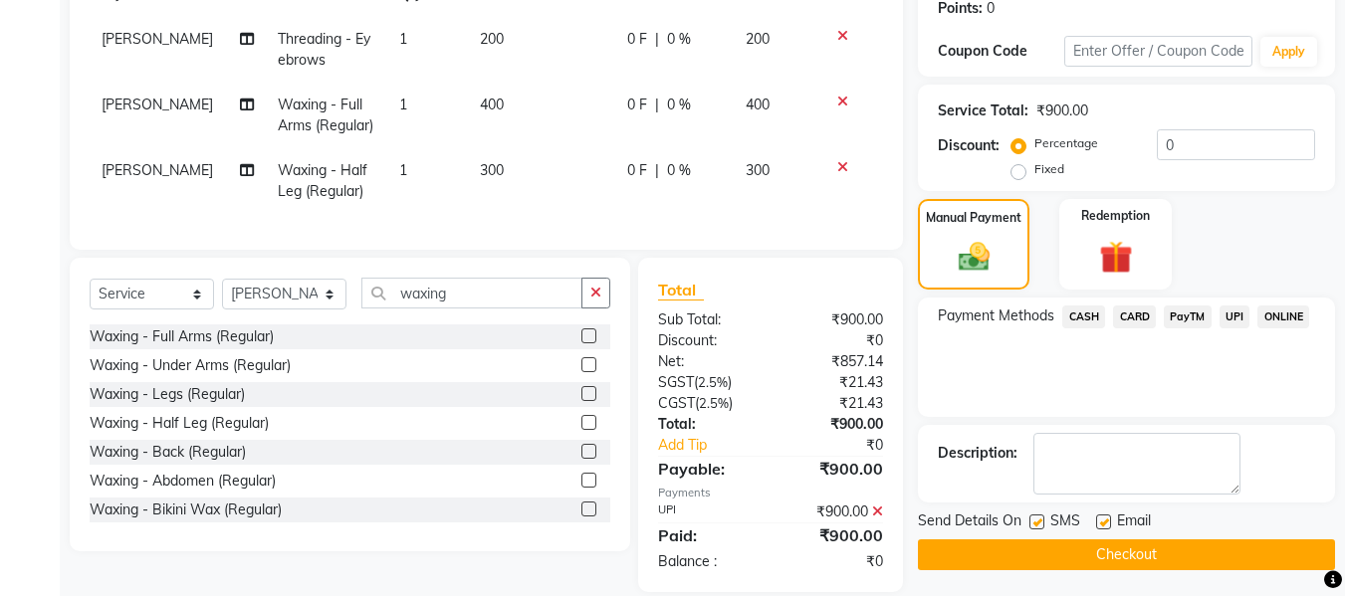
click at [1129, 558] on button "Checkout" at bounding box center [1126, 555] width 417 height 31
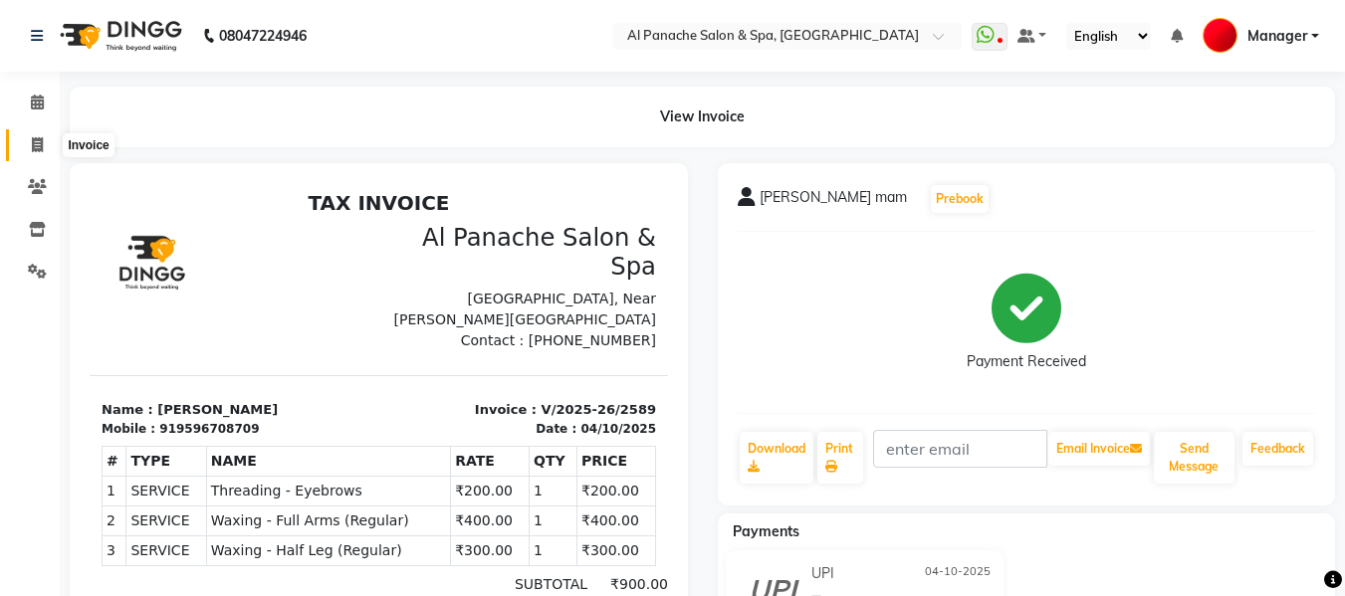
click at [34, 142] on icon at bounding box center [37, 144] width 11 height 15
select select "service"
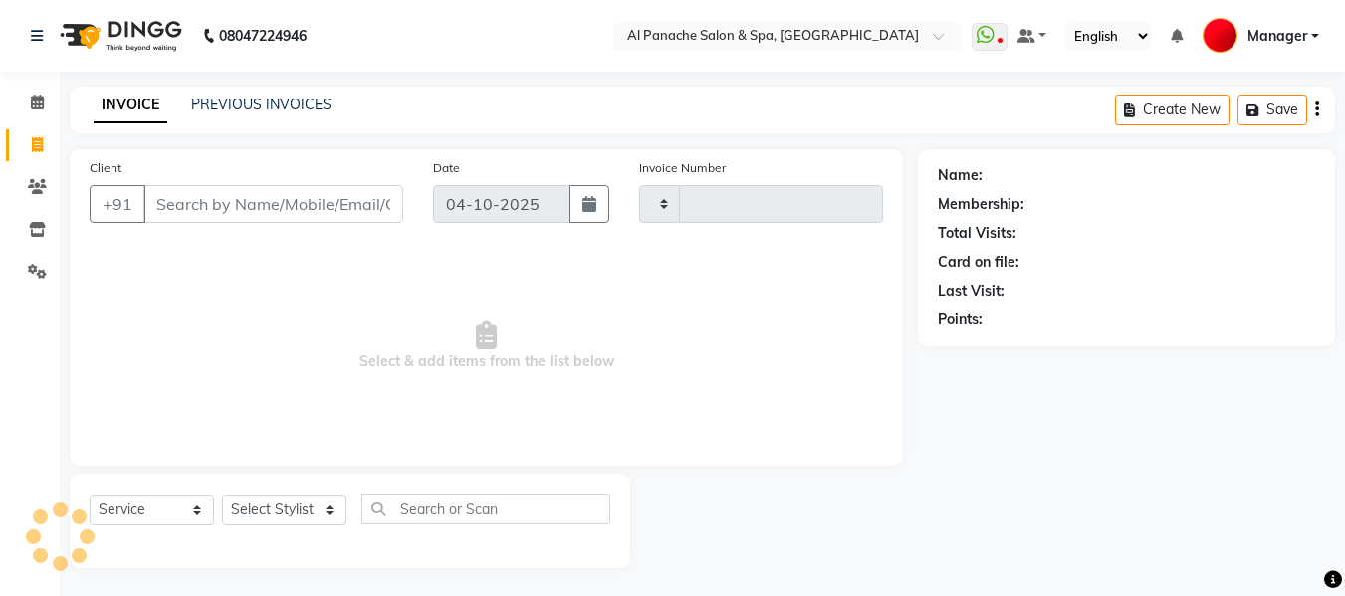
scroll to position [2, 0]
type input "2590"
select select "751"
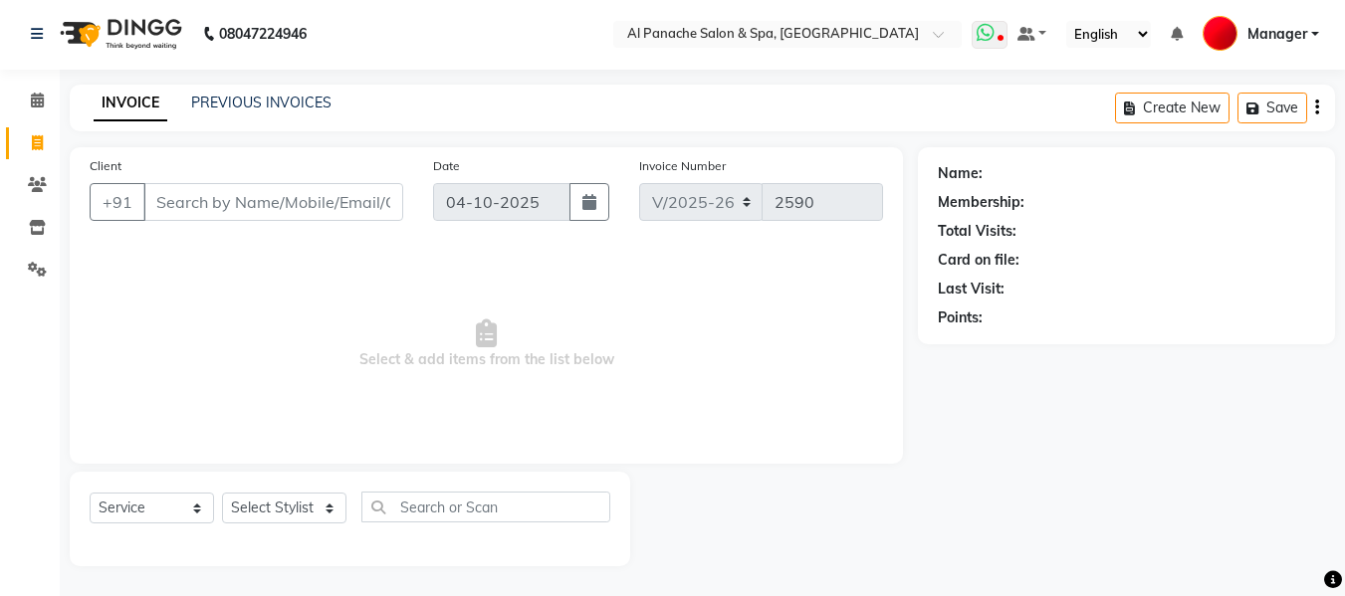
click at [991, 36] on icon at bounding box center [986, 33] width 18 height 20
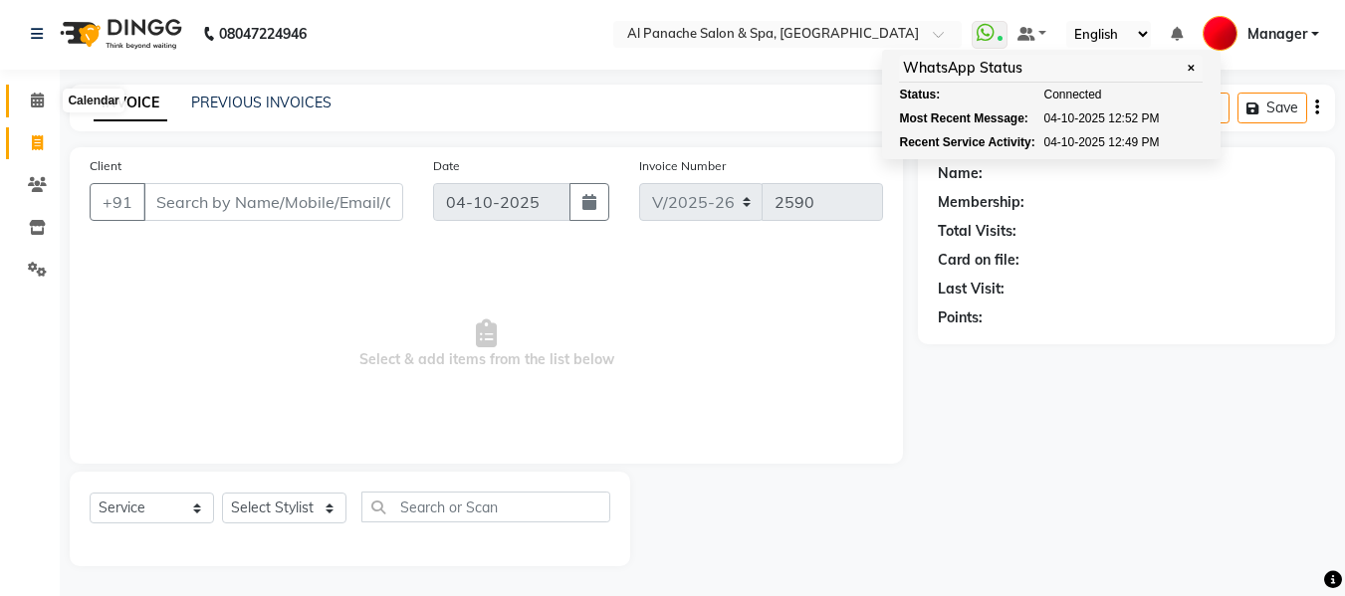
click at [34, 108] on span at bounding box center [37, 101] width 35 height 23
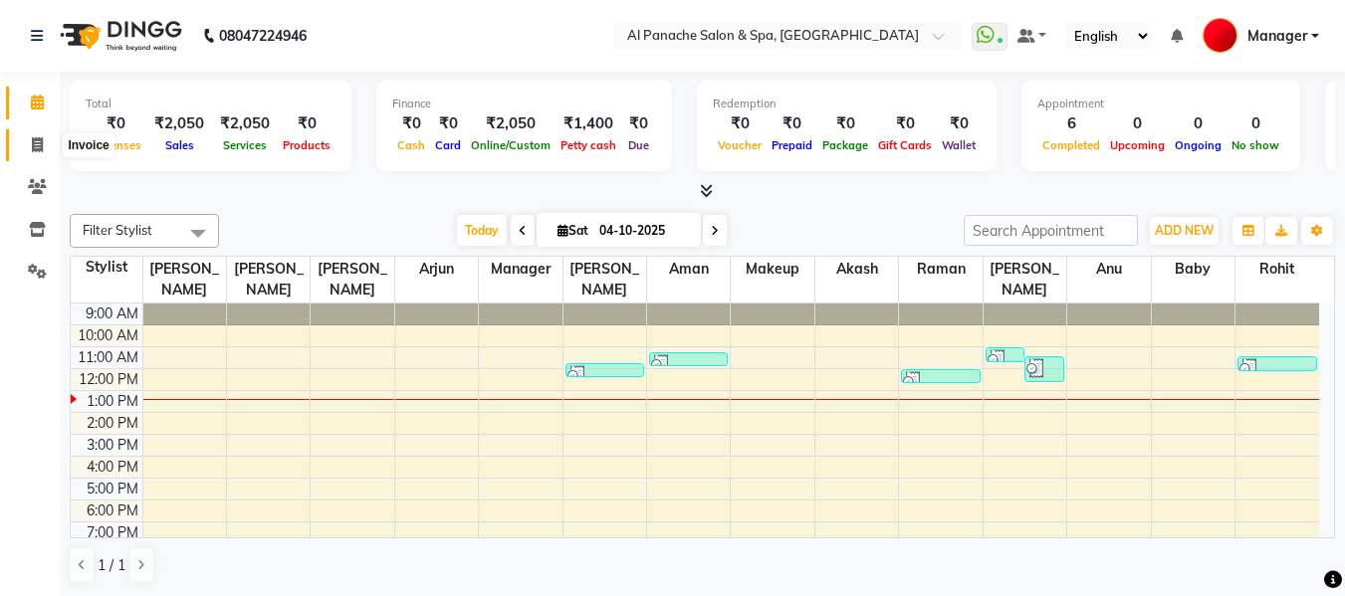
click at [26, 144] on span at bounding box center [37, 145] width 35 height 23
select select "service"
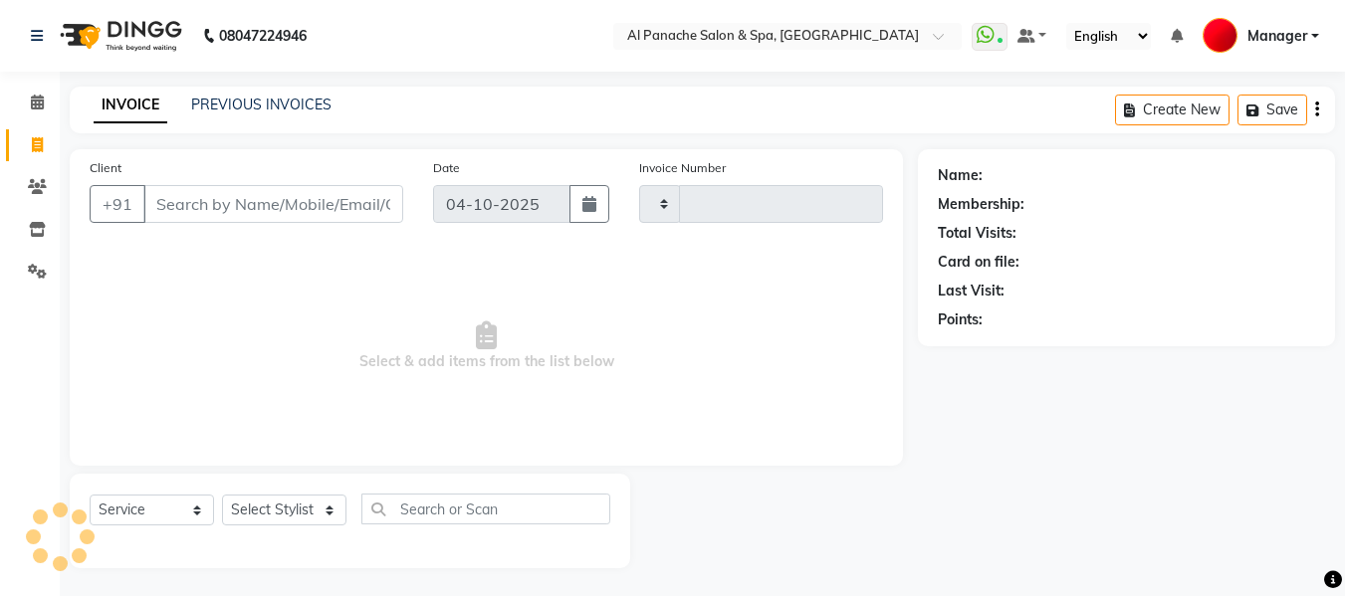
type input "2590"
select select "751"
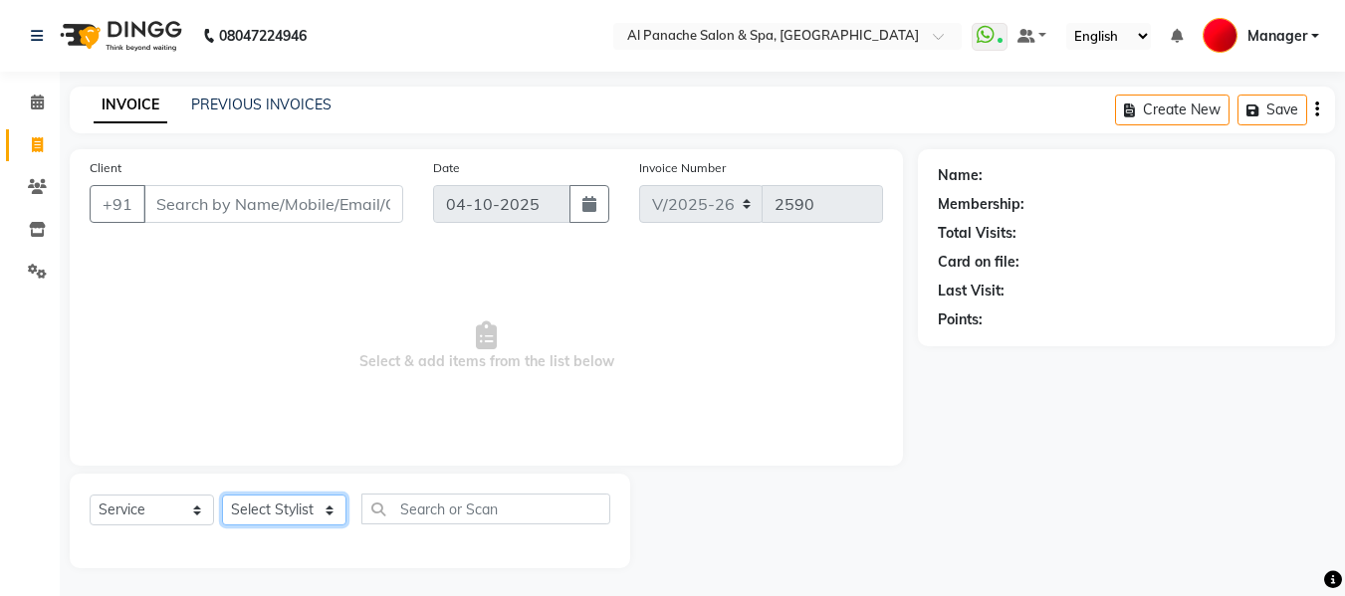
click at [305, 510] on select "Select Stylist [PERSON_NAME] [PERSON_NAME] Baby [PERSON_NAME] Makeup Manager [P…" at bounding box center [284, 510] width 124 height 31
select select "62929"
click at [222, 495] on select "Select Stylist [PERSON_NAME] [PERSON_NAME] Baby [PERSON_NAME] Makeup Manager [P…" at bounding box center [284, 510] width 124 height 31
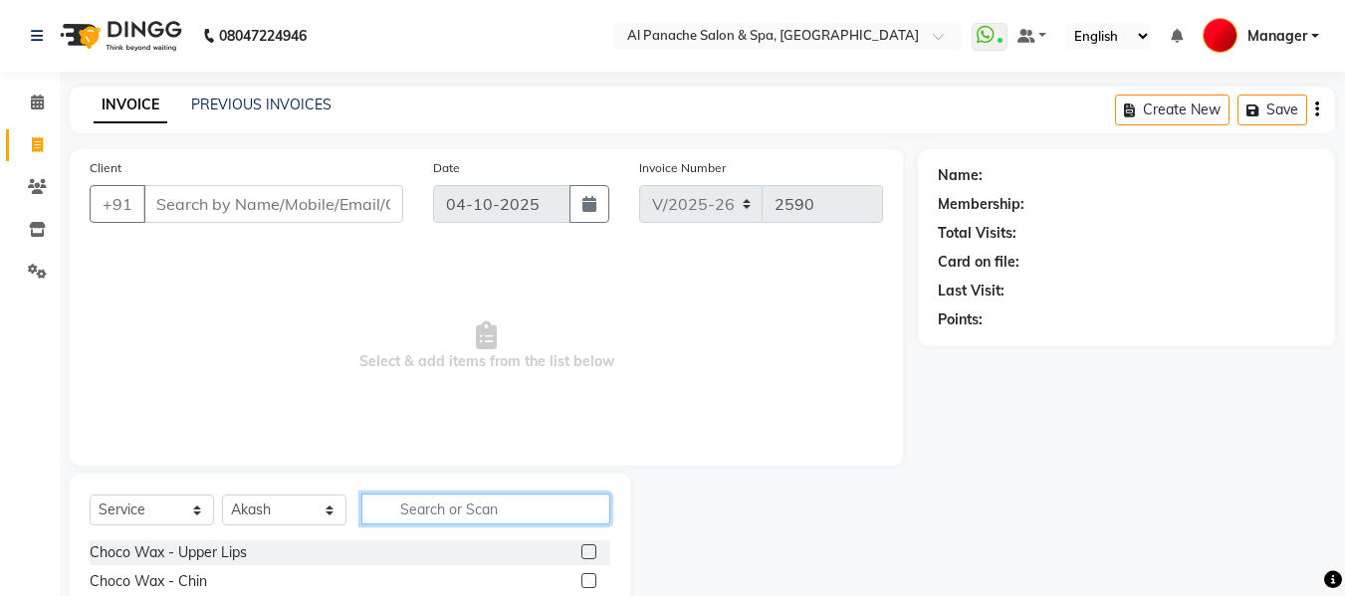
click at [453, 505] on input "text" at bounding box center [485, 509] width 249 height 31
type input "cut"
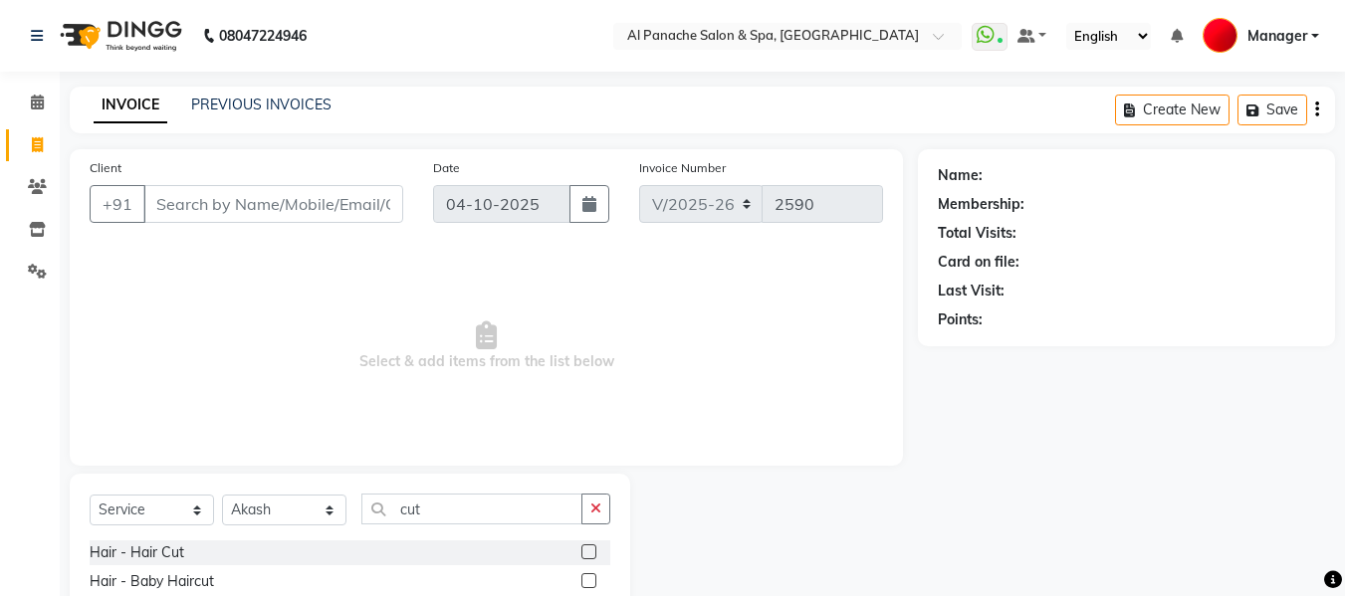
click at [589, 552] on label at bounding box center [589, 552] width 15 height 15
click at [589, 552] on input "checkbox" at bounding box center [588, 553] width 13 height 13
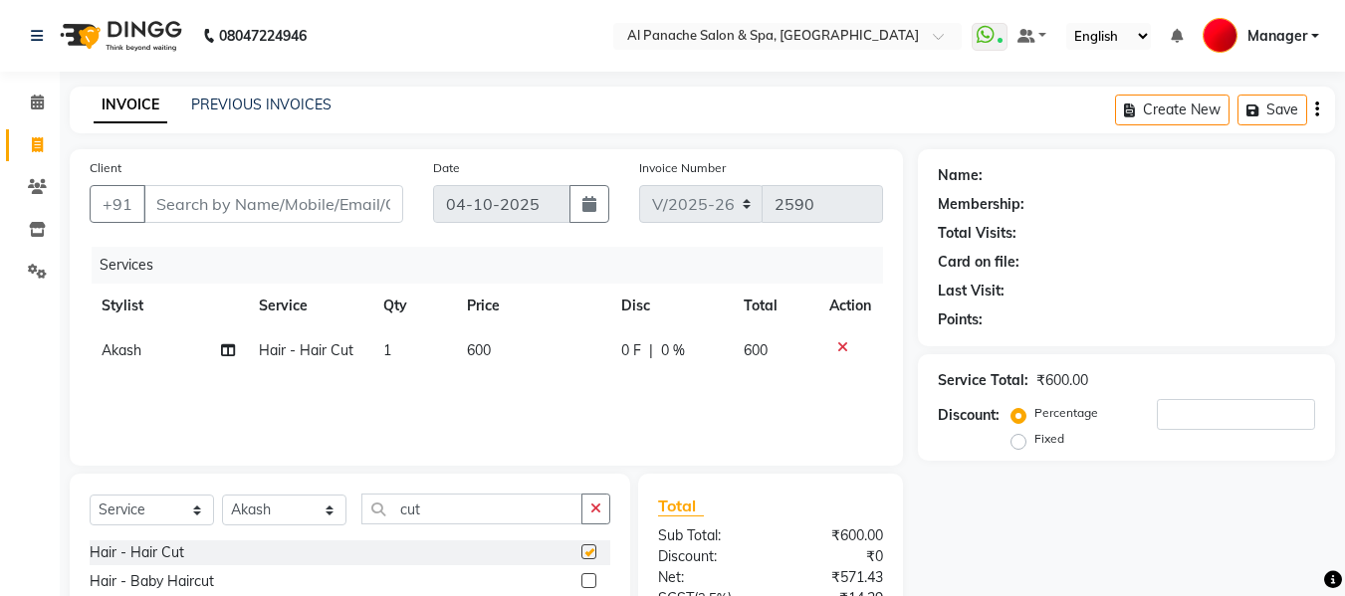
checkbox input "false"
click at [304, 513] on select "Select Stylist [PERSON_NAME] [PERSON_NAME] Baby [PERSON_NAME] Makeup Manager [P…" at bounding box center [284, 510] width 124 height 31
select select "66322"
click at [222, 495] on select "Select Stylist [PERSON_NAME] [PERSON_NAME] Baby [PERSON_NAME] Makeup Manager [P…" at bounding box center [284, 510] width 124 height 31
click at [582, 549] on label at bounding box center [589, 552] width 15 height 15
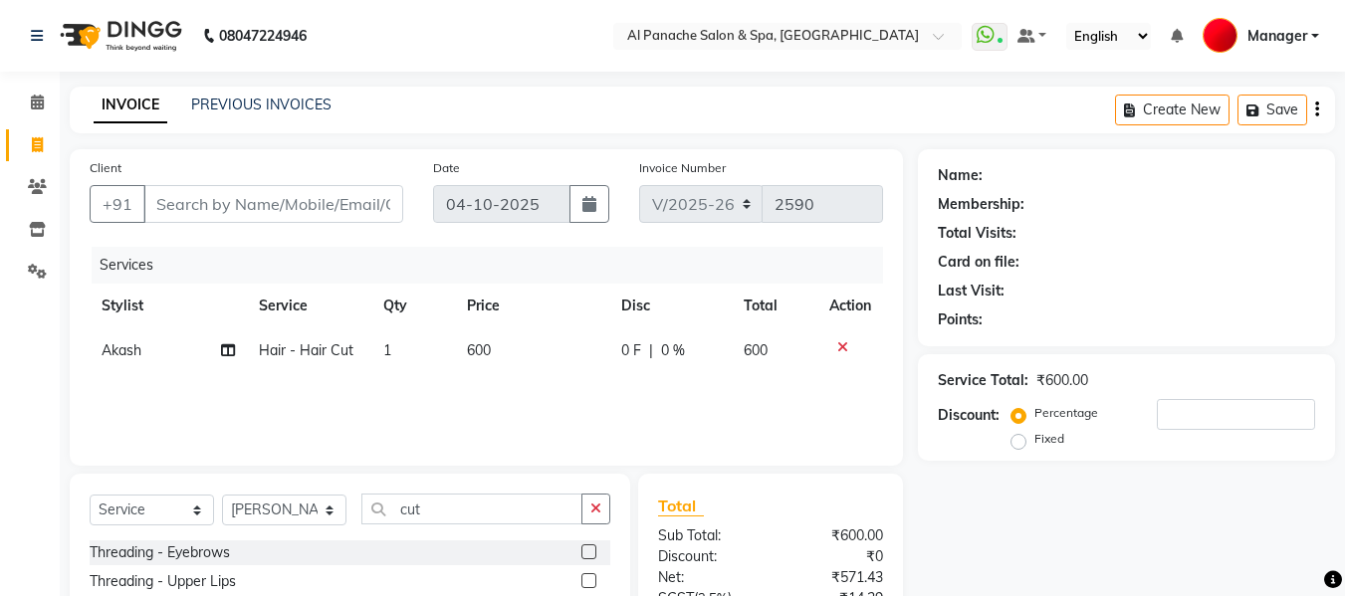
click at [582, 549] on input "checkbox" at bounding box center [588, 553] width 13 height 13
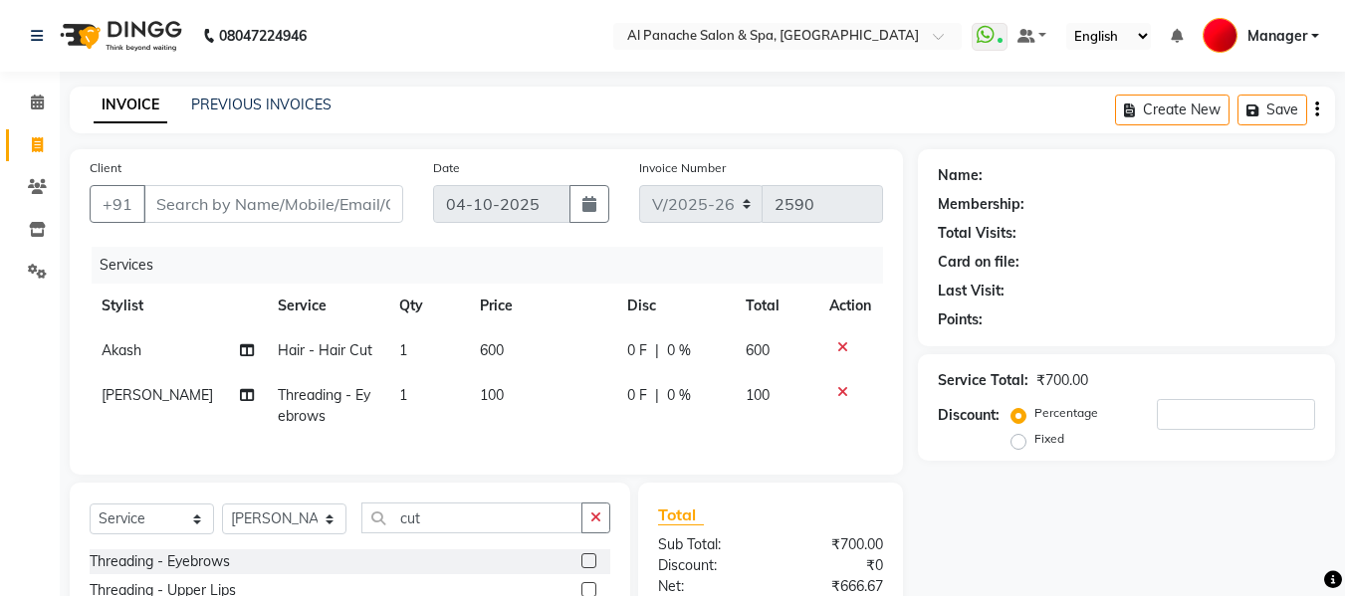
checkbox input "false"
click at [568, 549] on div "Select Service Product Membership Package Voucher Prepaid Gift Card Select Styl…" at bounding box center [350, 526] width 521 height 47
click at [480, 394] on span "100" at bounding box center [492, 395] width 24 height 18
select select "66322"
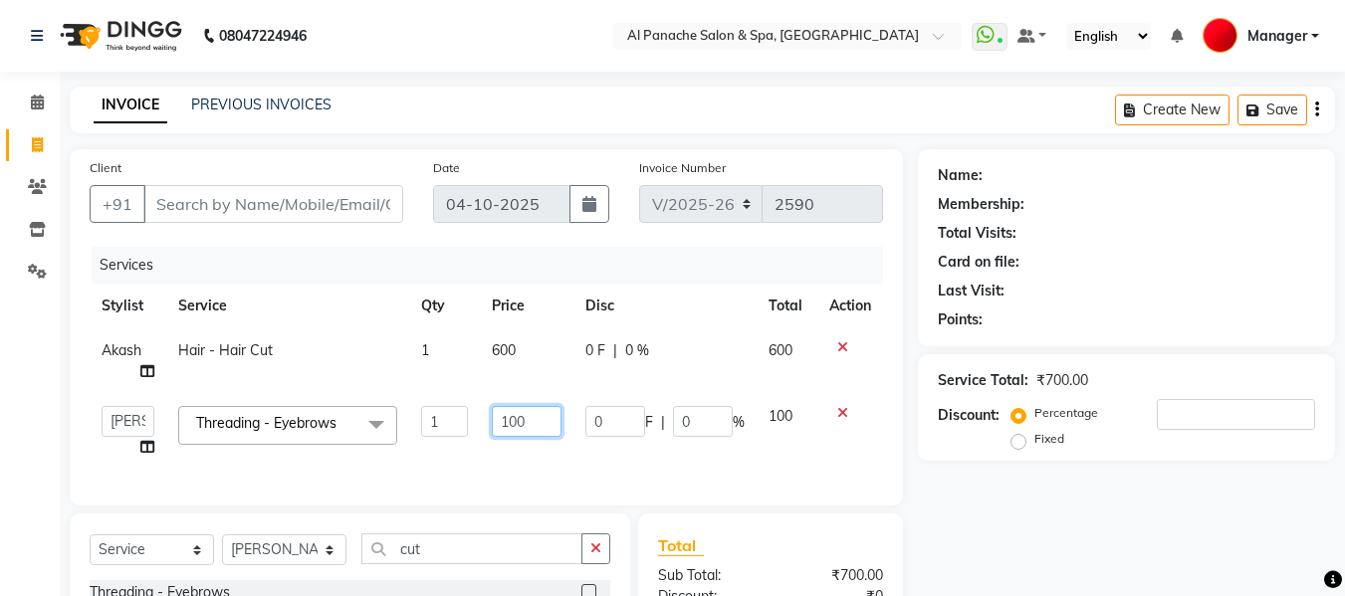
click at [509, 423] on input "100" at bounding box center [526, 421] width 69 height 31
type input "200"
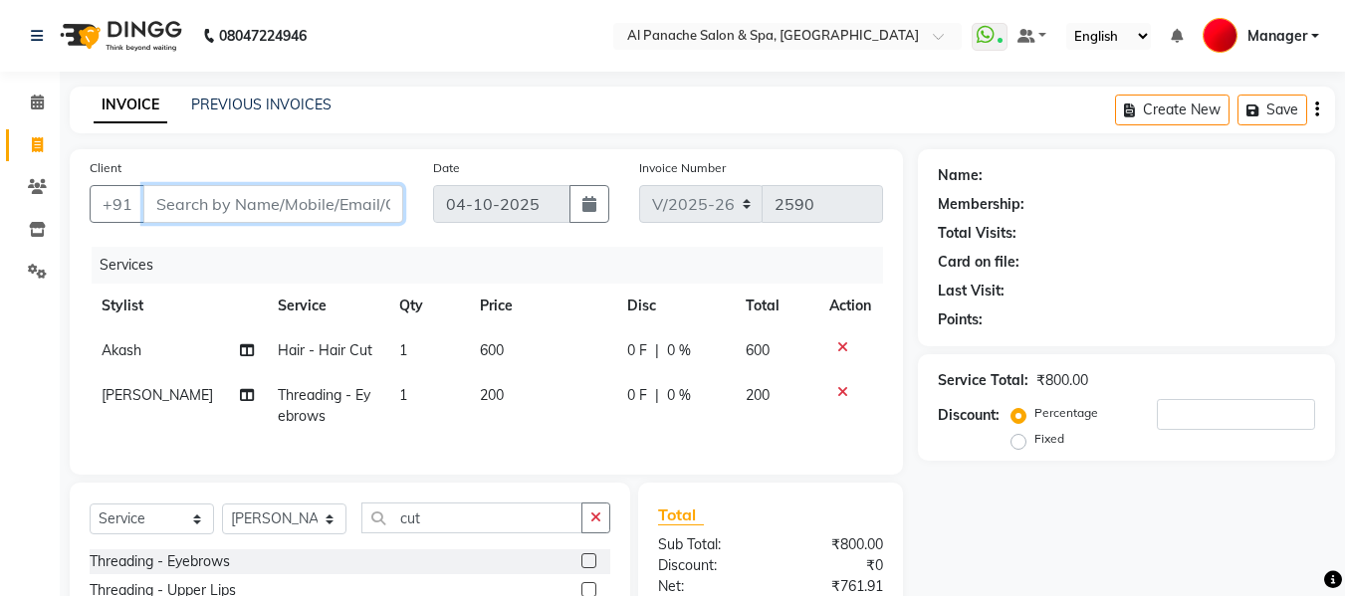
click at [347, 205] on input "Client" at bounding box center [273, 204] width 260 height 38
type input "p"
type input "0"
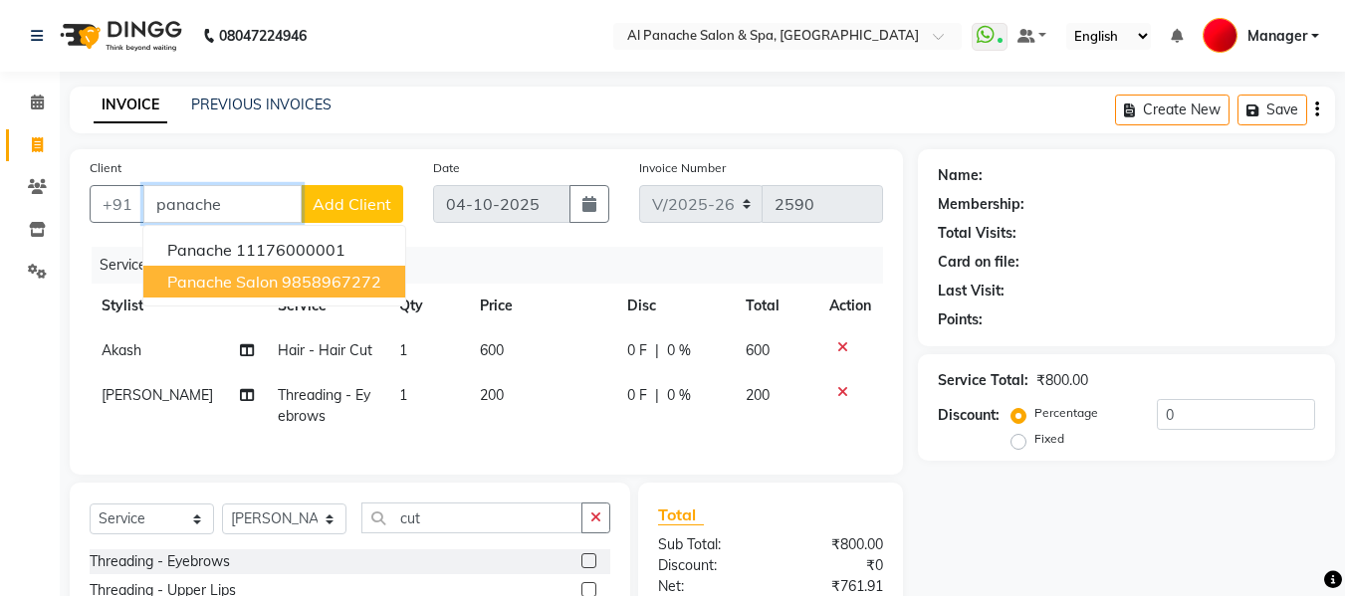
click at [352, 278] on ngb-highlight "9858967272" at bounding box center [332, 282] width 100 height 20
type input "9858967272"
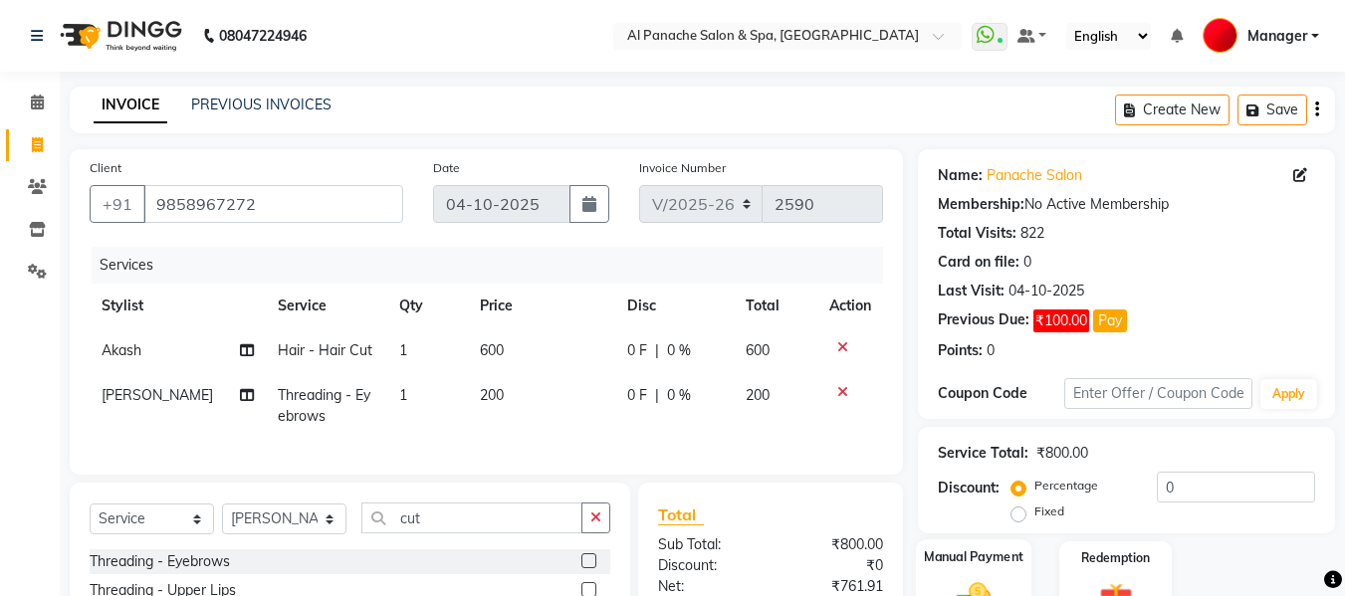
click at [978, 574] on div "Manual Payment" at bounding box center [974, 587] width 117 height 95
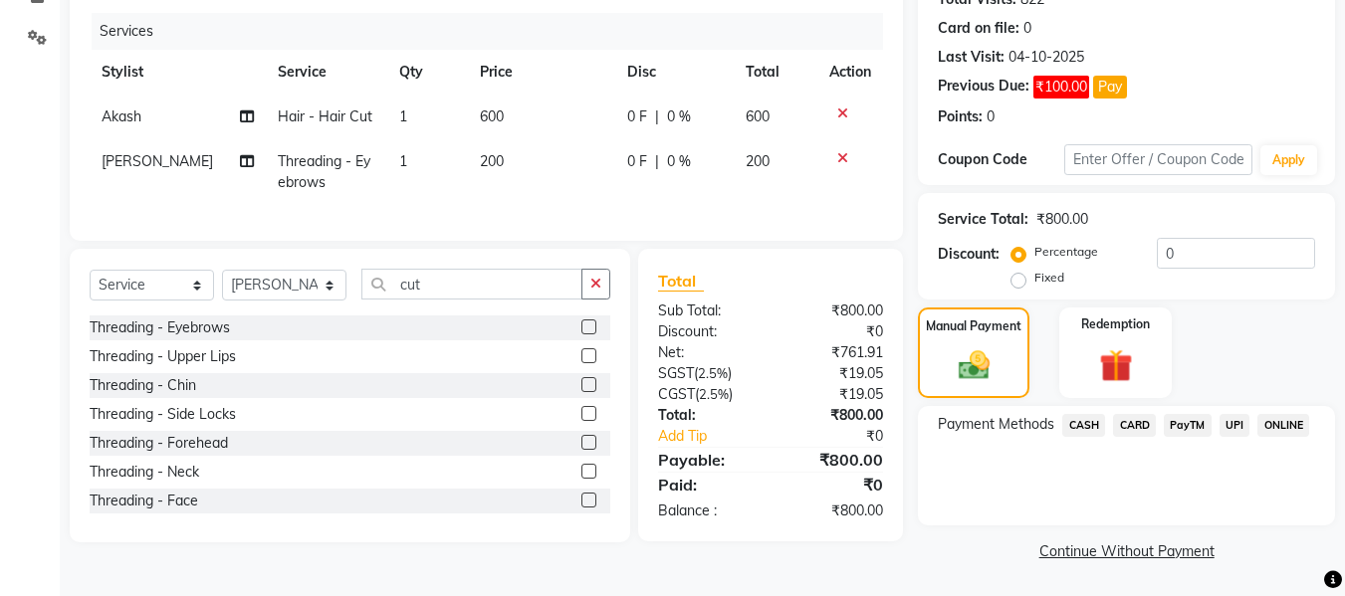
click at [1092, 431] on span "CASH" at bounding box center [1083, 425] width 43 height 23
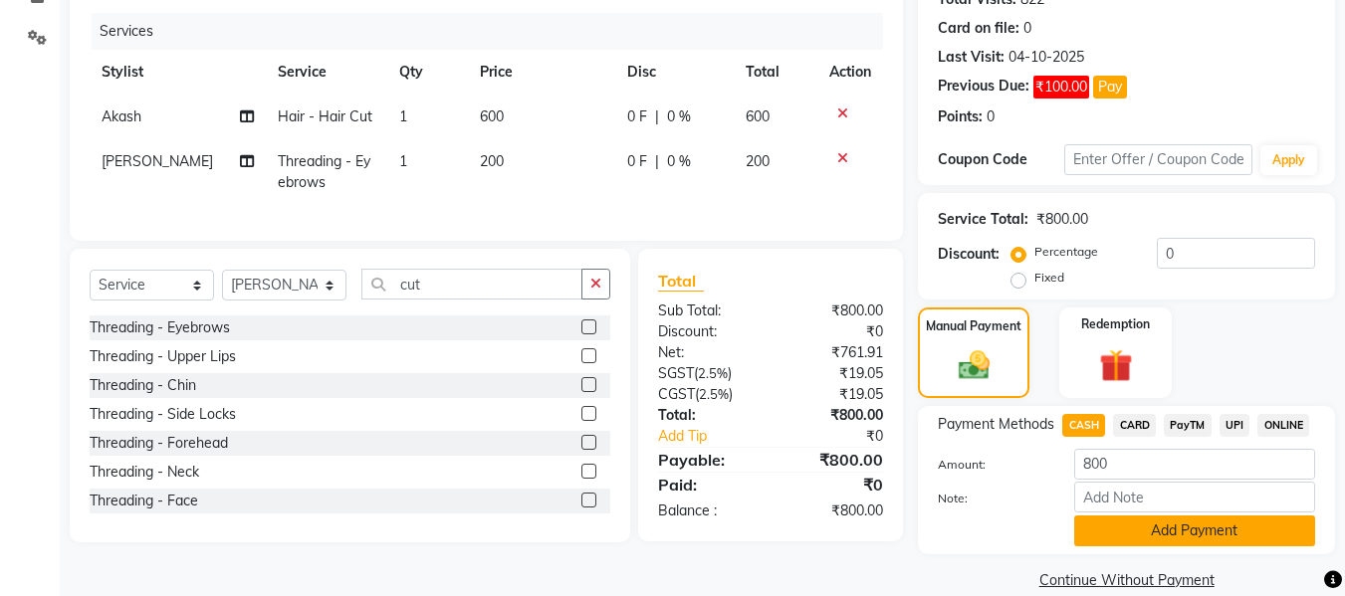
click at [1222, 528] on button "Add Payment" at bounding box center [1194, 531] width 241 height 31
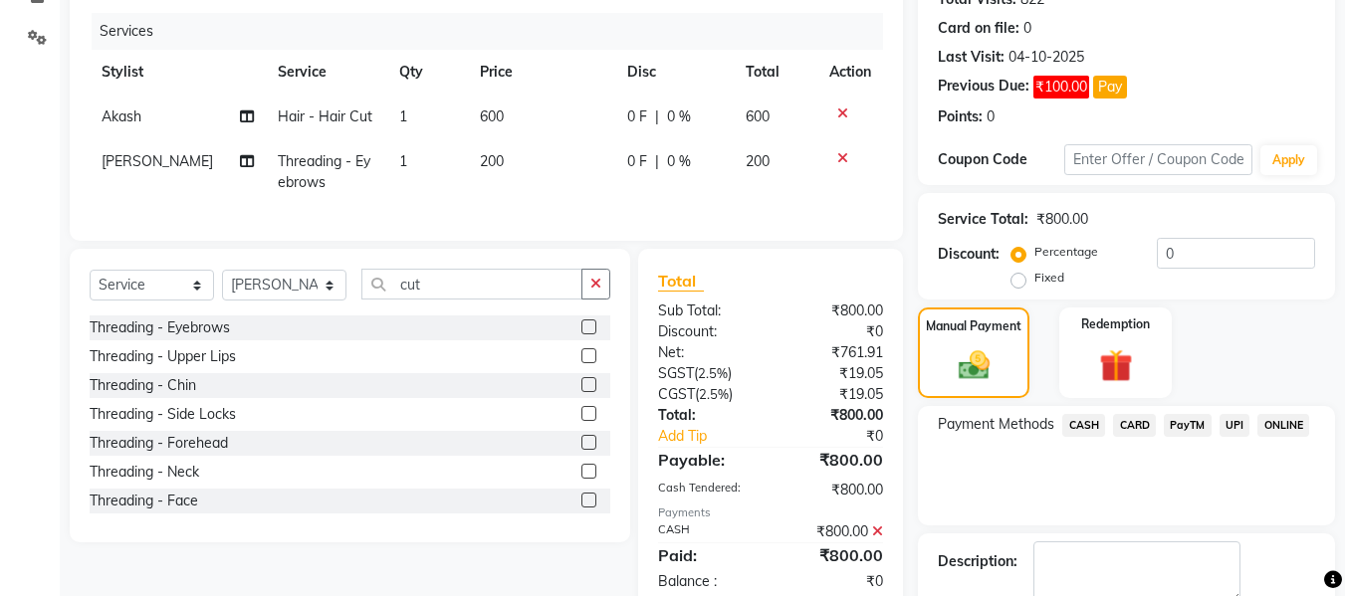
scroll to position [347, 0]
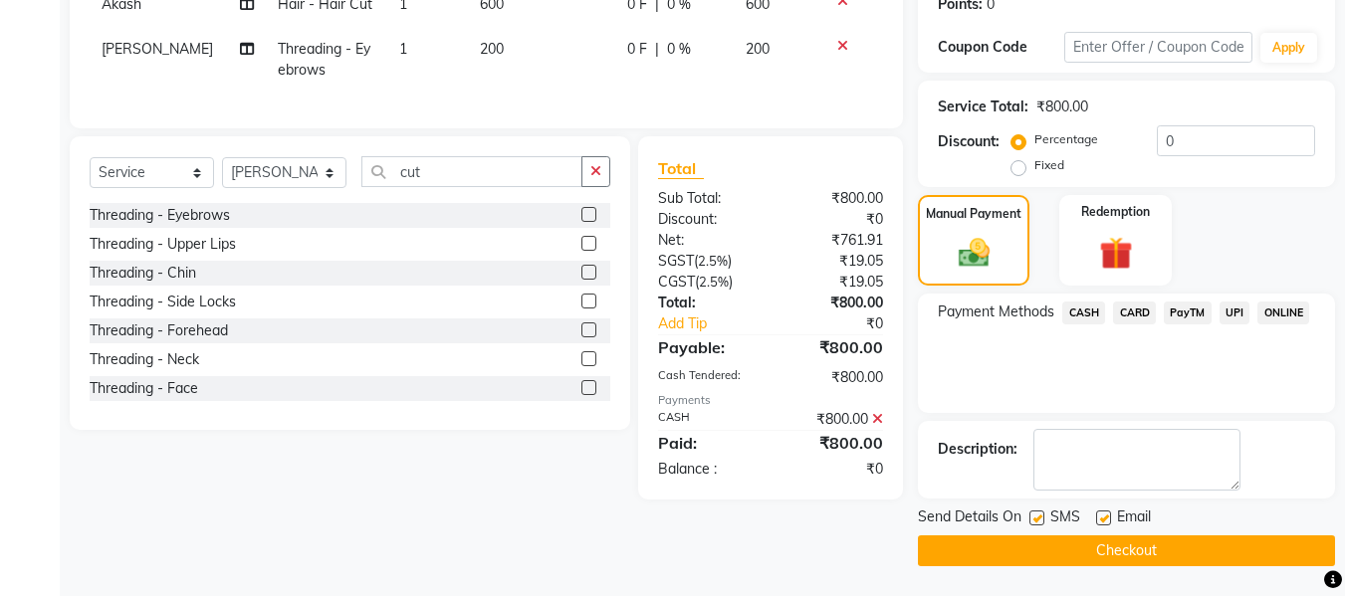
click at [1248, 557] on button "Checkout" at bounding box center [1126, 551] width 417 height 31
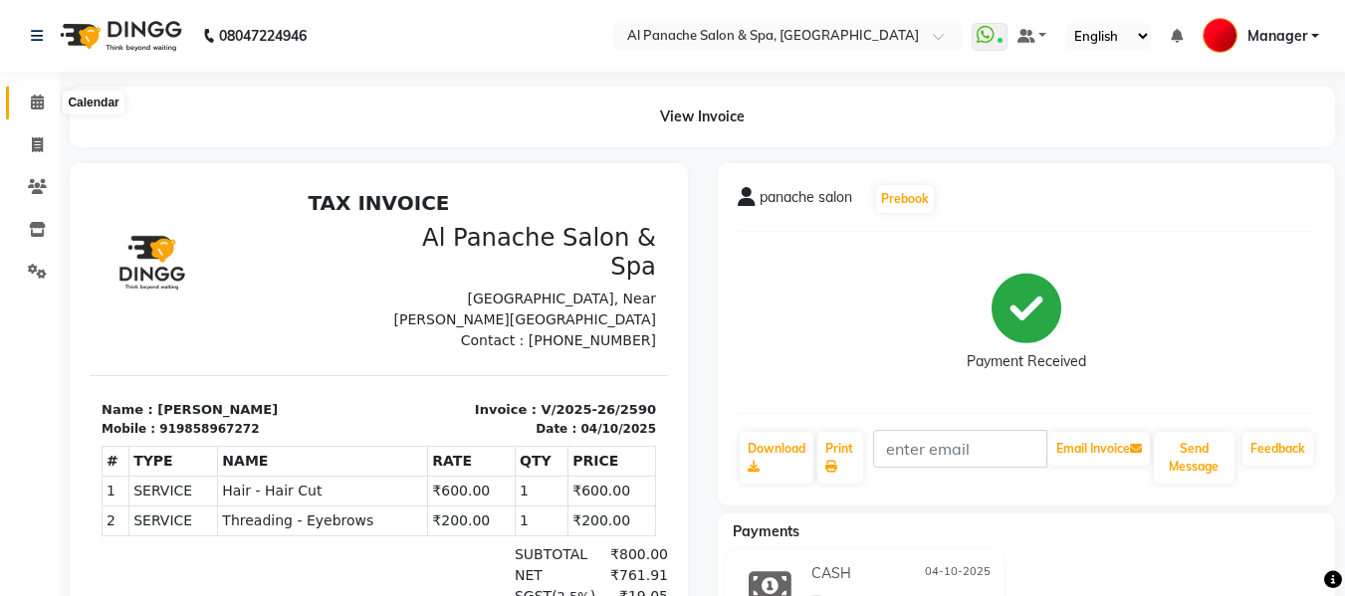
click at [35, 99] on icon at bounding box center [37, 102] width 13 height 15
